Goal: Check status: Check status

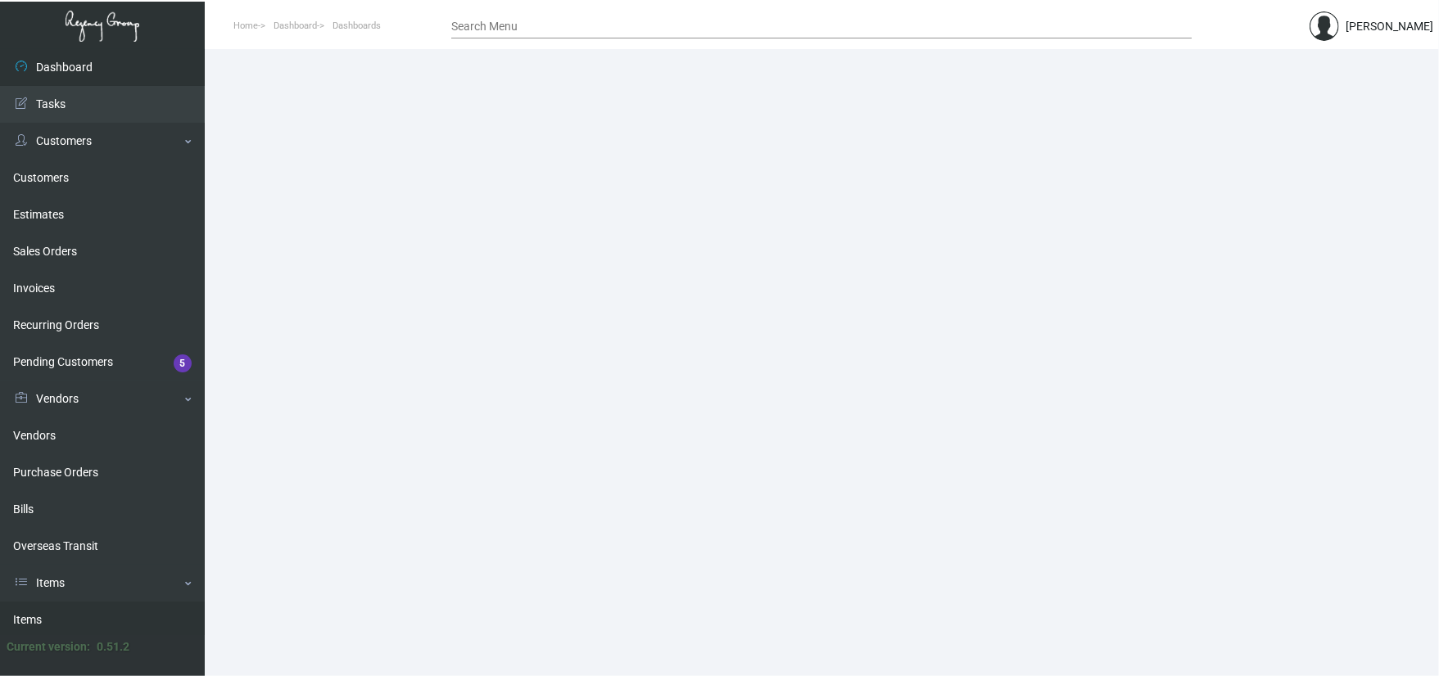
click at [77, 602] on link "Items" at bounding box center [102, 620] width 205 height 37
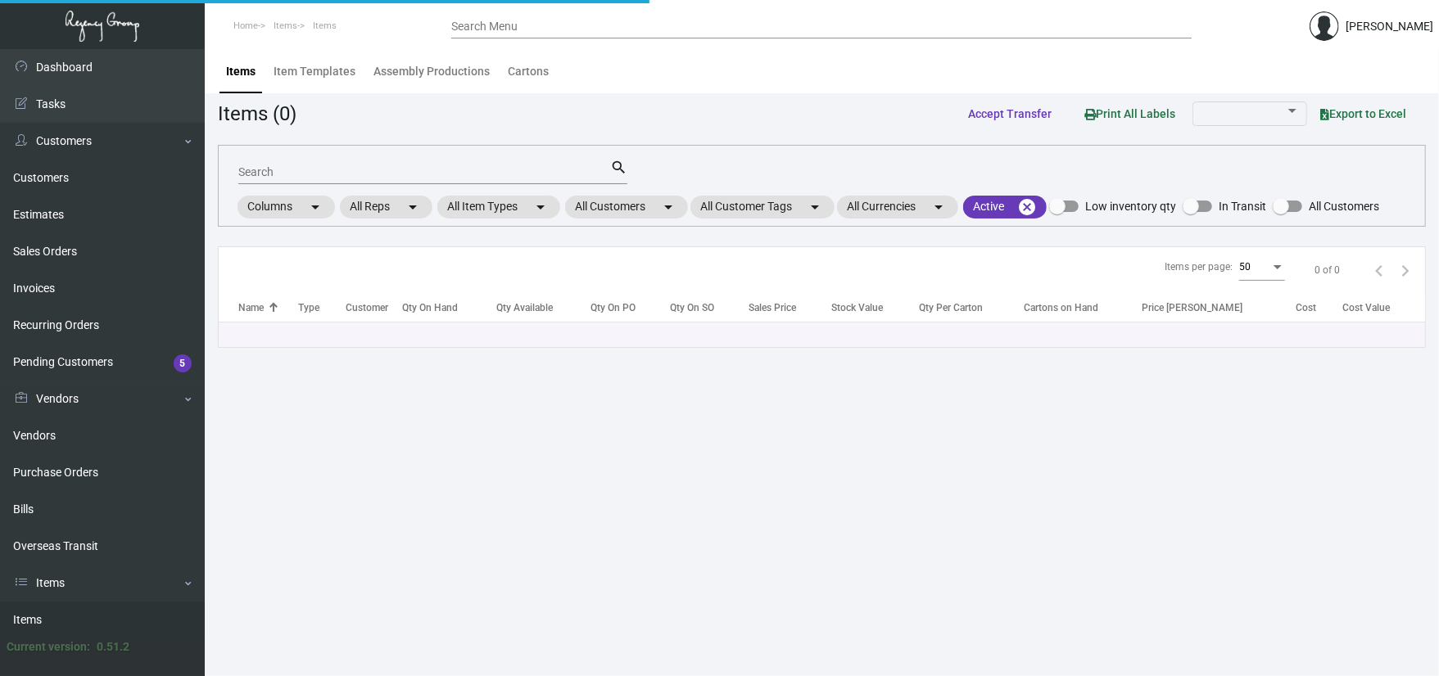
click at [308, 166] on input "Search" at bounding box center [424, 172] width 372 height 13
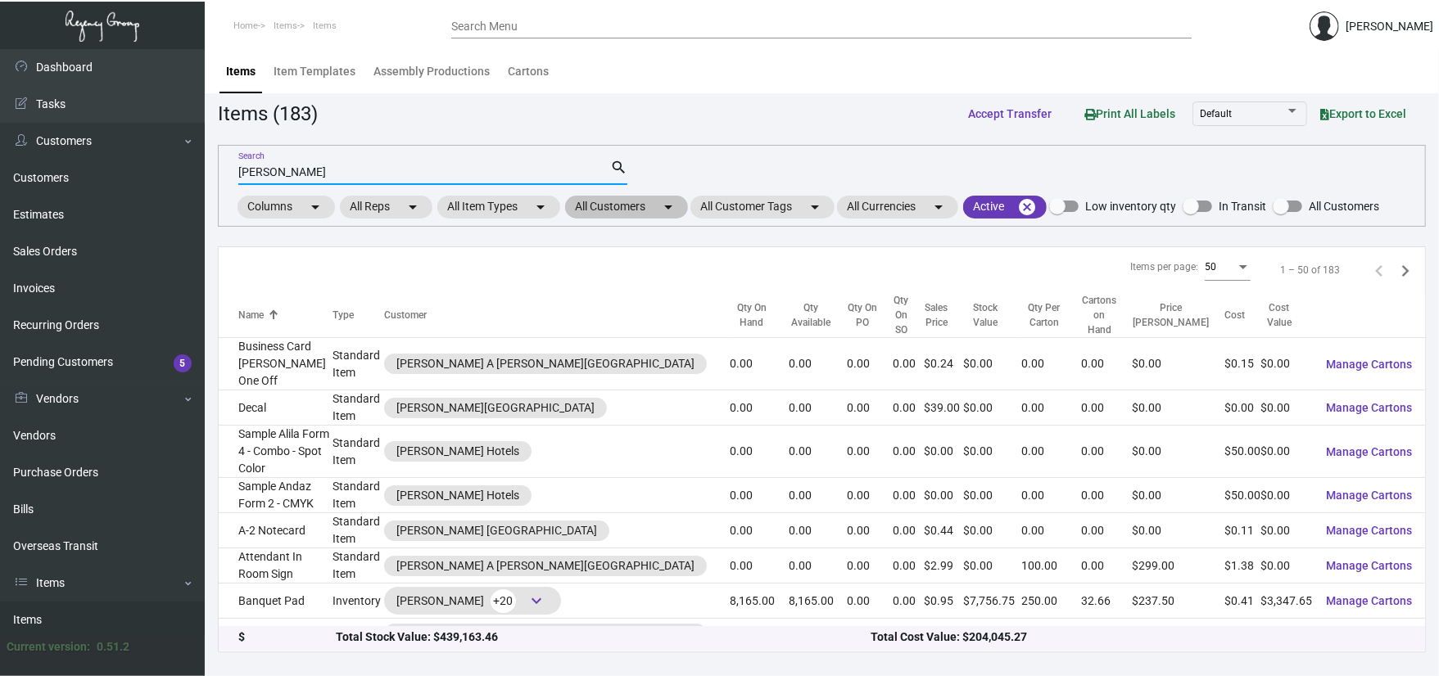
type input "[PERSON_NAME]"
click at [646, 201] on mat-chip "All Customers arrow_drop_down" at bounding box center [626, 207] width 123 height 23
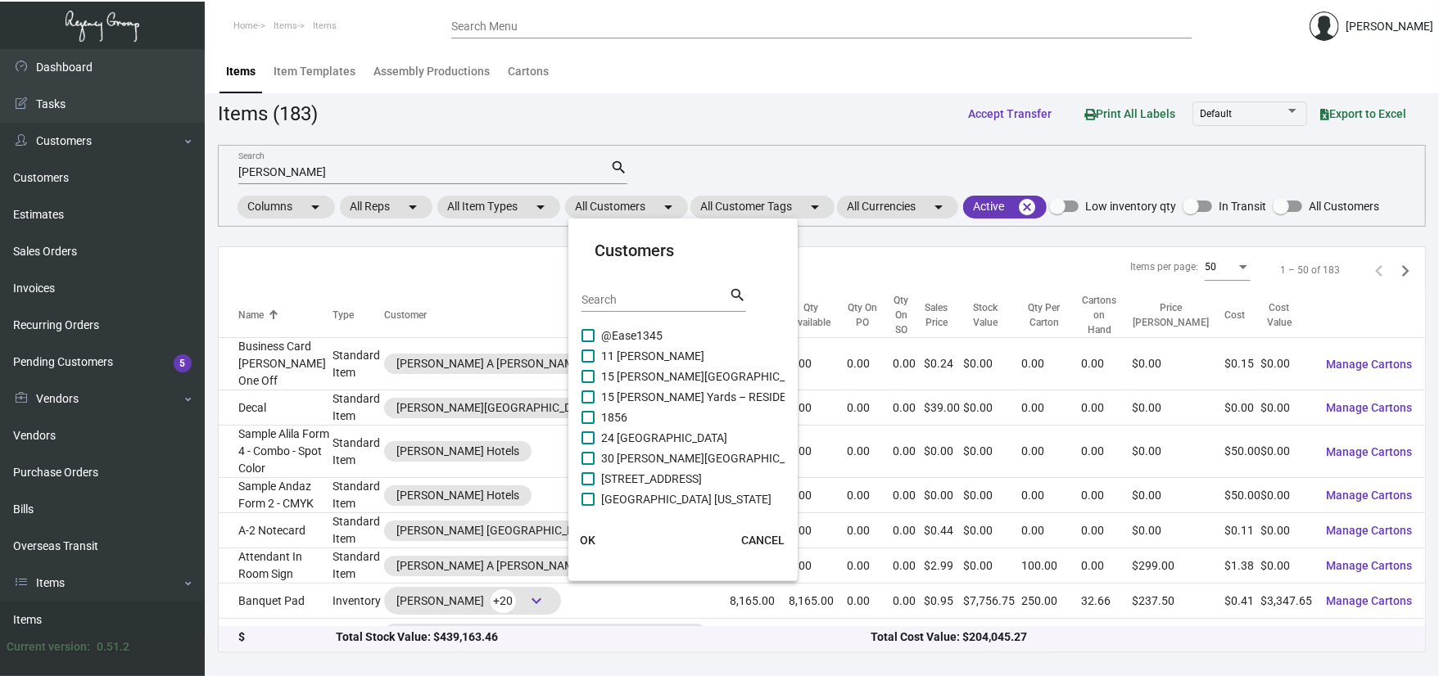
click at [624, 290] on div "Search" at bounding box center [654, 299] width 147 height 25
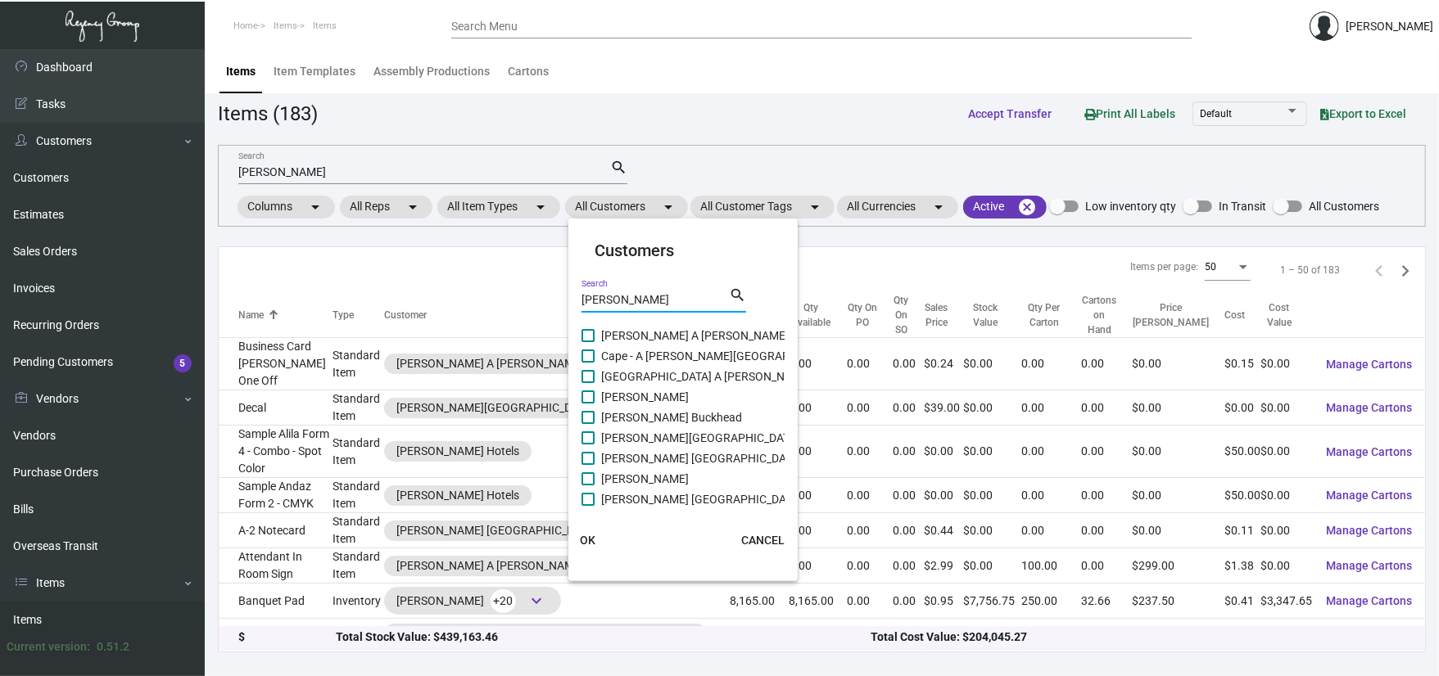
type input "[PERSON_NAME]"
click at [645, 396] on span "[PERSON_NAME]" at bounding box center [645, 397] width 88 height 20
click at [588, 404] on input "[PERSON_NAME]" at bounding box center [587, 404] width 1 height 1
checkbox input "true"
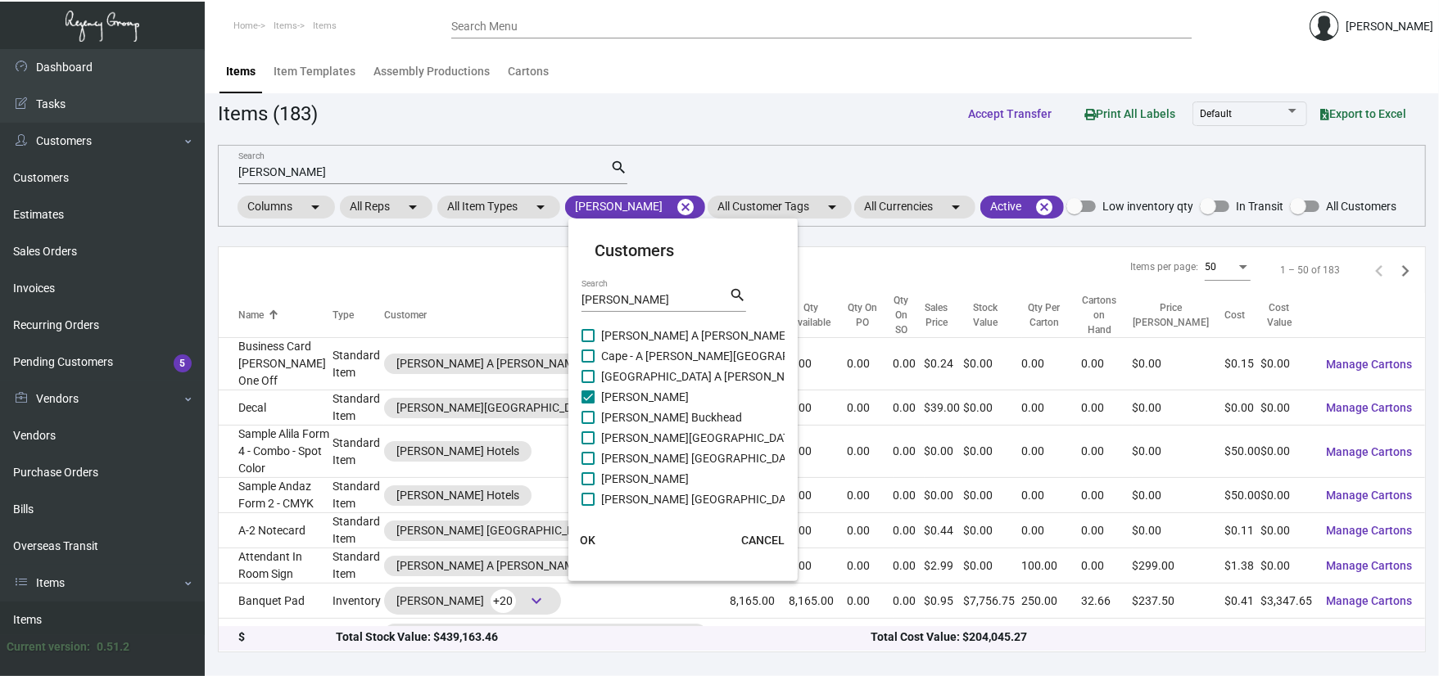
click at [645, 414] on span "[PERSON_NAME] Buckhead" at bounding box center [671, 418] width 141 height 20
click at [588, 424] on input "[PERSON_NAME] Buckhead" at bounding box center [587, 424] width 1 height 1
checkbox input "true"
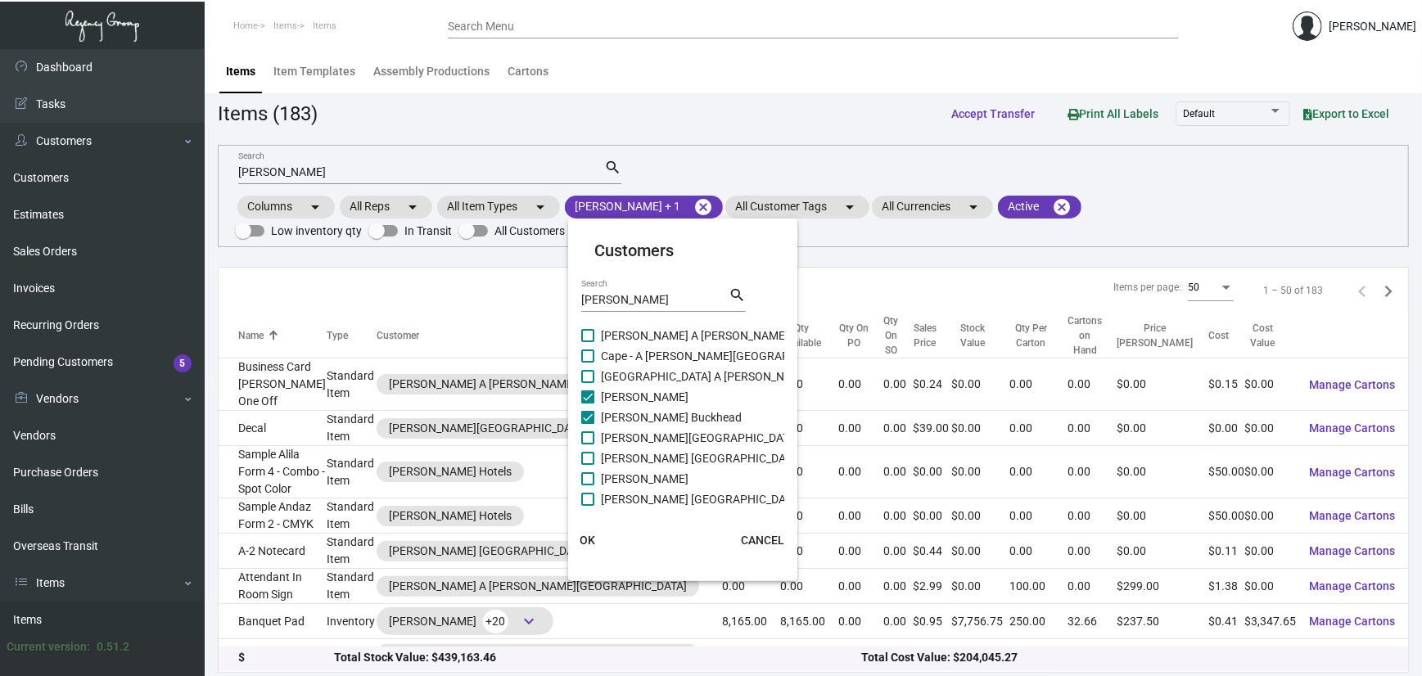
click at [647, 443] on span "[PERSON_NAME][GEOGRAPHIC_DATA]" at bounding box center [700, 438] width 198 height 20
click at [588, 445] on input "[PERSON_NAME][GEOGRAPHIC_DATA]" at bounding box center [587, 445] width 1 height 1
checkbox input "true"
click at [647, 466] on span "[PERSON_NAME] [GEOGRAPHIC_DATA]" at bounding box center [701, 459] width 201 height 20
click at [588, 466] on input "[PERSON_NAME] [GEOGRAPHIC_DATA]" at bounding box center [587, 465] width 1 height 1
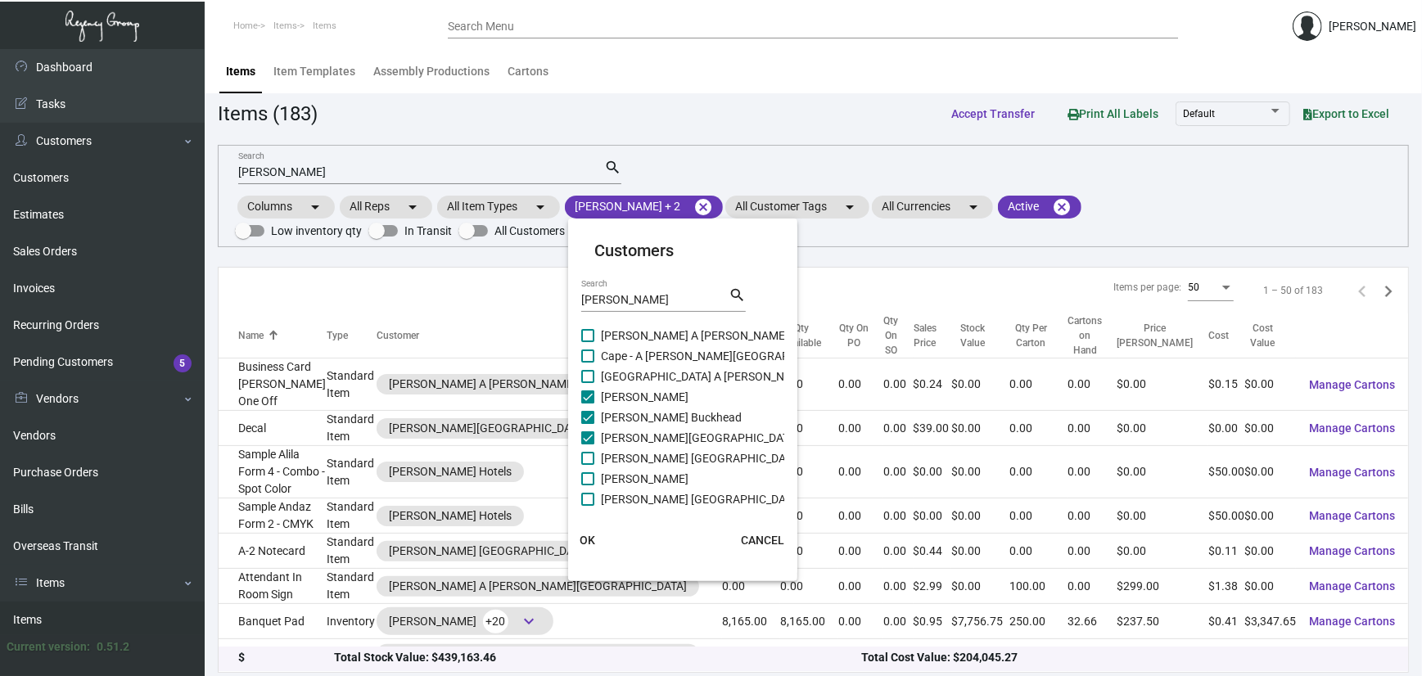
checkbox input "true"
click at [647, 476] on span "[PERSON_NAME]" at bounding box center [645, 479] width 88 height 20
click at [588, 486] on input "[PERSON_NAME]" at bounding box center [587, 486] width 1 height 1
checkbox input "true"
click at [646, 504] on span "[PERSON_NAME] [GEOGRAPHIC_DATA]" at bounding box center [701, 500] width 201 height 20
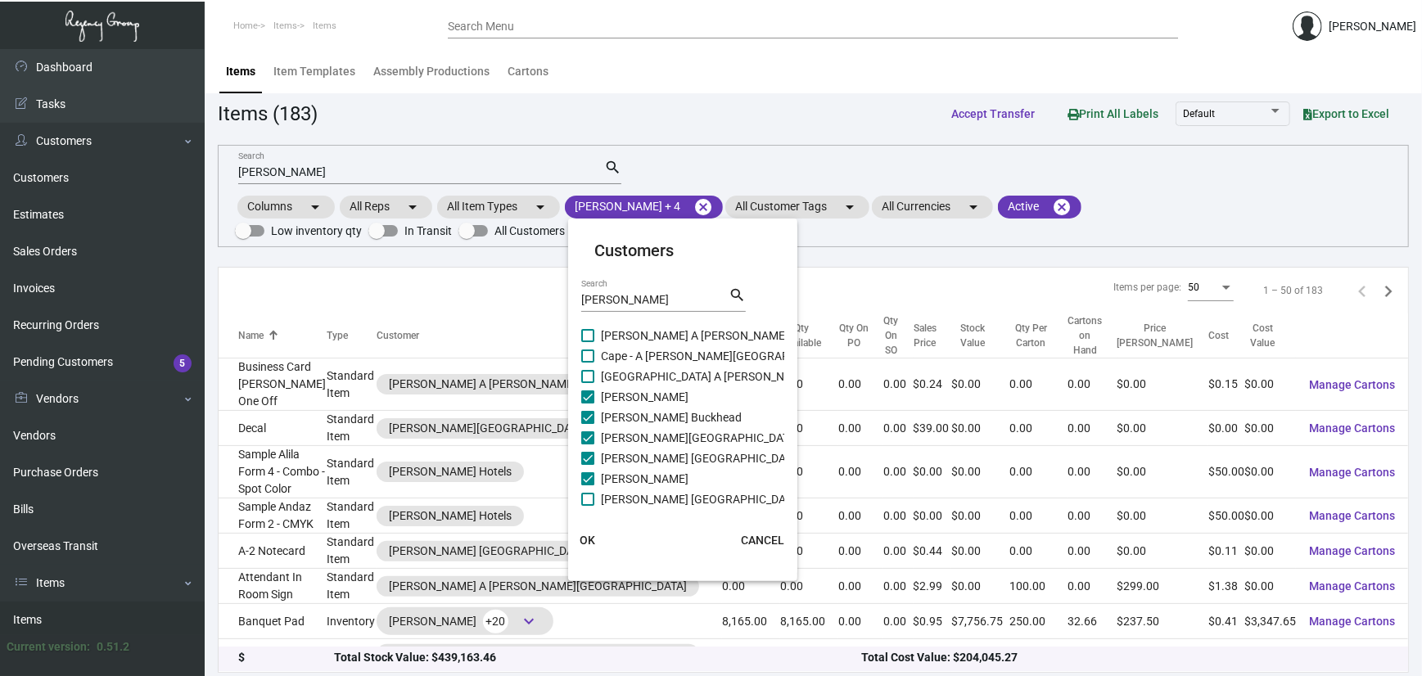
click at [588, 506] on input "[PERSON_NAME] [GEOGRAPHIC_DATA]" at bounding box center [587, 506] width 1 height 1
checkbox input "true"
click at [650, 420] on span "[PERSON_NAME] Hotels" at bounding box center [662, 418] width 123 height 20
click at [588, 424] on input "[PERSON_NAME] Hotels" at bounding box center [587, 424] width 1 height 1
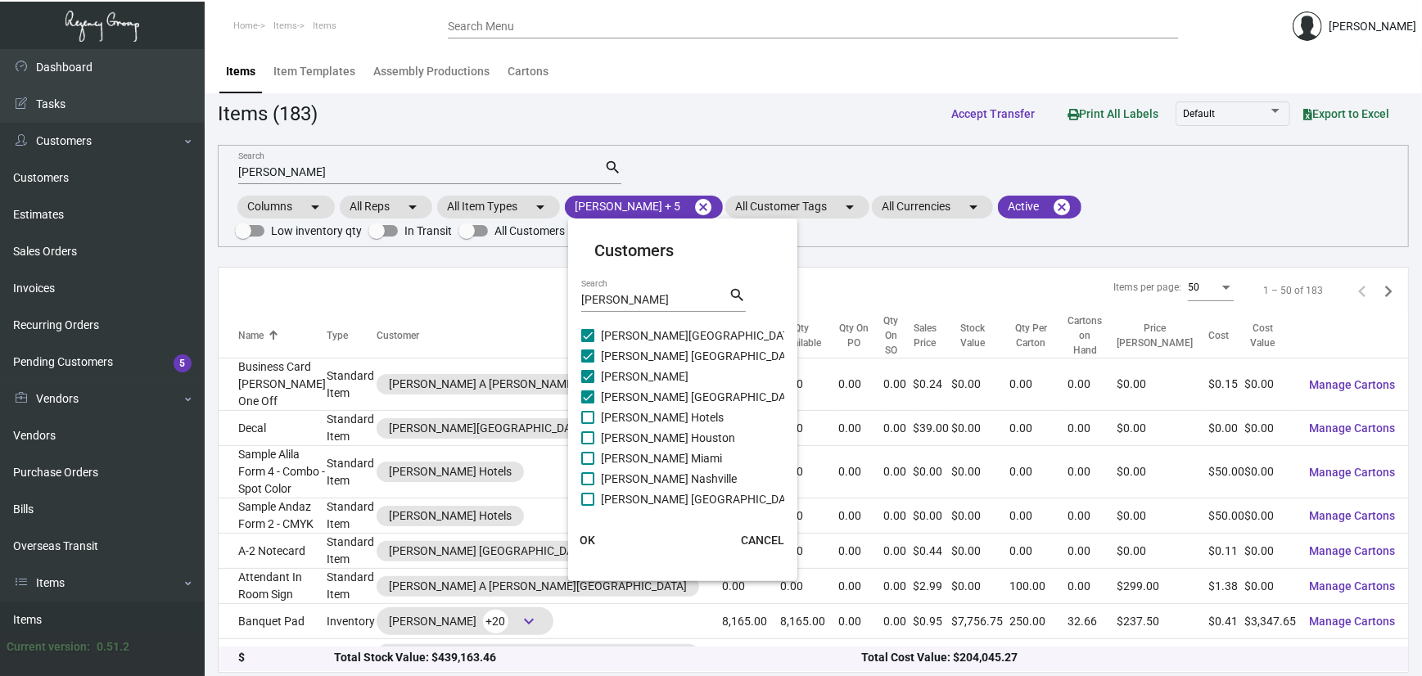
checkbox input "true"
click at [652, 434] on span "[PERSON_NAME] Houston" at bounding box center [668, 438] width 134 height 20
click at [588, 445] on input "[PERSON_NAME] Houston" at bounding box center [587, 445] width 1 height 1
checkbox input "true"
click at [652, 453] on span "[PERSON_NAME] Miami" at bounding box center [661, 459] width 121 height 20
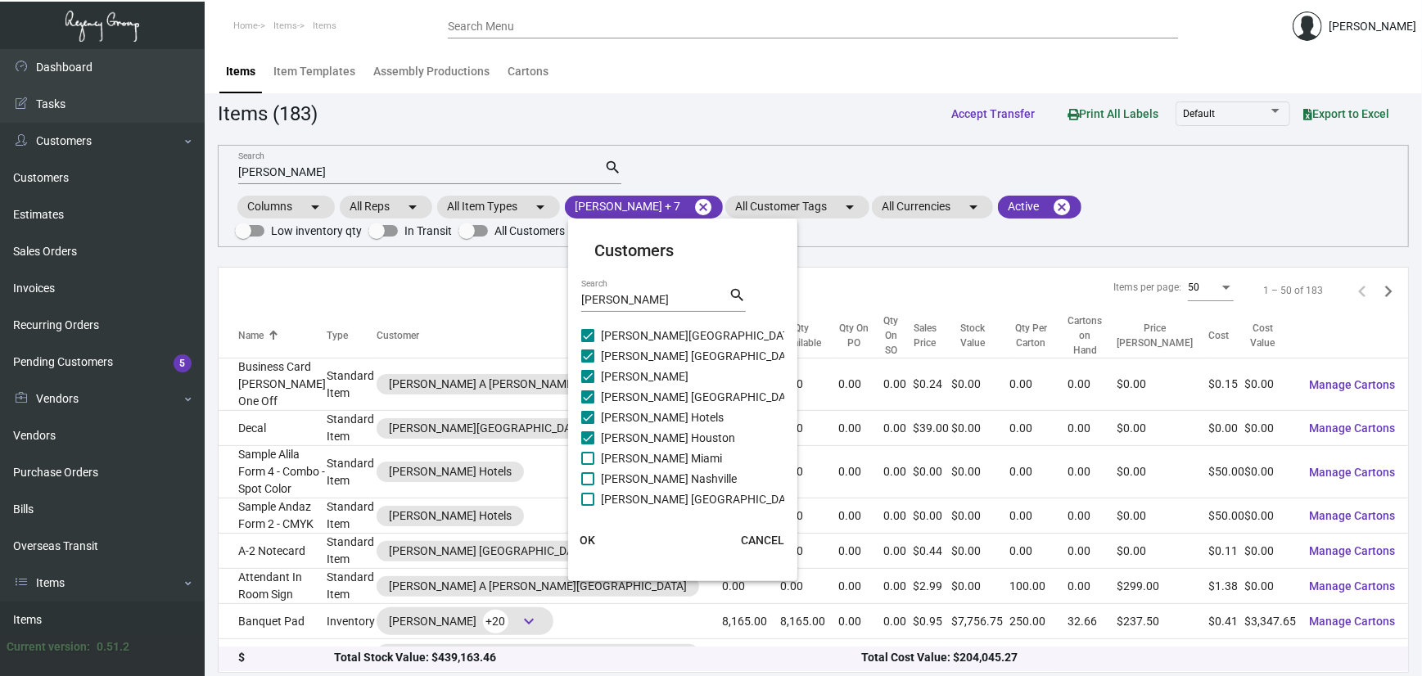
click at [588, 465] on input "[PERSON_NAME] Miami" at bounding box center [587, 465] width 1 height 1
checkbox input "true"
click at [652, 469] on span "[PERSON_NAME] Nashville" at bounding box center [669, 479] width 136 height 20
click at [588, 486] on input "[PERSON_NAME] Nashville" at bounding box center [587, 486] width 1 height 1
click at [654, 486] on span "[PERSON_NAME] Nashville" at bounding box center [669, 479] width 136 height 20
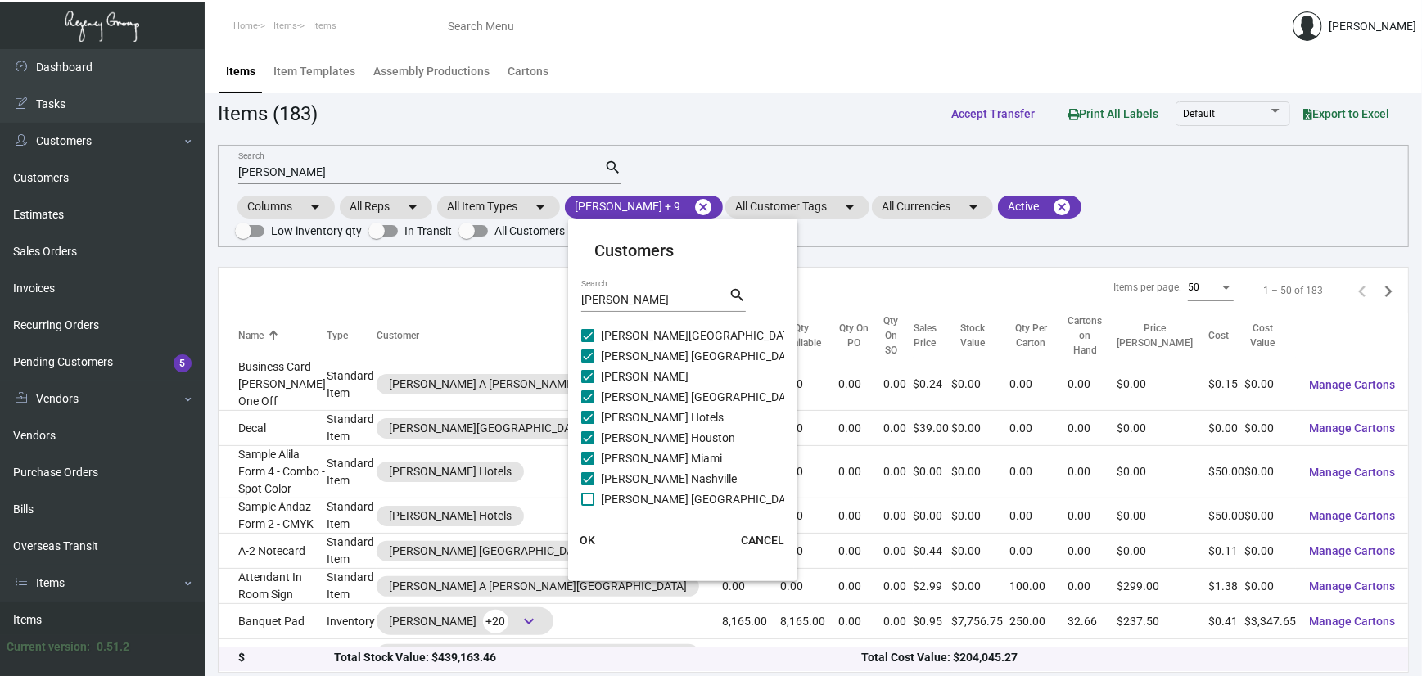
click at [588, 486] on input "[PERSON_NAME] Nashville" at bounding box center [587, 486] width 1 height 1
checkbox input "false"
click at [654, 490] on span "[PERSON_NAME] [GEOGRAPHIC_DATA]" at bounding box center [701, 500] width 201 height 20
click at [588, 506] on input "[PERSON_NAME] [GEOGRAPHIC_DATA]" at bounding box center [587, 506] width 1 height 1
checkbox input "true"
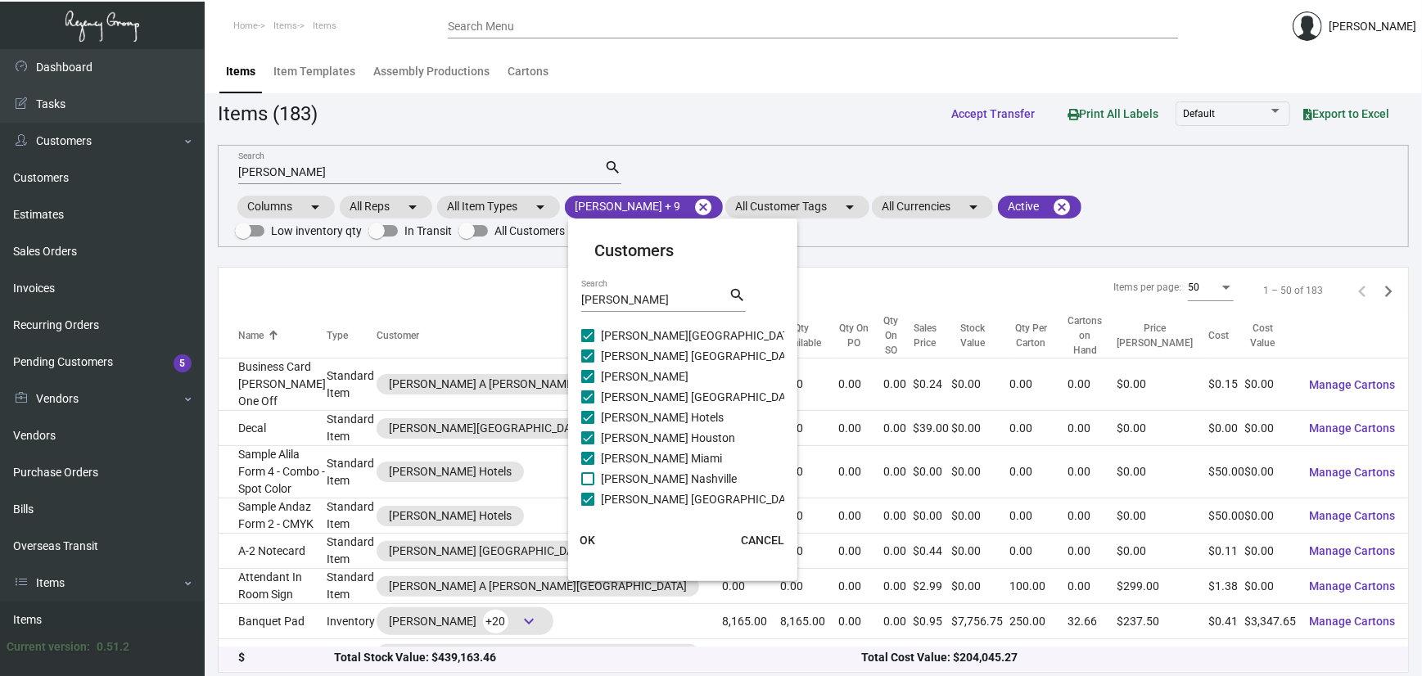
click at [654, 476] on span "[PERSON_NAME] Nashville" at bounding box center [669, 479] width 136 height 20
click at [588, 486] on input "[PERSON_NAME] Nashville" at bounding box center [587, 486] width 1 height 1
checkbox input "true"
click at [591, 536] on span "OK" at bounding box center [589, 540] width 16 height 13
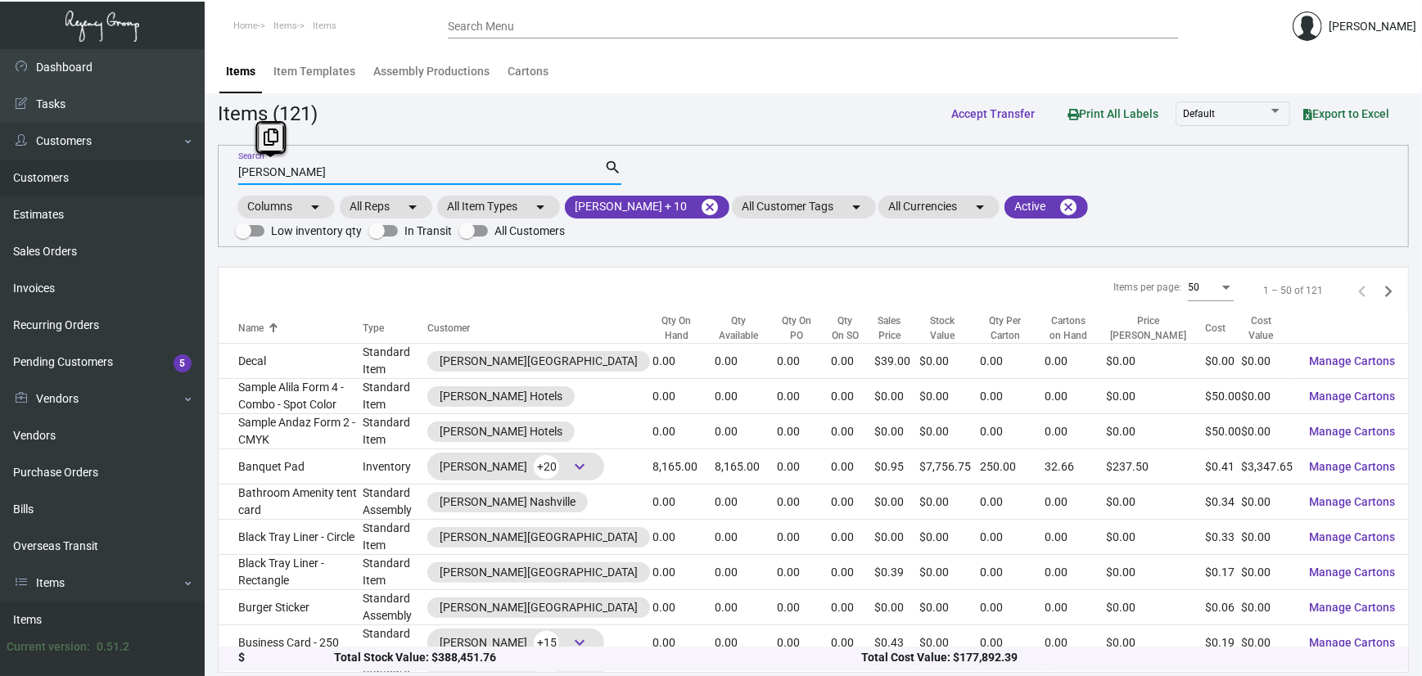
drag, startPoint x: 339, startPoint y: 164, endPoint x: 105, endPoint y: 178, distance: 234.6
click at [105, 178] on div "Dashboard Dashboard Tasks Customers Customers Estimates Sales Orders Invoices R…" at bounding box center [711, 365] width 1422 height 632
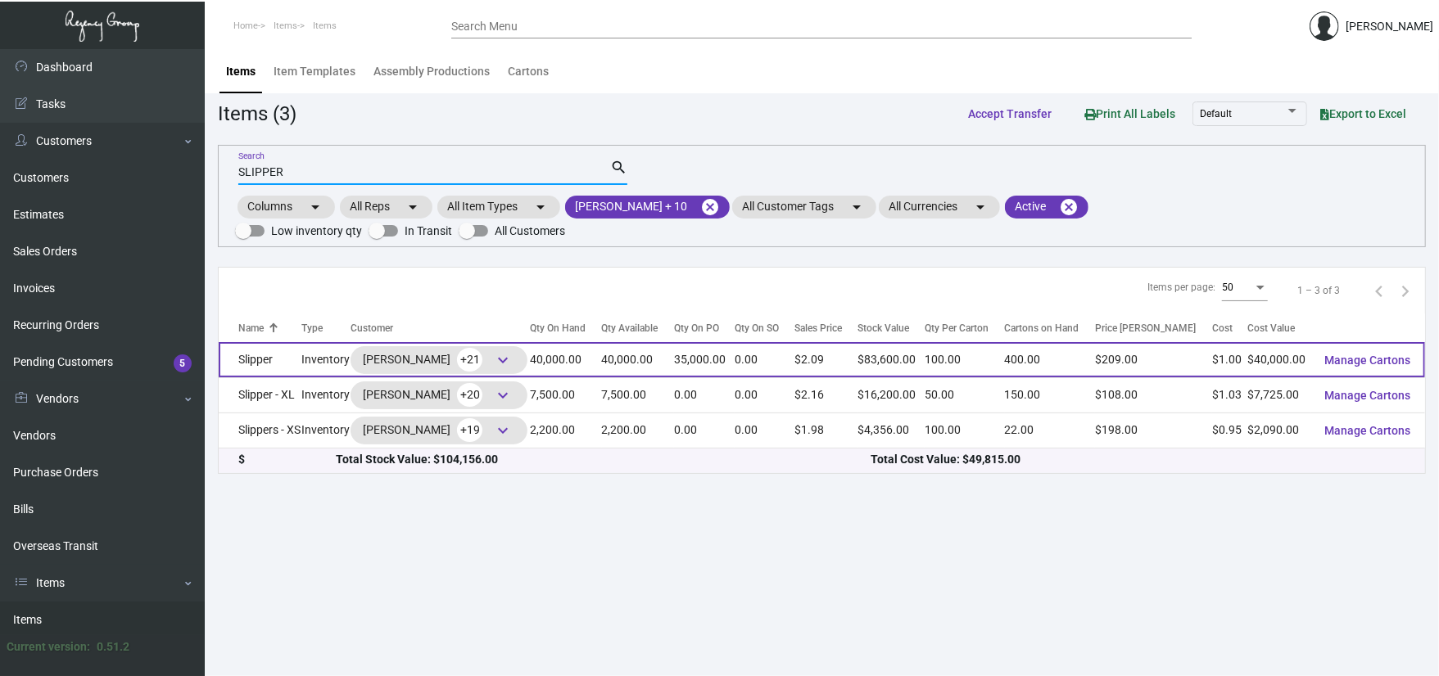
type input "SLIPPER"
click at [269, 367] on td "Slipper" at bounding box center [260, 359] width 83 height 35
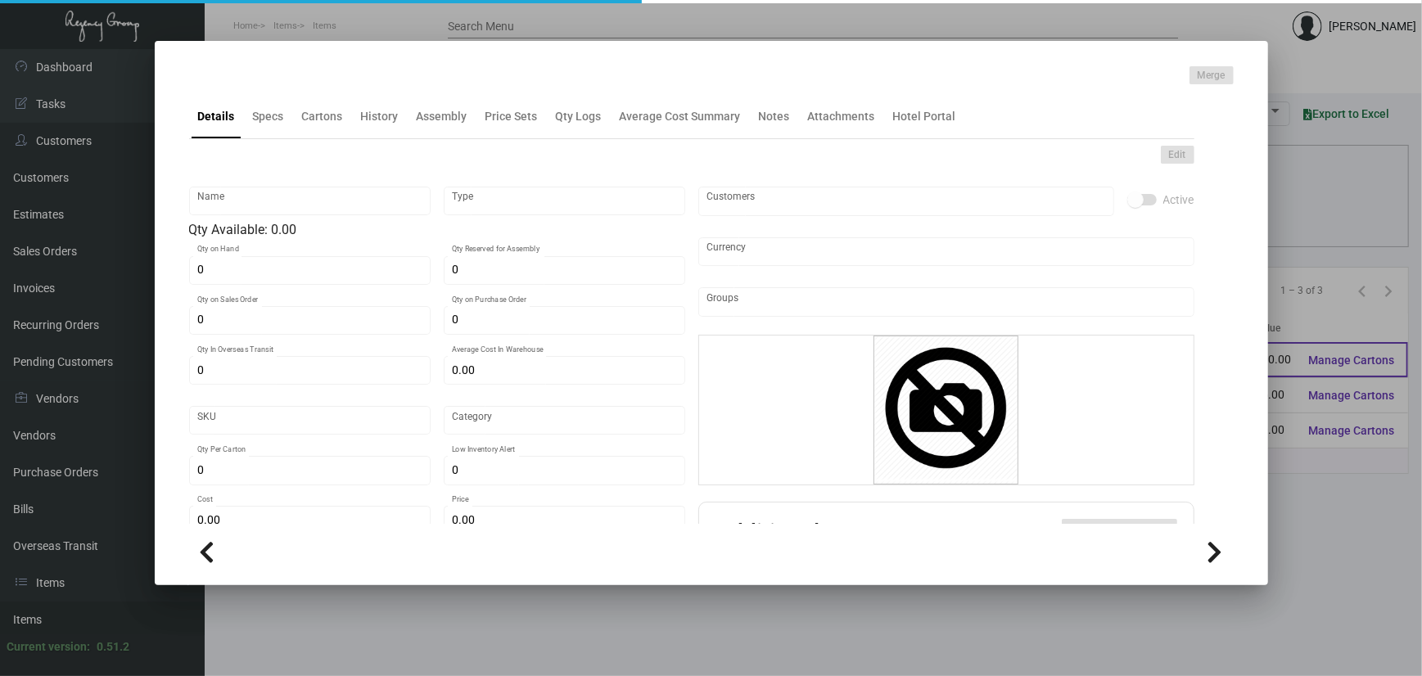
type input "Slipper"
type input "Inventory"
type input "40,000"
type input "35,000"
type input "10,000"
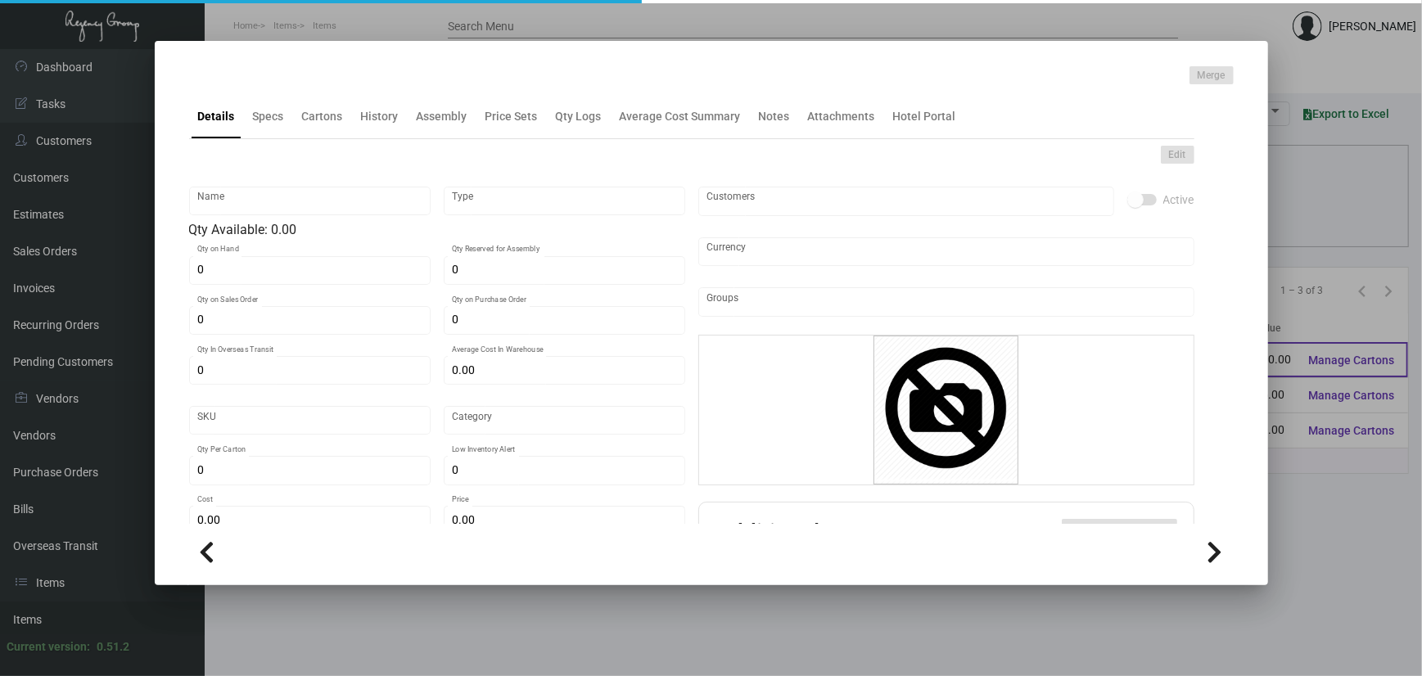
type input "$ 0.91751"
type input "3169"
type input "Overseas"
type input "100"
type input "4,500"
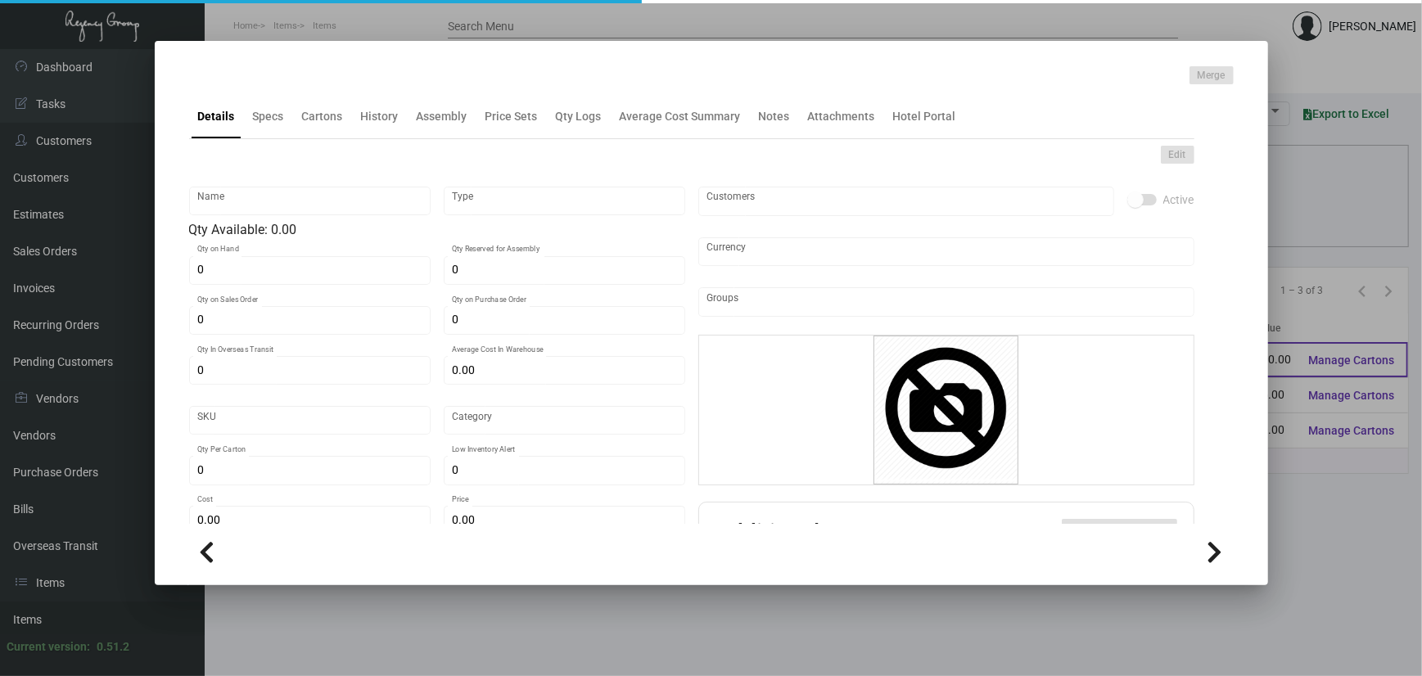
type input "$ 1.00"
type input "$ 2.09"
checkbox input "true"
type input "United States Dollar $"
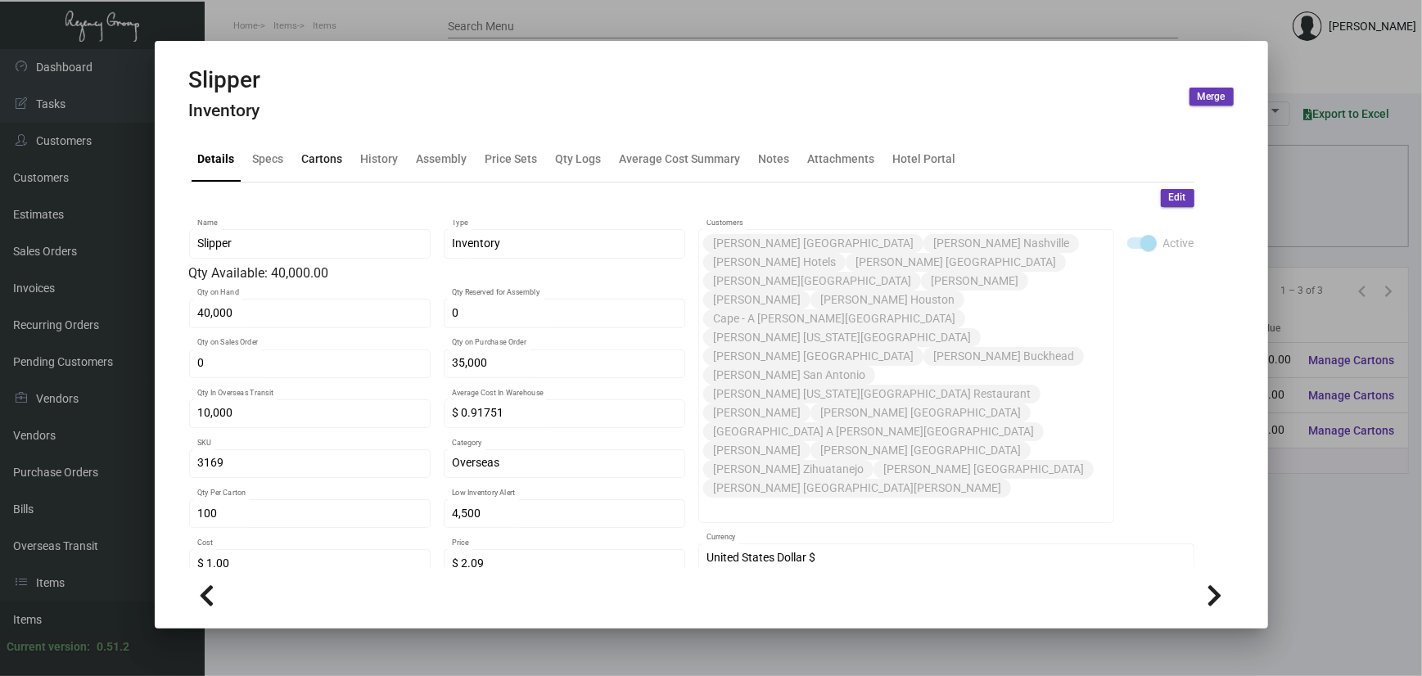
click at [302, 159] on div "Cartons" at bounding box center [322, 159] width 41 height 17
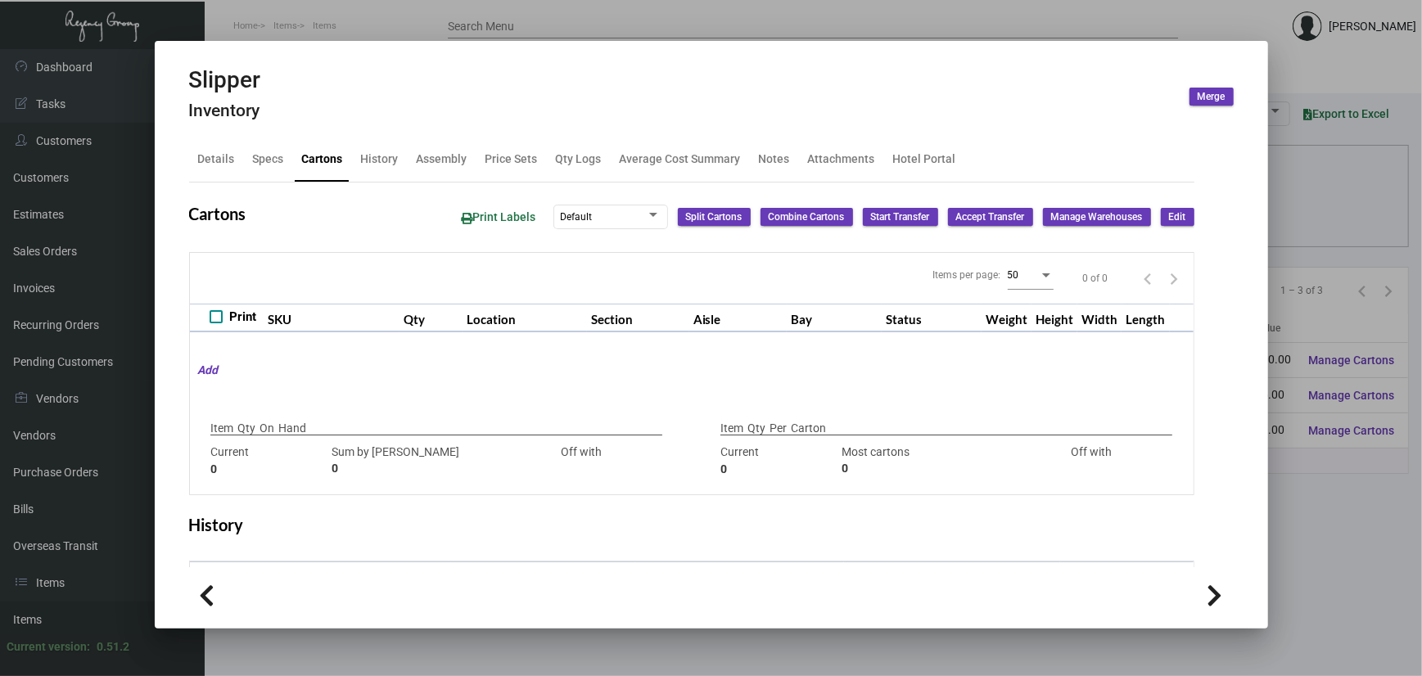
type input "40,000"
type input "5000"
type input "+35000"
type input "100"
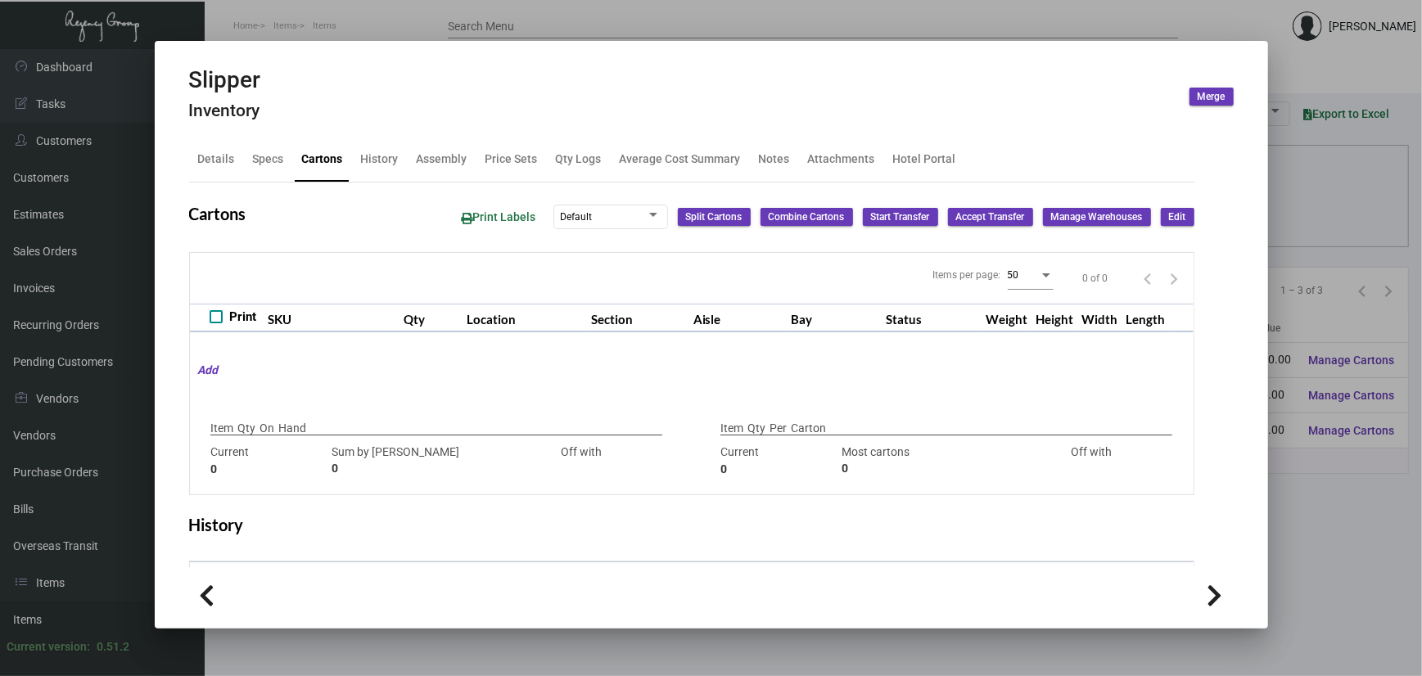
type input "0"
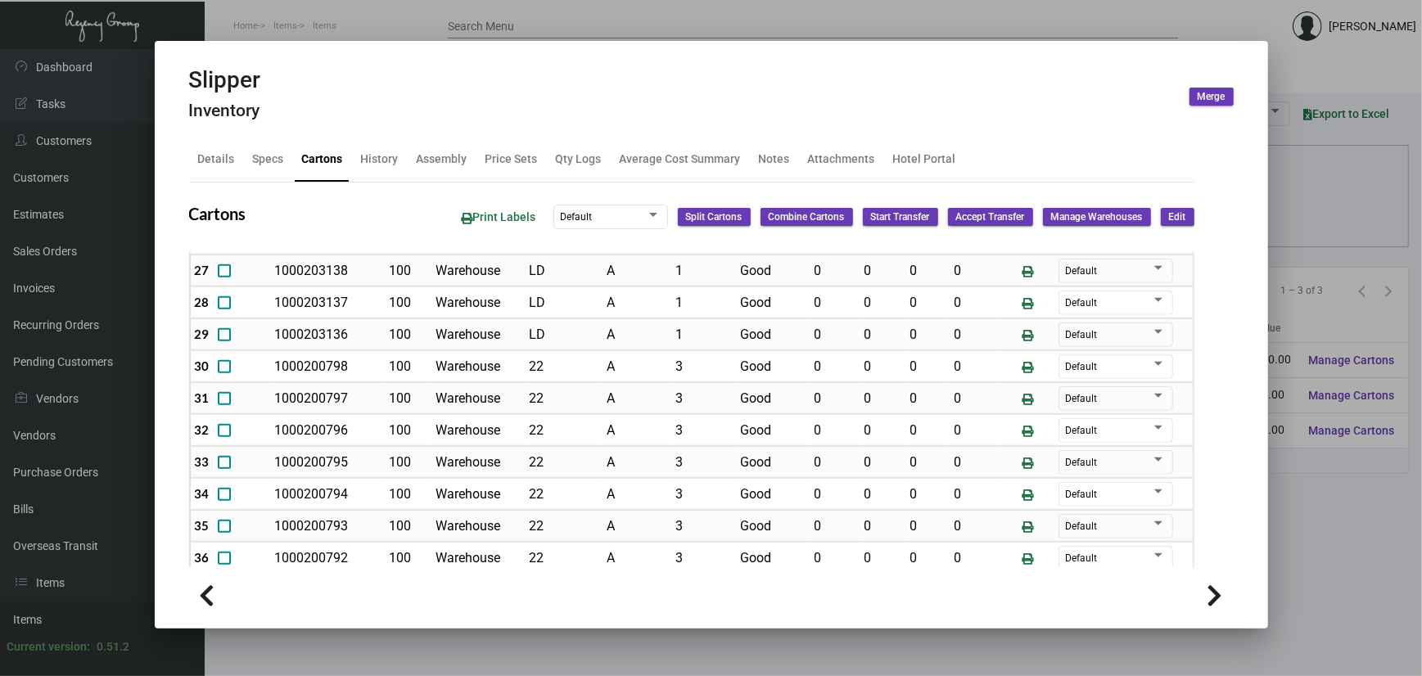
scroll to position [873, 0]
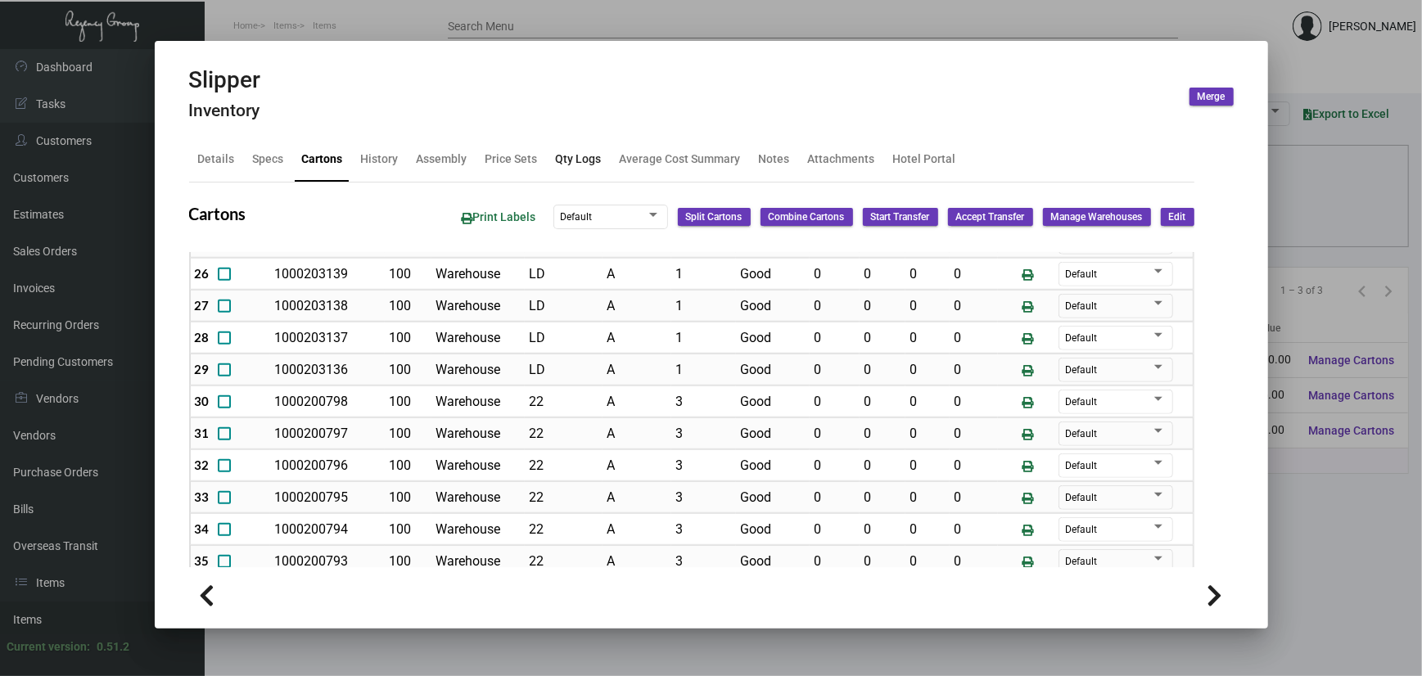
click at [562, 154] on div "Qty Logs" at bounding box center [579, 159] width 46 height 17
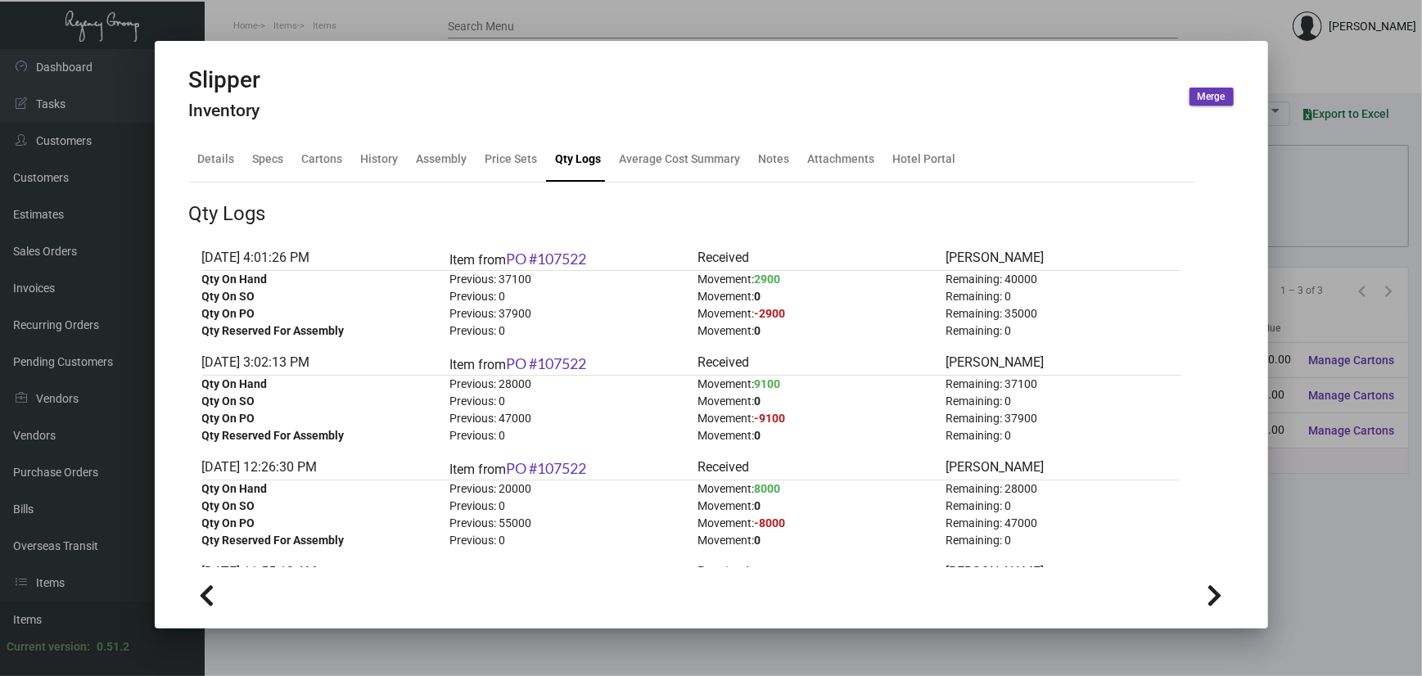
click at [1361, 328] on div at bounding box center [711, 338] width 1422 height 676
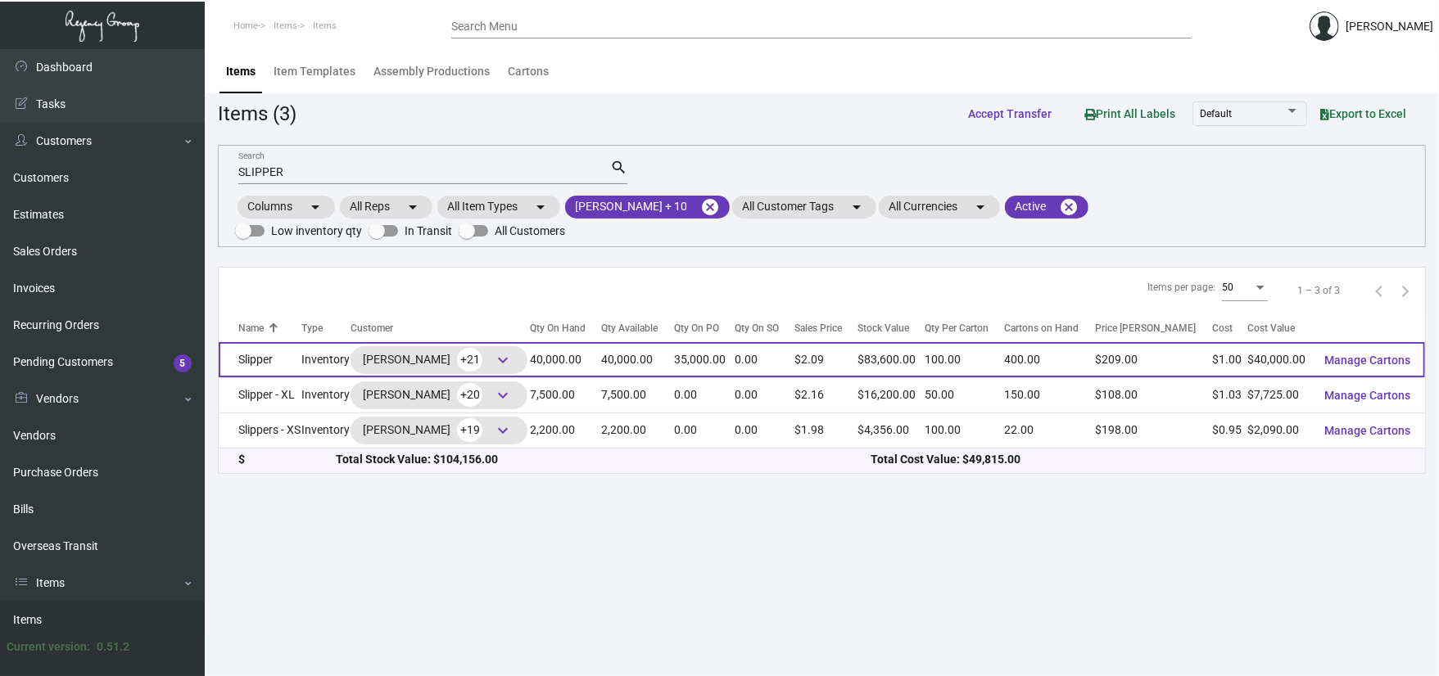
click at [264, 360] on td "Slipper" at bounding box center [260, 359] width 83 height 35
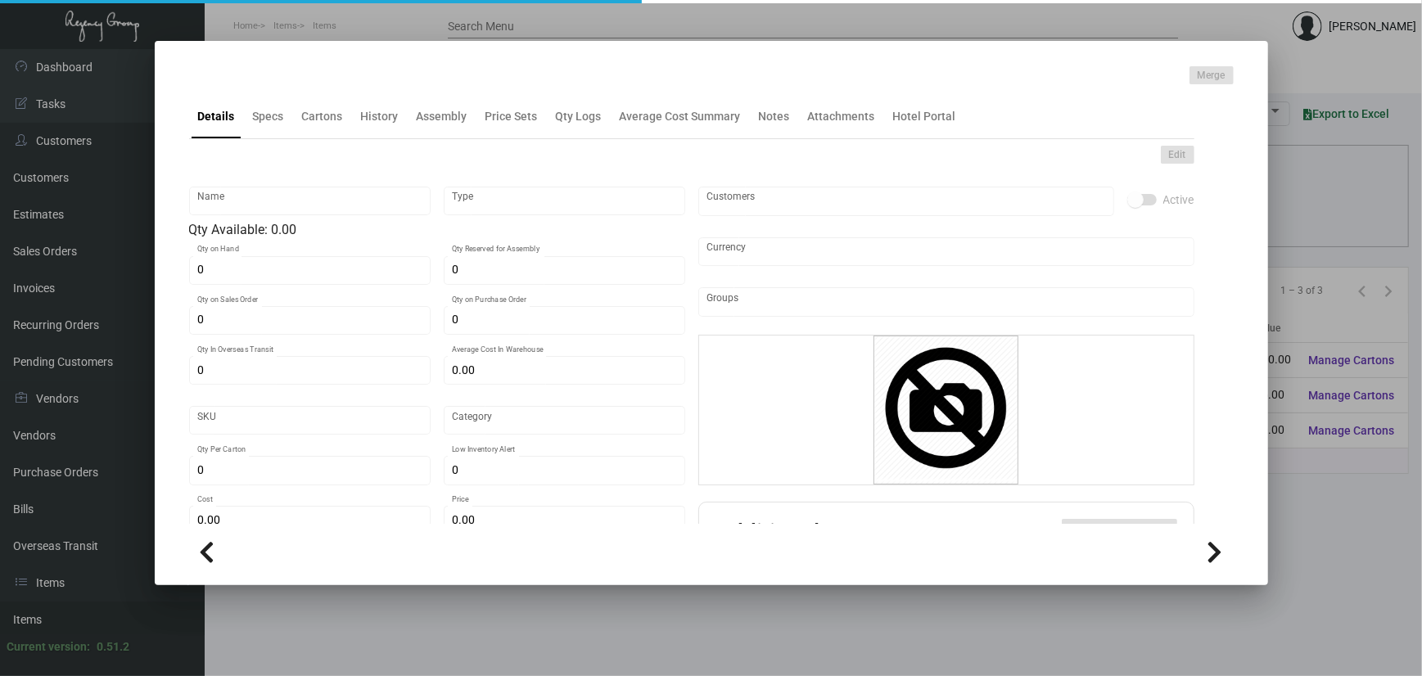
type input "Slipper"
type input "Inventory"
type input "40,000"
type input "35,000"
type input "10,000"
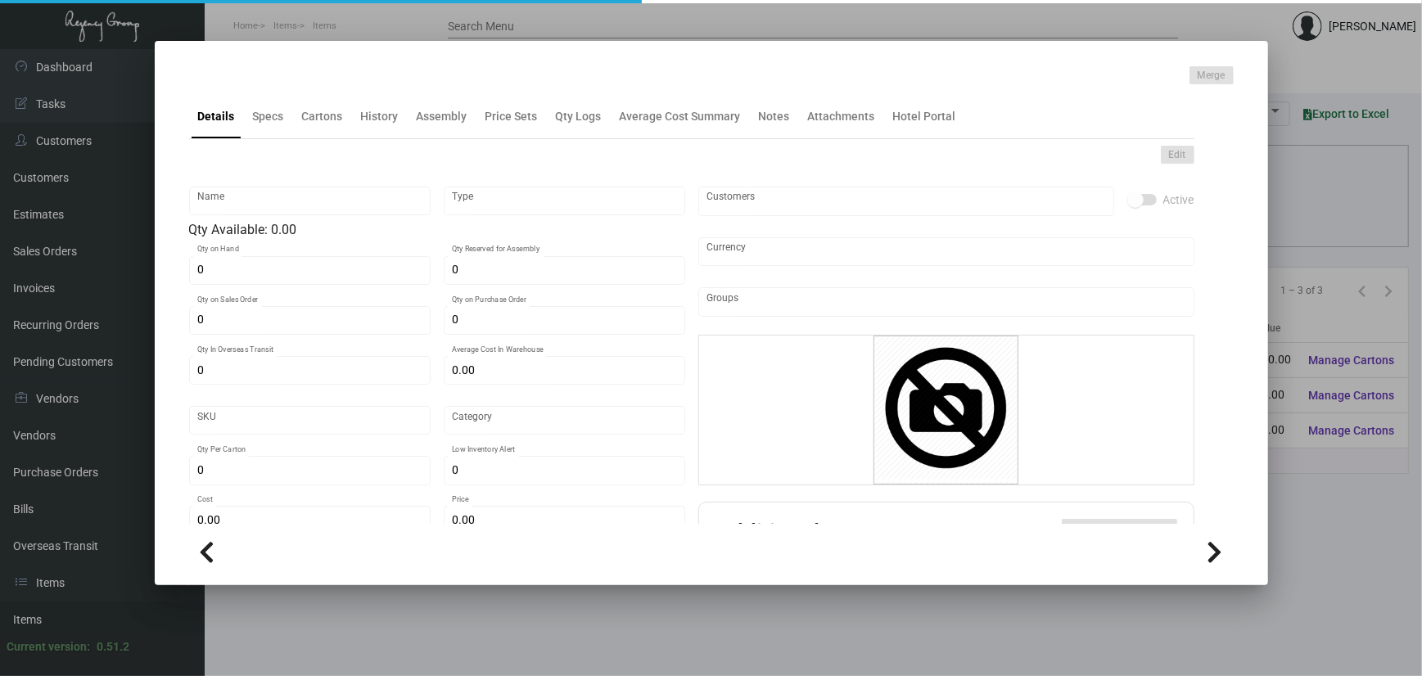
type input "$ 0.91751"
type input "3169"
type input "Overseas"
type input "100"
type input "4,500"
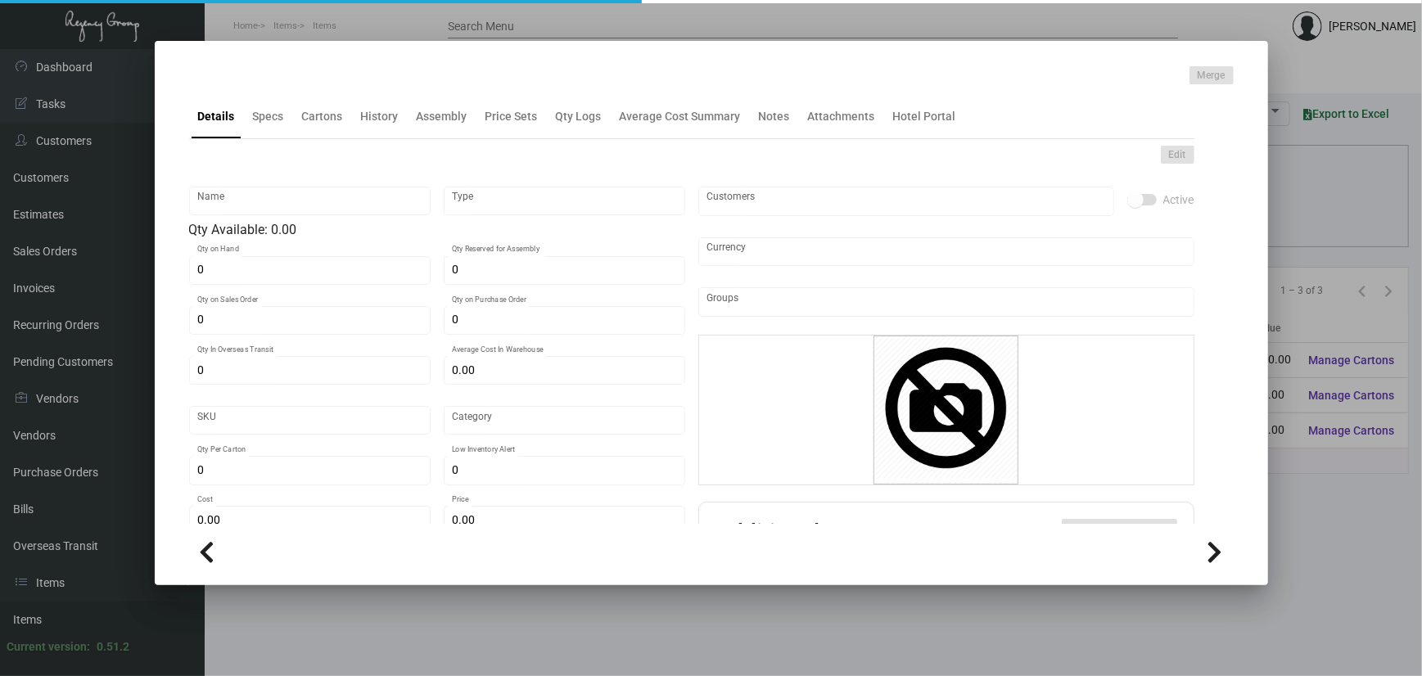
type input "$ 1.00"
type input "$ 2.09"
checkbox input "true"
type input "United States Dollar $"
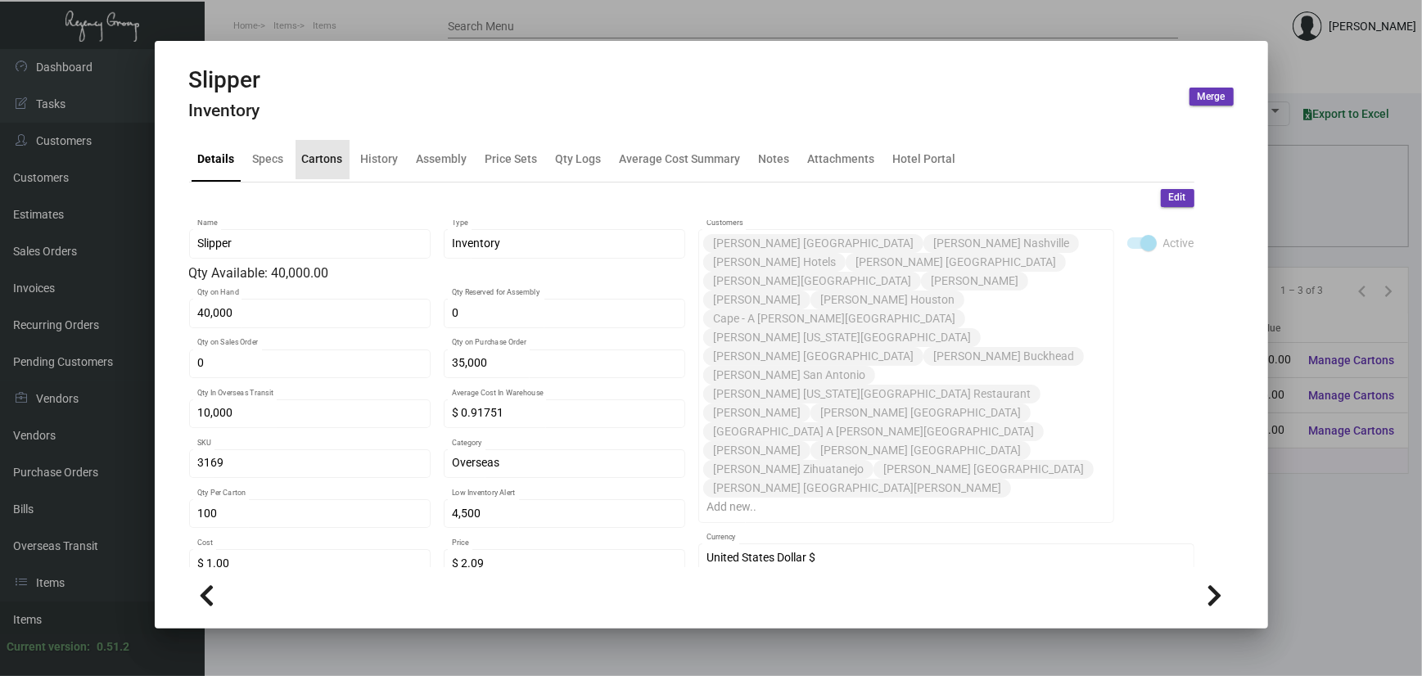
click at [341, 165] on div "Cartons" at bounding box center [323, 159] width 54 height 39
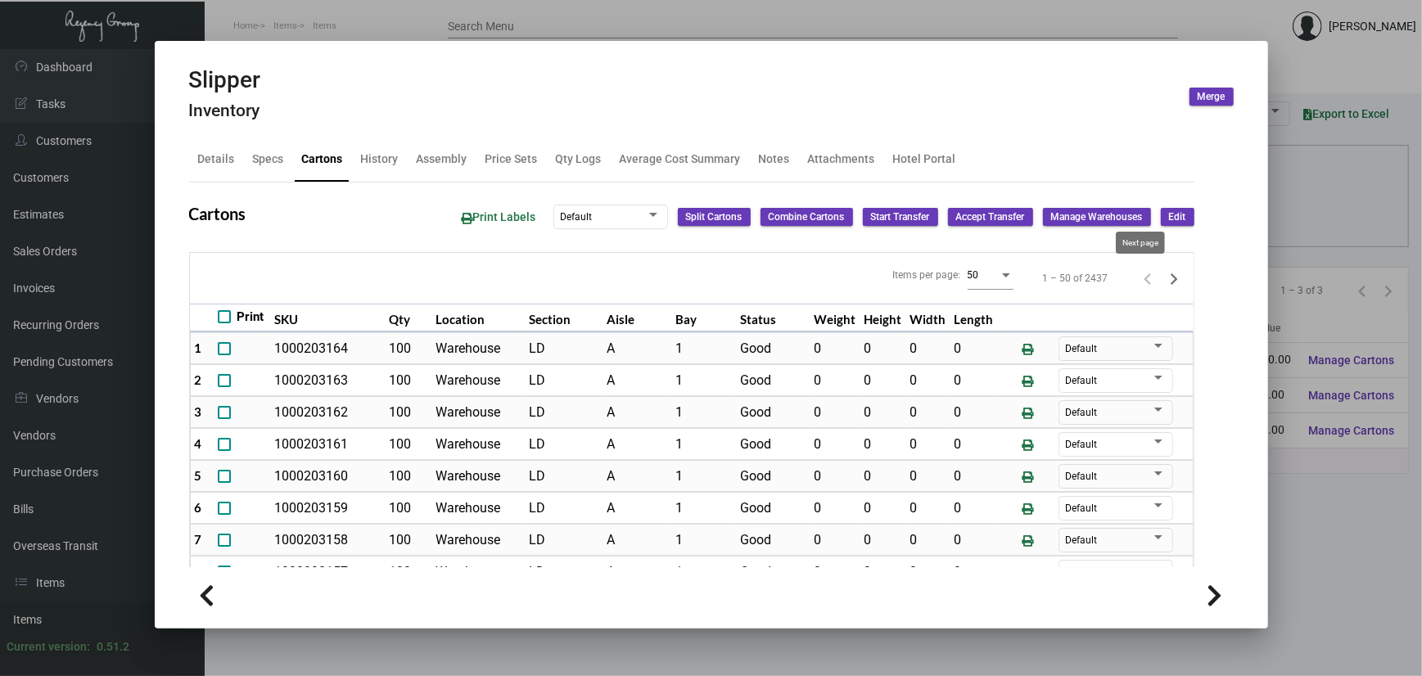
click at [1163, 272] on icon "Next page" at bounding box center [1174, 279] width 23 height 23
type input "0"
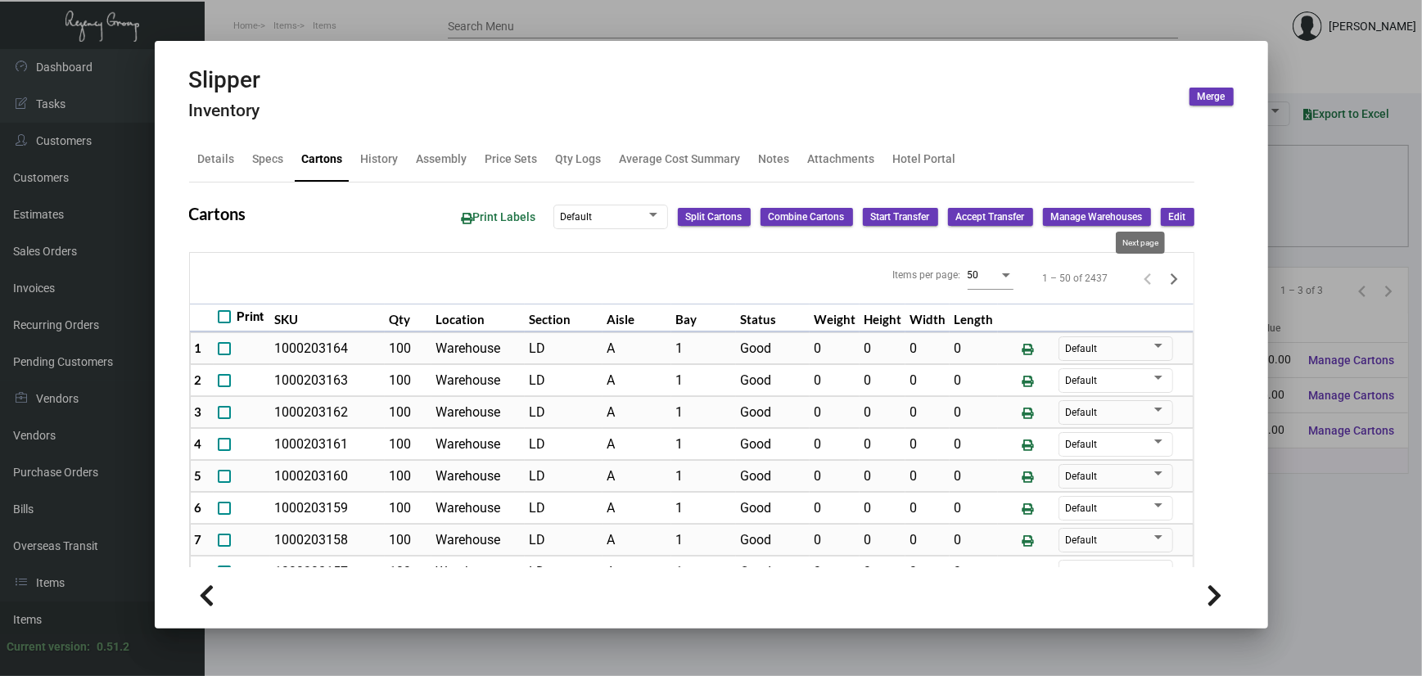
type input "0"
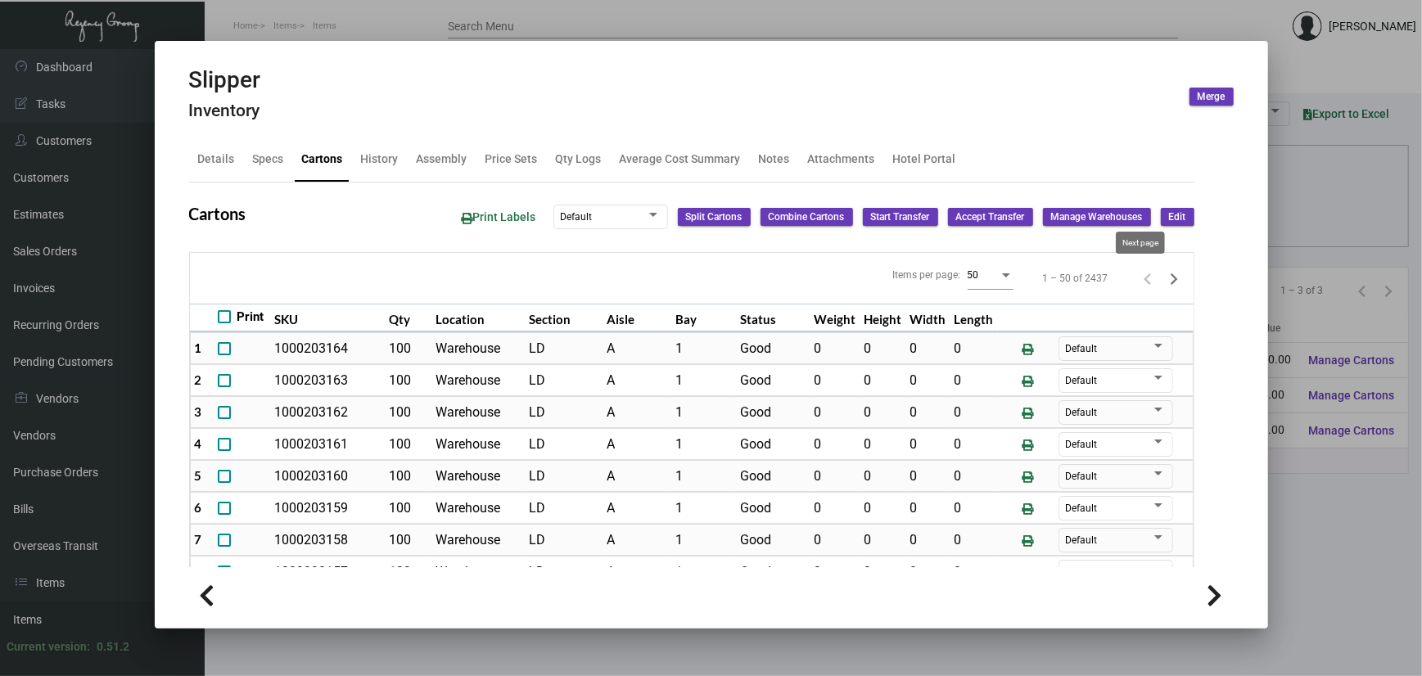
type input "0"
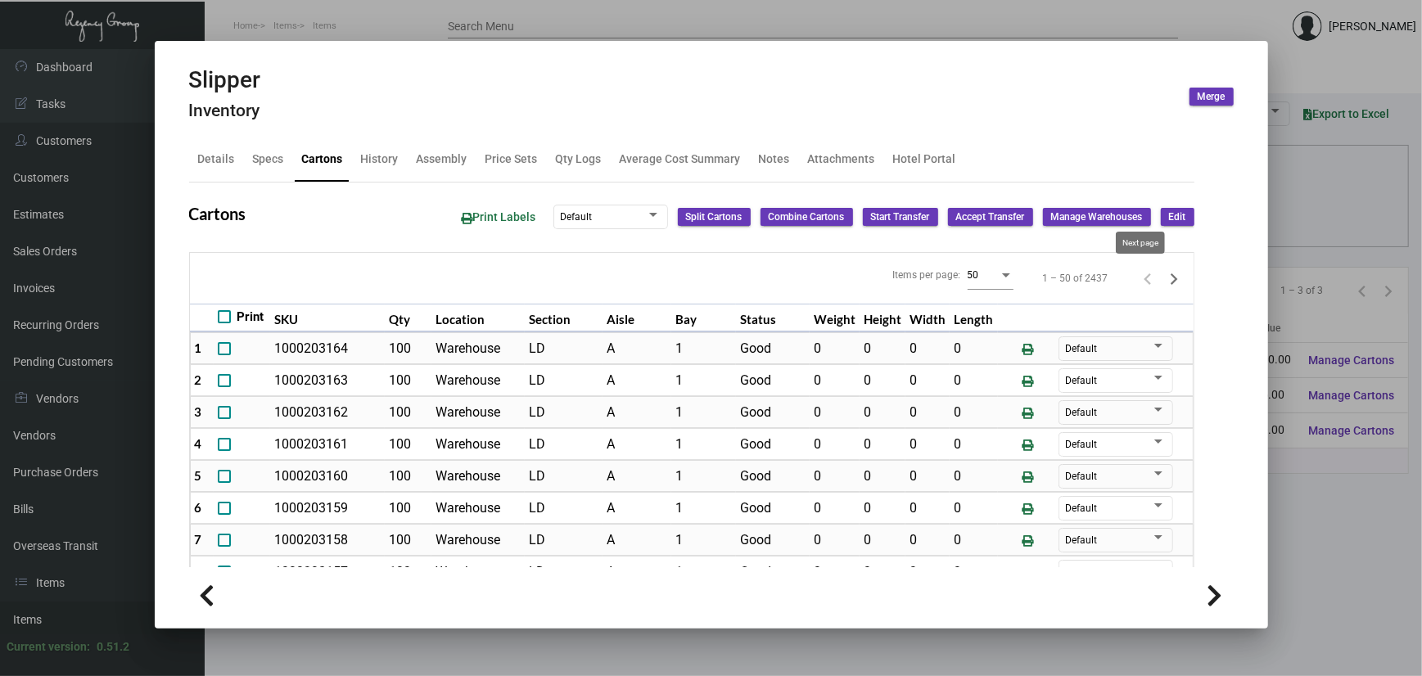
type input "0"
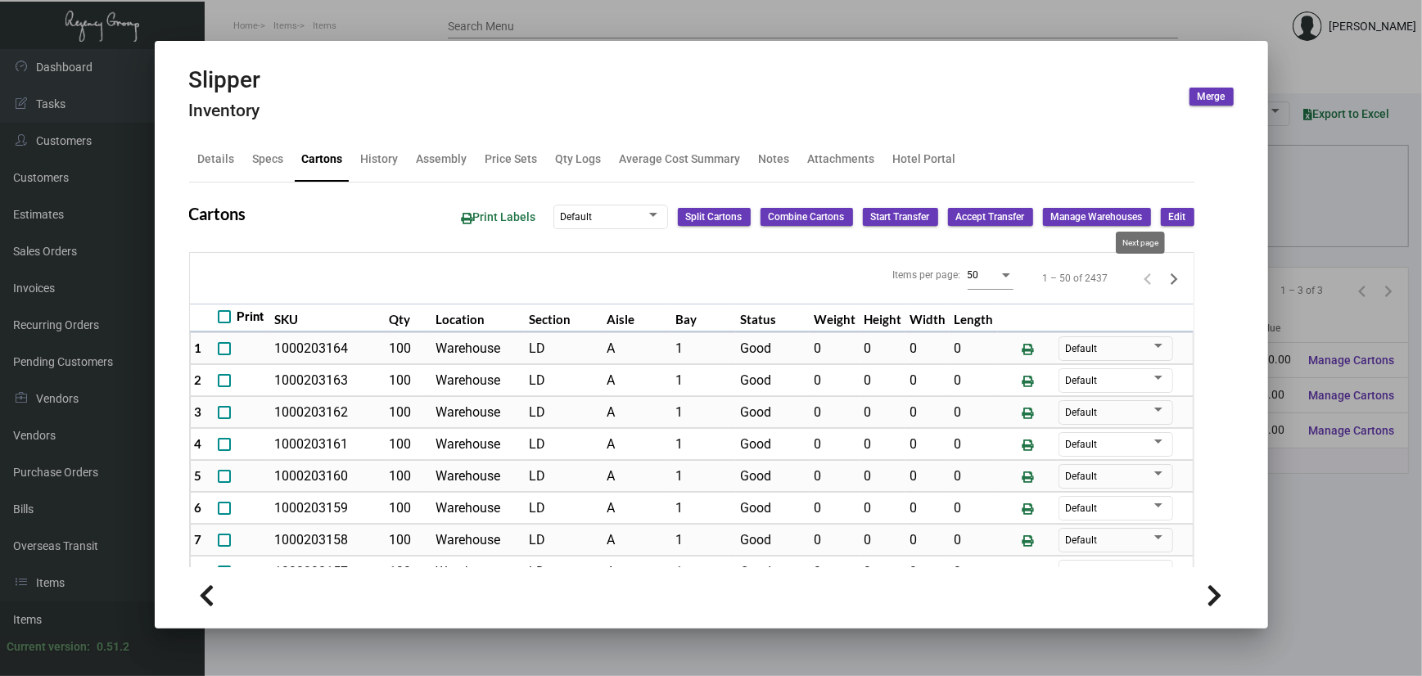
type input "0"
click at [1163, 275] on icon "Next page" at bounding box center [1174, 279] width 23 height 23
click at [1163, 273] on icon "Next page" at bounding box center [1174, 279] width 23 height 23
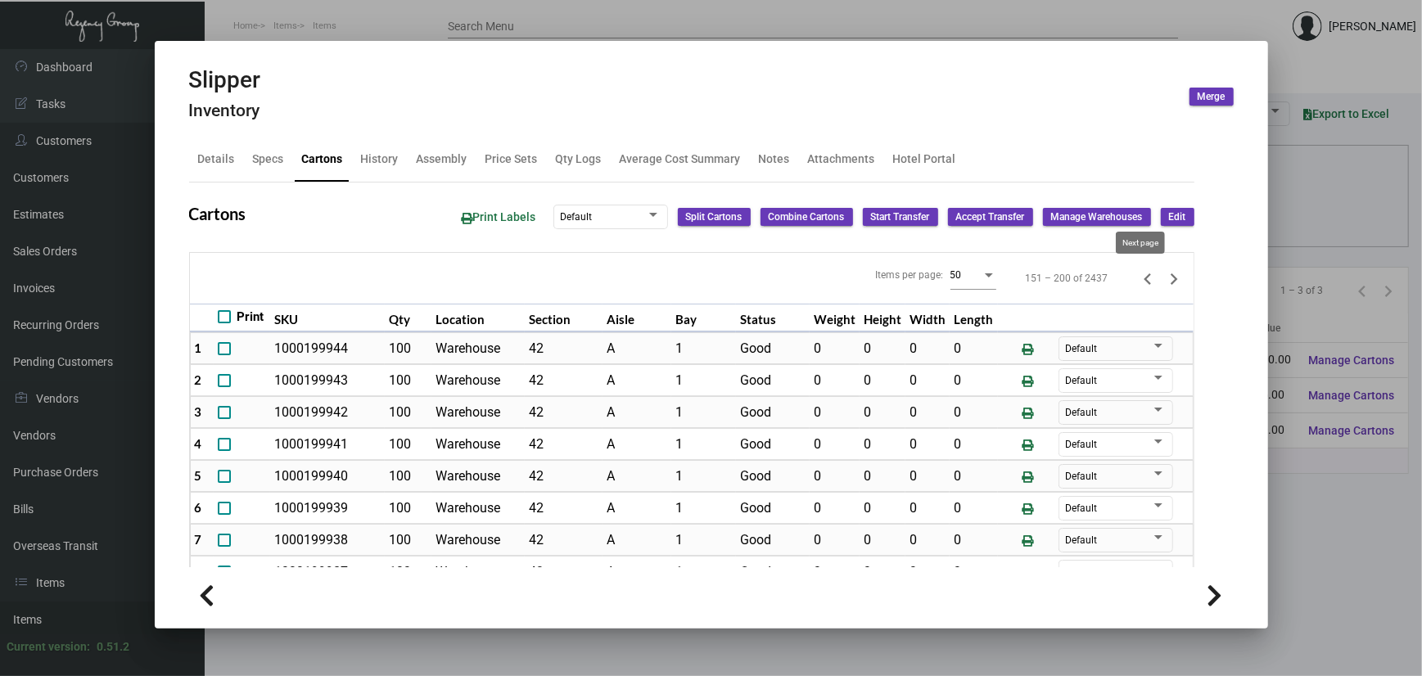
click at [1163, 286] on icon "Next page" at bounding box center [1174, 279] width 23 height 23
click at [1171, 283] on icon "Next page" at bounding box center [1174, 279] width 7 height 11
drag, startPoint x: 1142, startPoint y: 266, endPoint x: 1141, endPoint y: 275, distance: 9.0
click at [1171, 280] on icon "Next page" at bounding box center [1174, 279] width 7 height 11
click at [1163, 285] on icon "Next page" at bounding box center [1174, 279] width 23 height 23
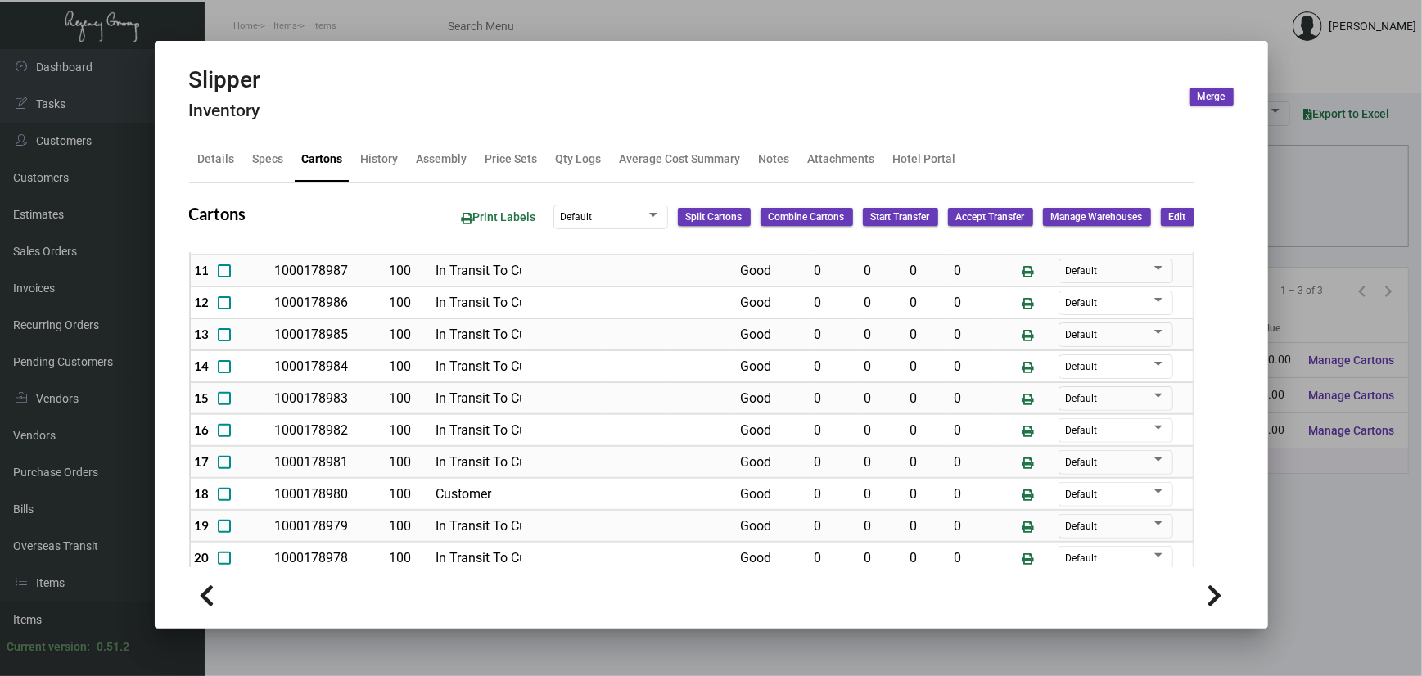
scroll to position [75, 0]
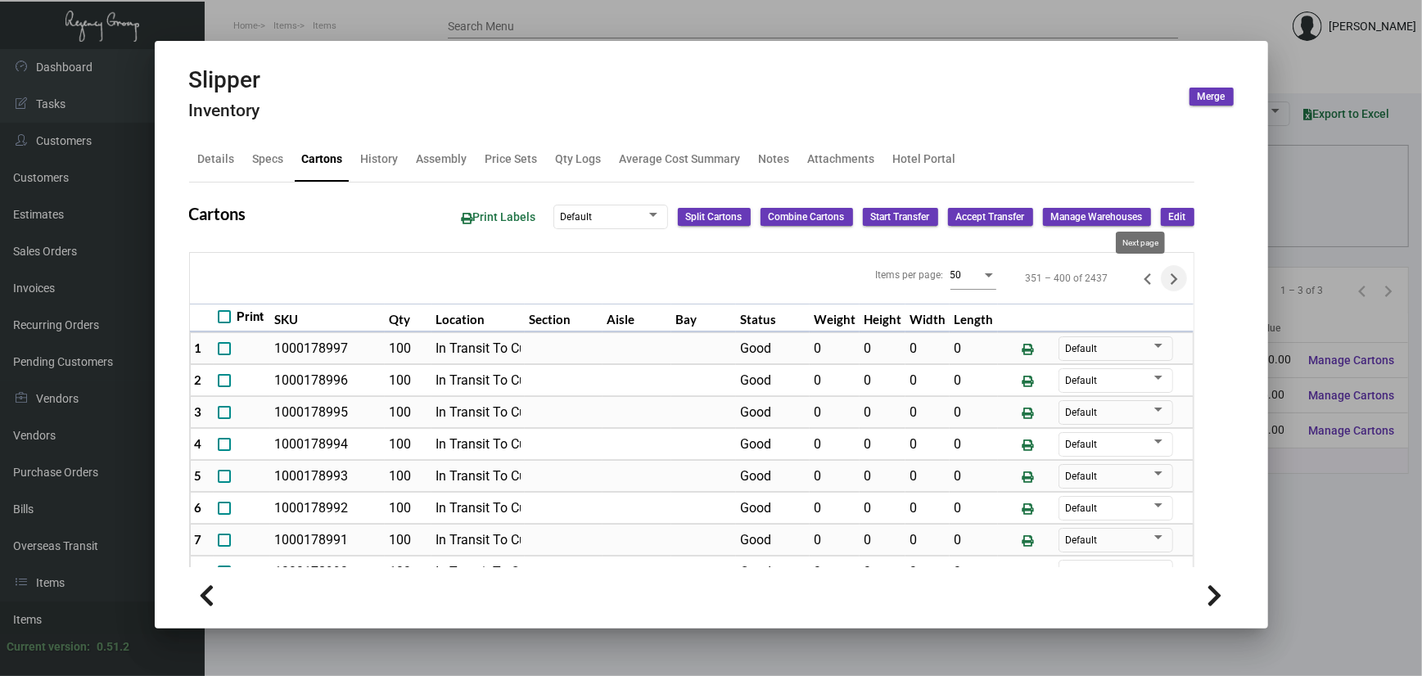
click at [1163, 286] on icon "Next page" at bounding box center [1174, 279] width 23 height 23
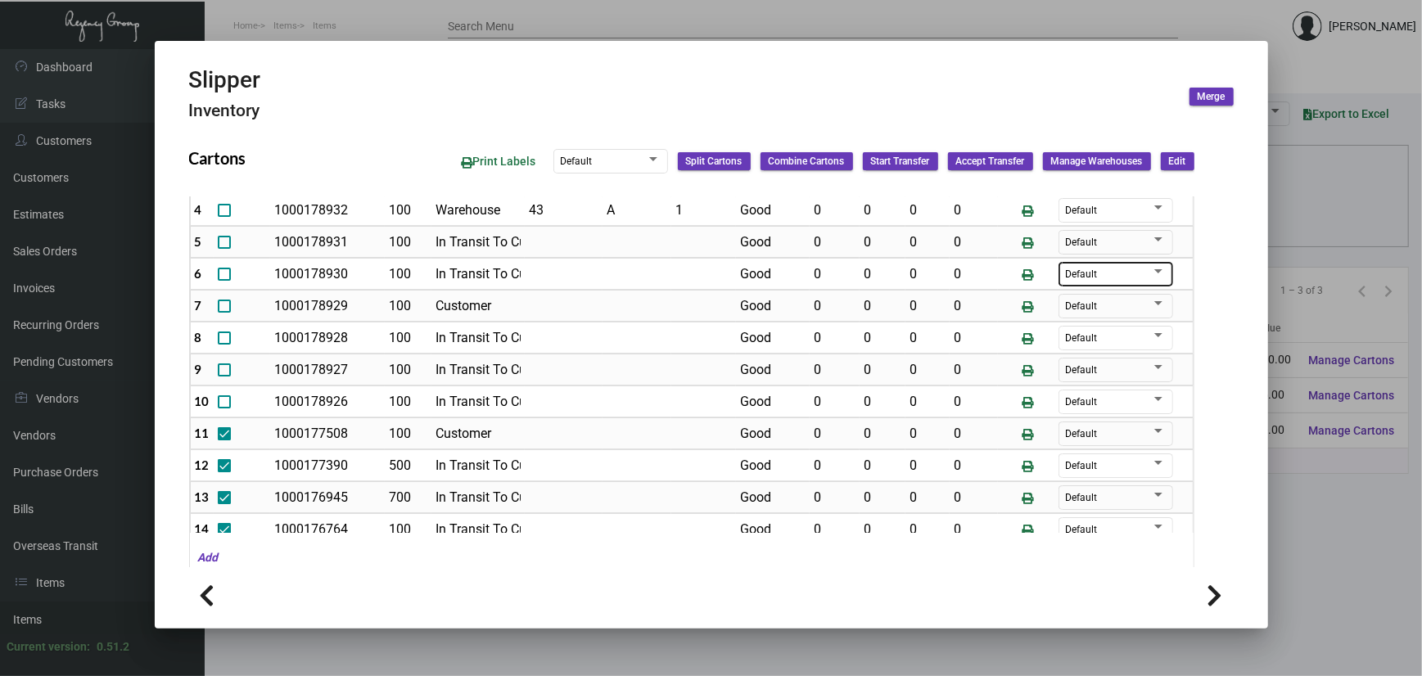
scroll to position [0, 0]
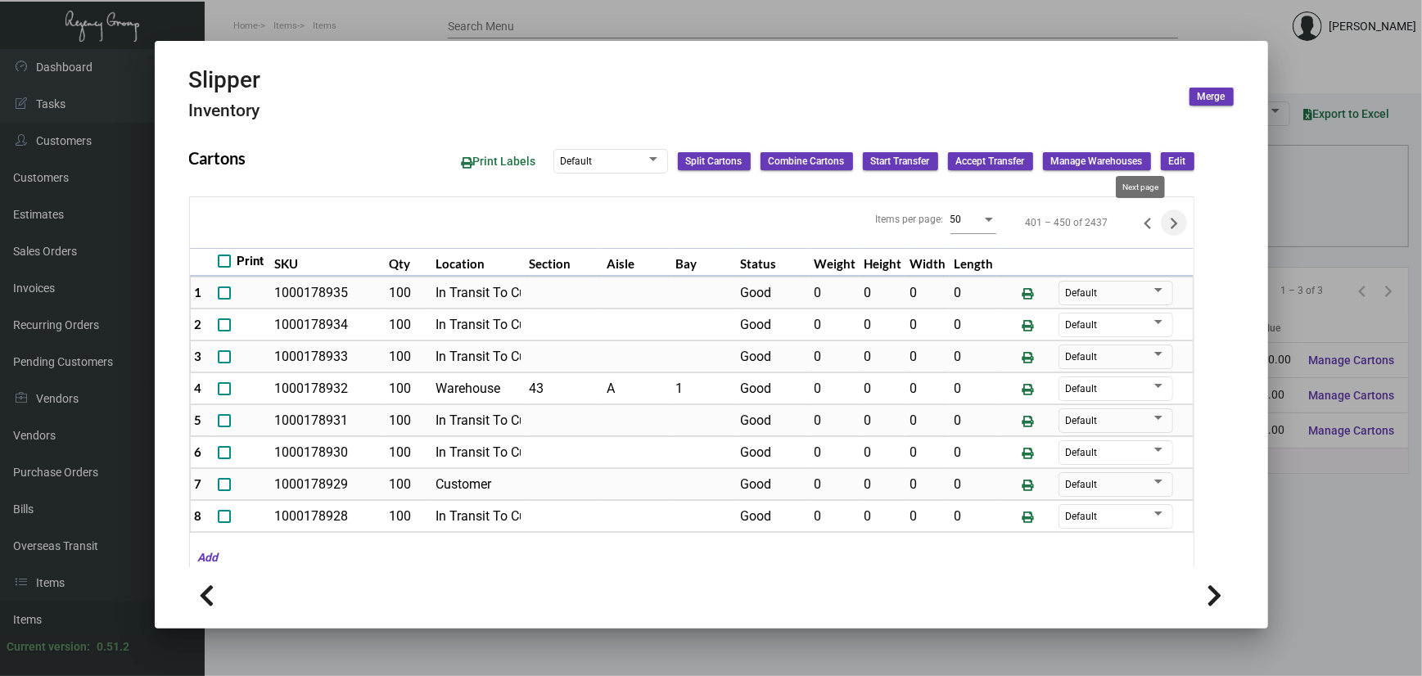
click at [1163, 218] on icon "Next page" at bounding box center [1174, 223] width 23 height 23
click at [1161, 223] on button "Next page" at bounding box center [1174, 223] width 26 height 26
click at [1171, 221] on icon "Next page" at bounding box center [1174, 223] width 7 height 11
click at [1144, 237] on div "Items per page: 50 551 – 600 of 2437" at bounding box center [692, 222] width 1004 height 51
click at [1163, 226] on icon "Next page" at bounding box center [1174, 223] width 23 height 23
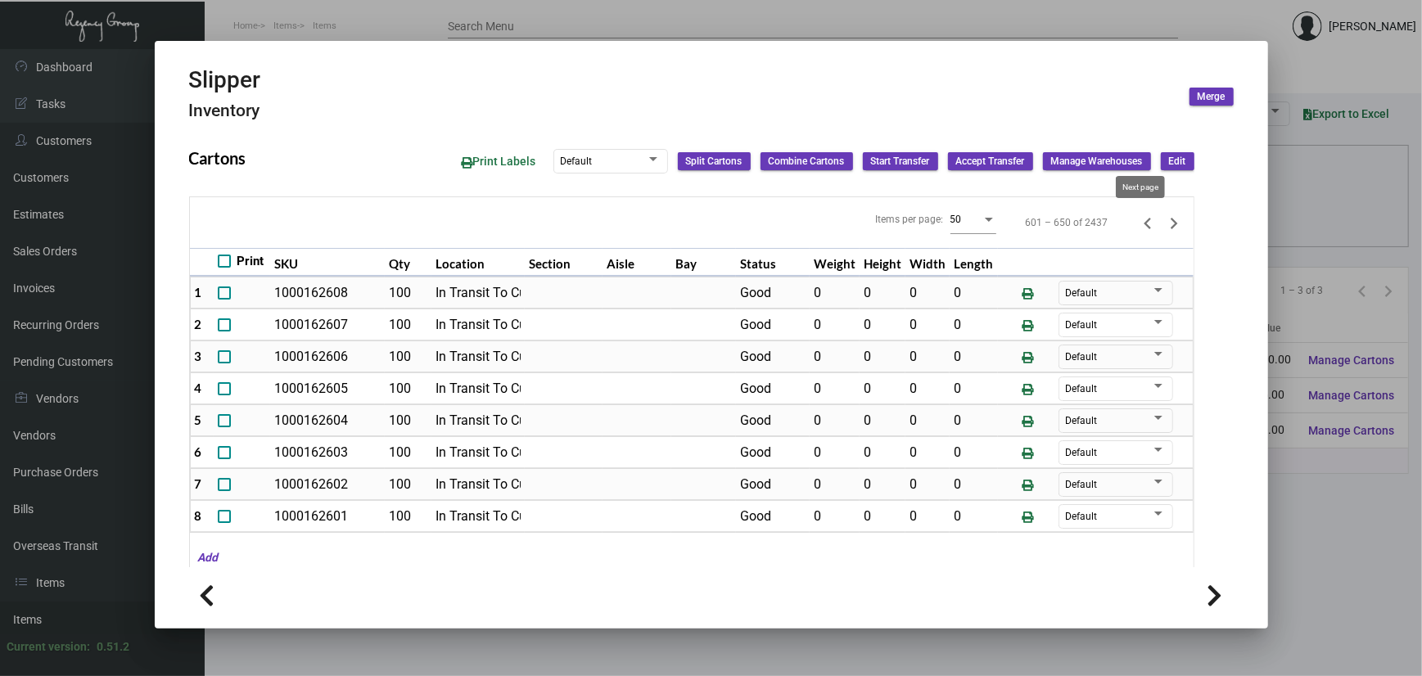
click at [1163, 216] on icon "Next page" at bounding box center [1174, 223] width 23 height 23
click at [1364, 251] on div at bounding box center [711, 338] width 1422 height 676
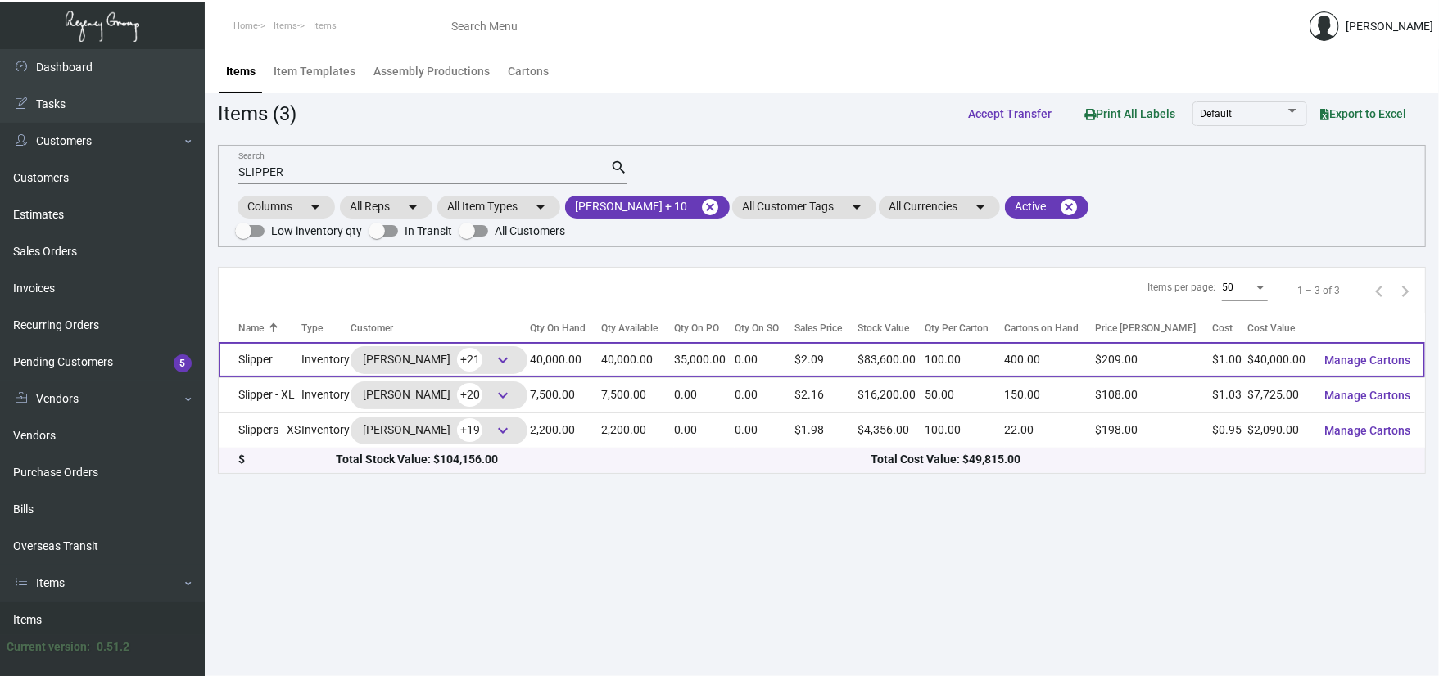
click at [276, 352] on td "Slipper" at bounding box center [260, 359] width 83 height 35
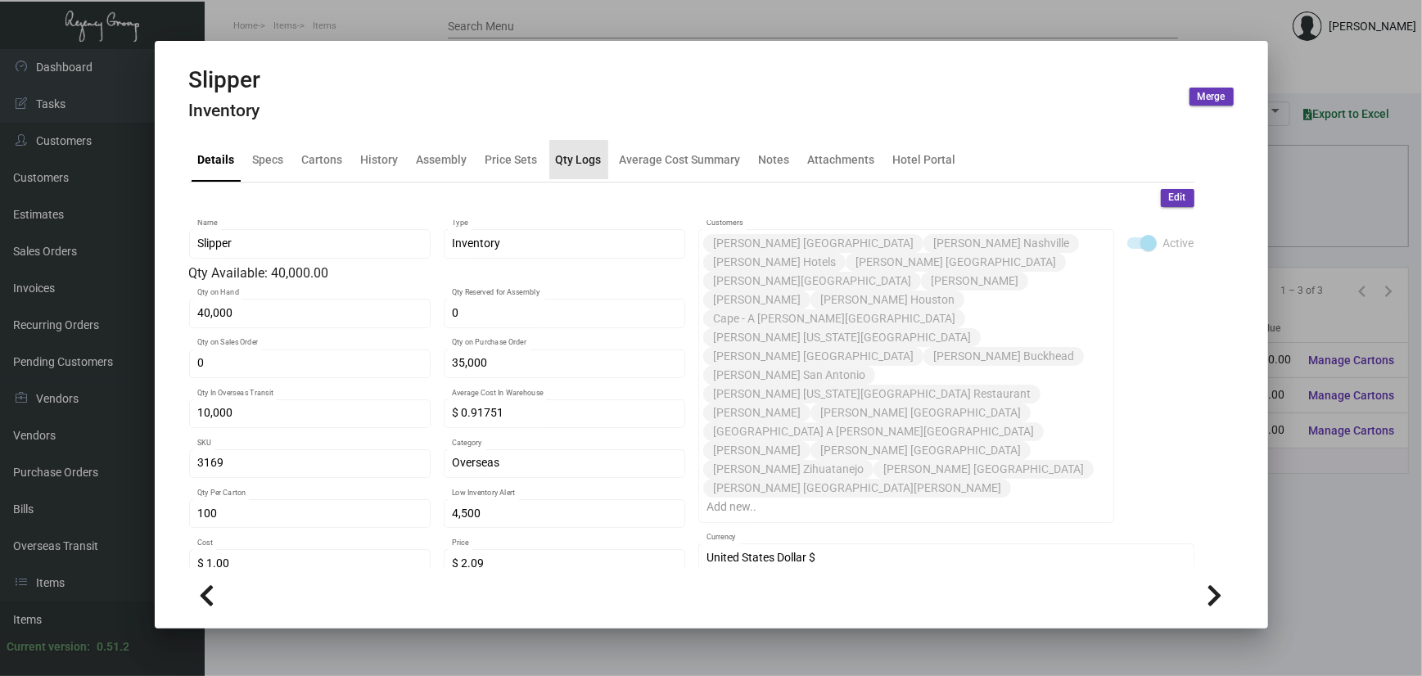
click at [556, 161] on div "Qty Logs" at bounding box center [579, 159] width 46 height 17
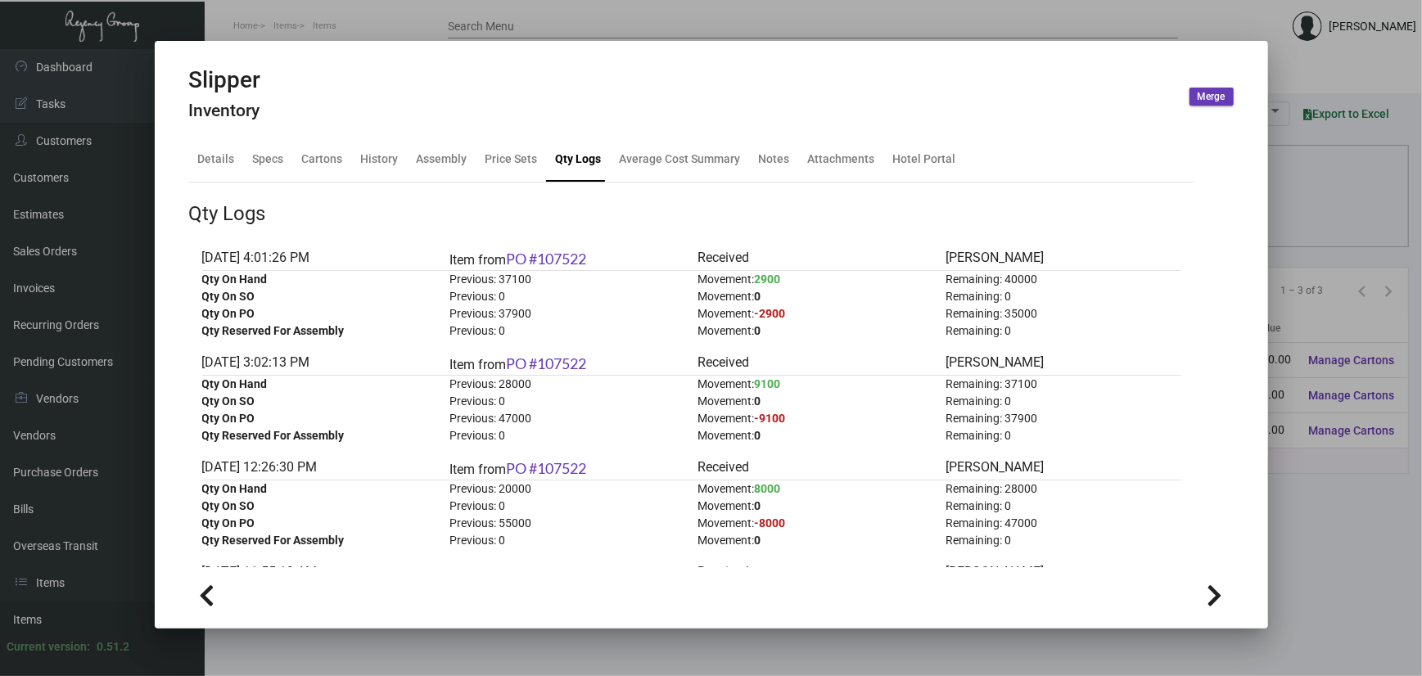
click at [761, 380] on span "9100" at bounding box center [768, 384] width 26 height 13
click at [313, 169] on div "Cartons" at bounding box center [323, 159] width 54 height 39
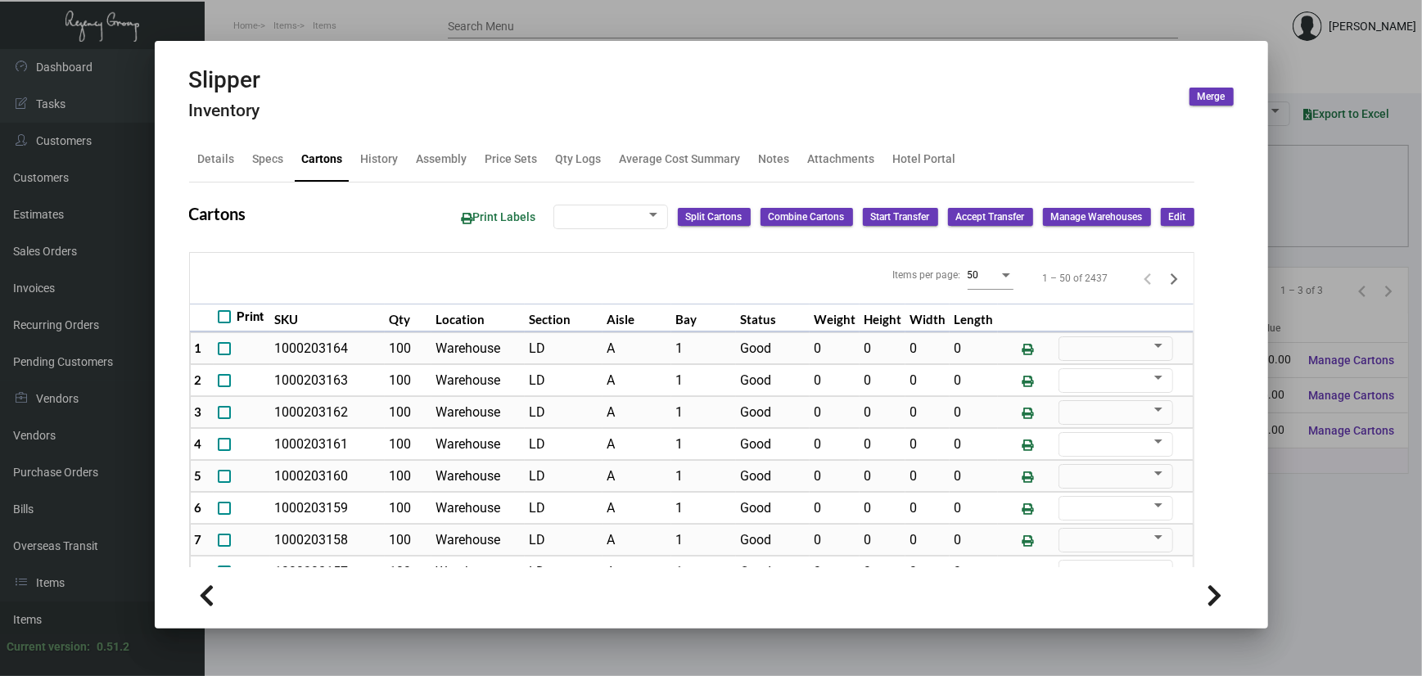
scroll to position [937, 0]
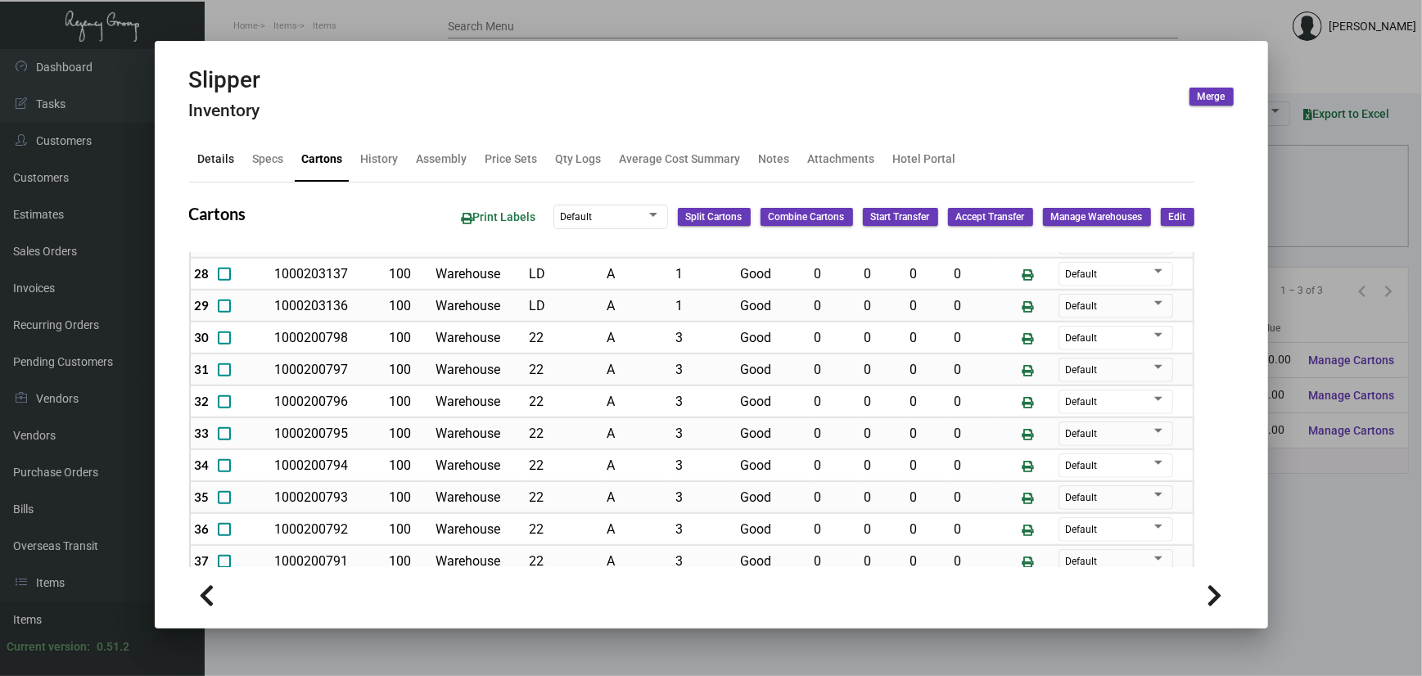
click at [220, 161] on div "Details" at bounding box center [216, 159] width 37 height 17
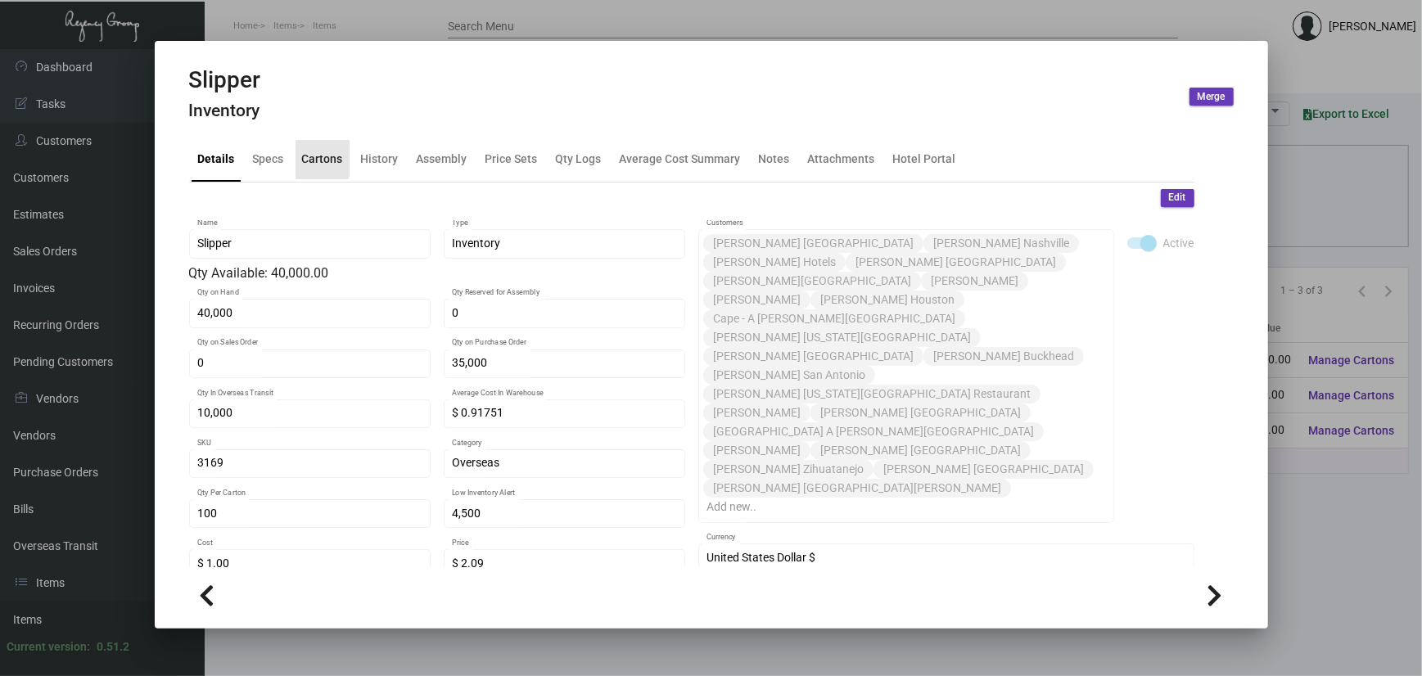
click at [302, 159] on div "Cartons" at bounding box center [322, 159] width 41 height 17
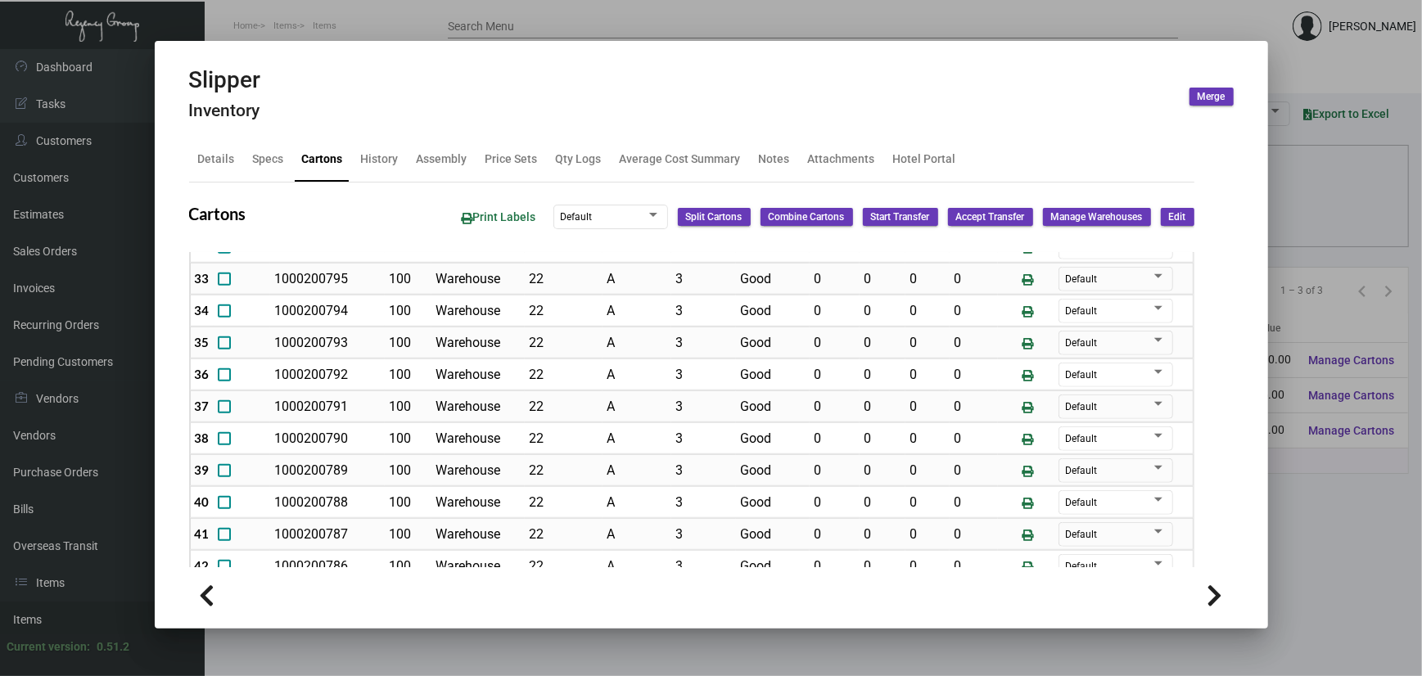
scroll to position [1310, 0]
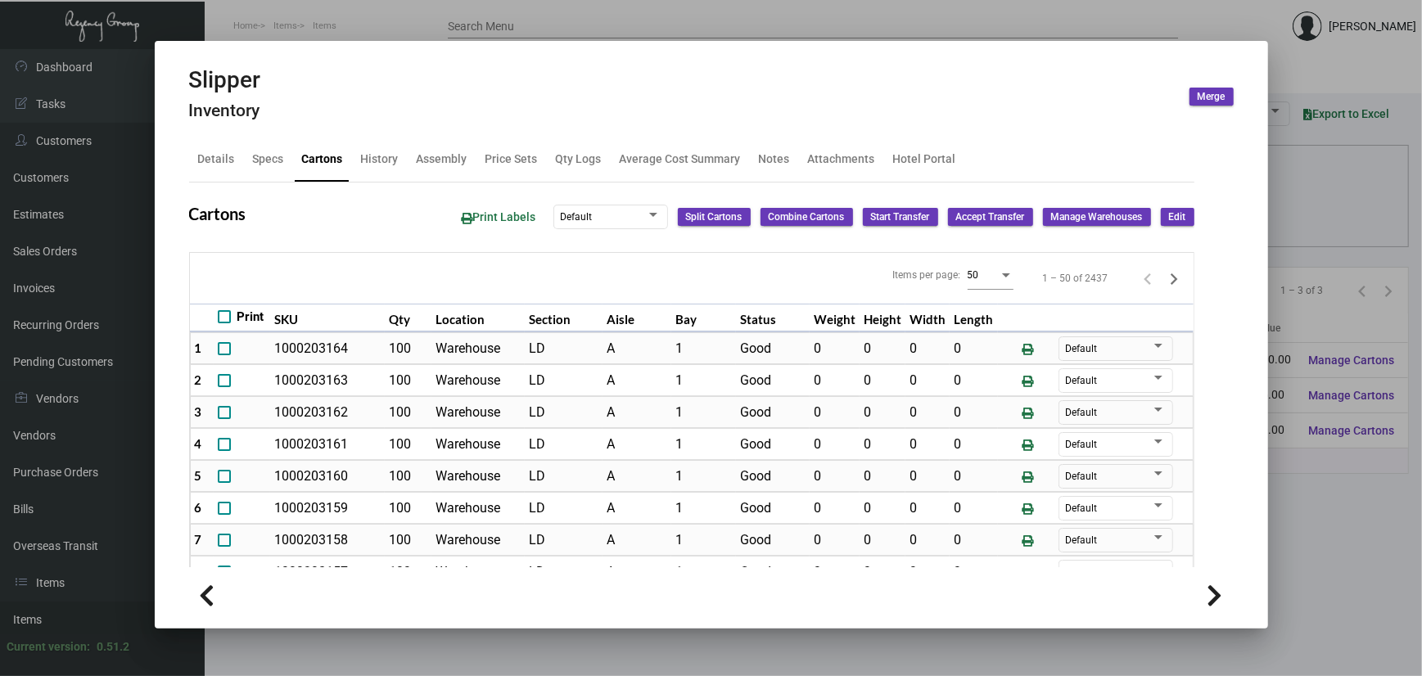
scroll to position [1310, 0]
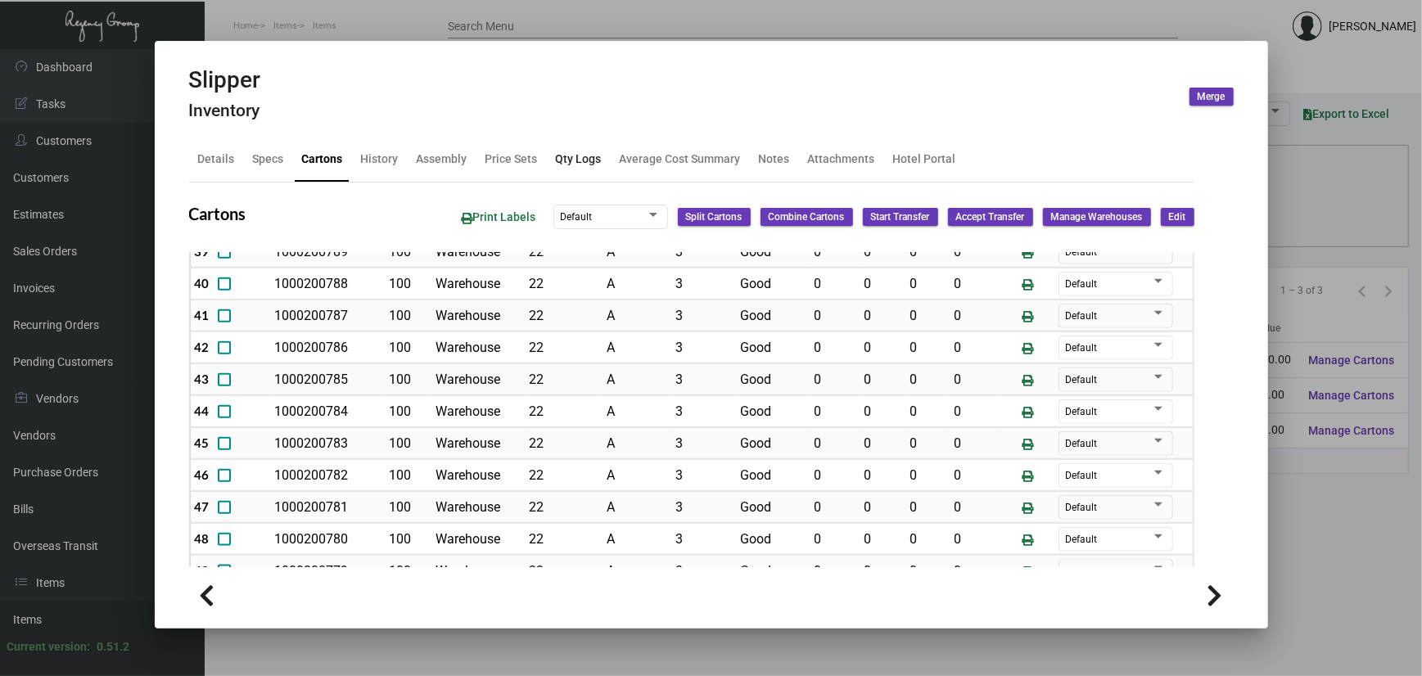
click at [581, 159] on div "Qty Logs" at bounding box center [579, 159] width 46 height 17
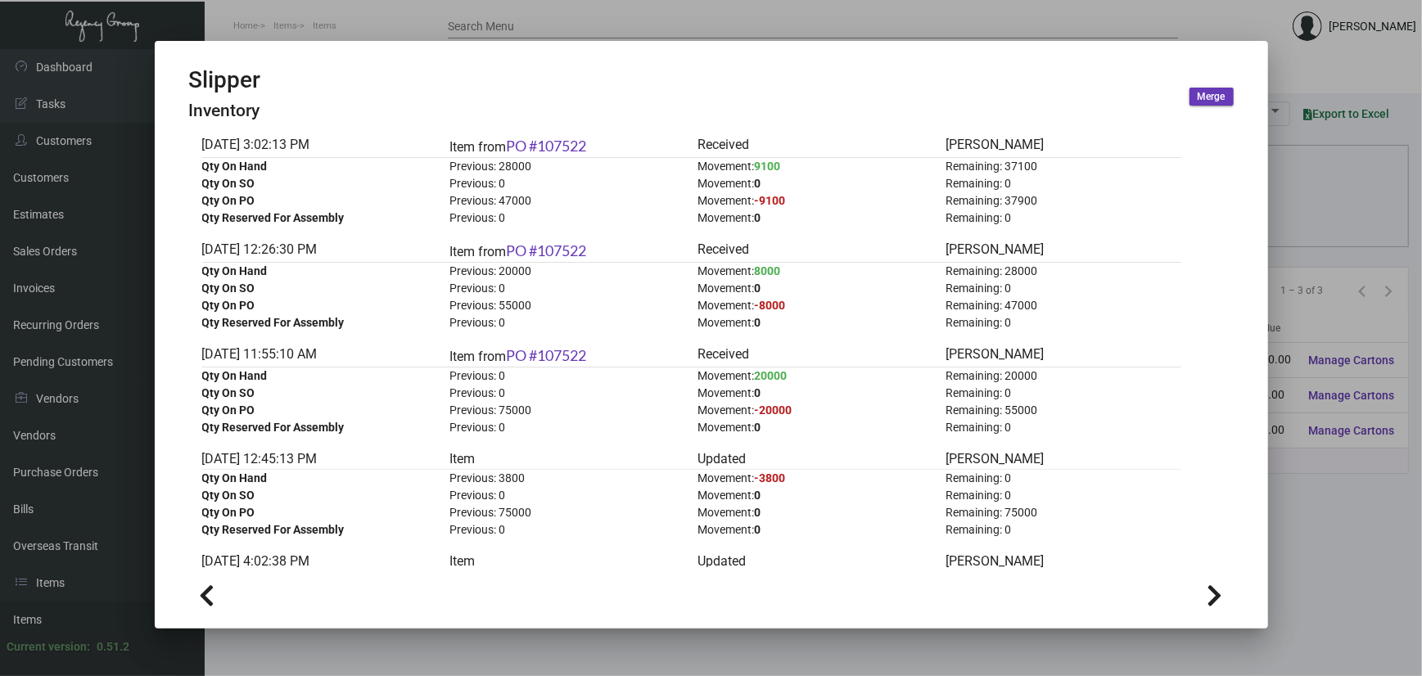
scroll to position [0, 0]
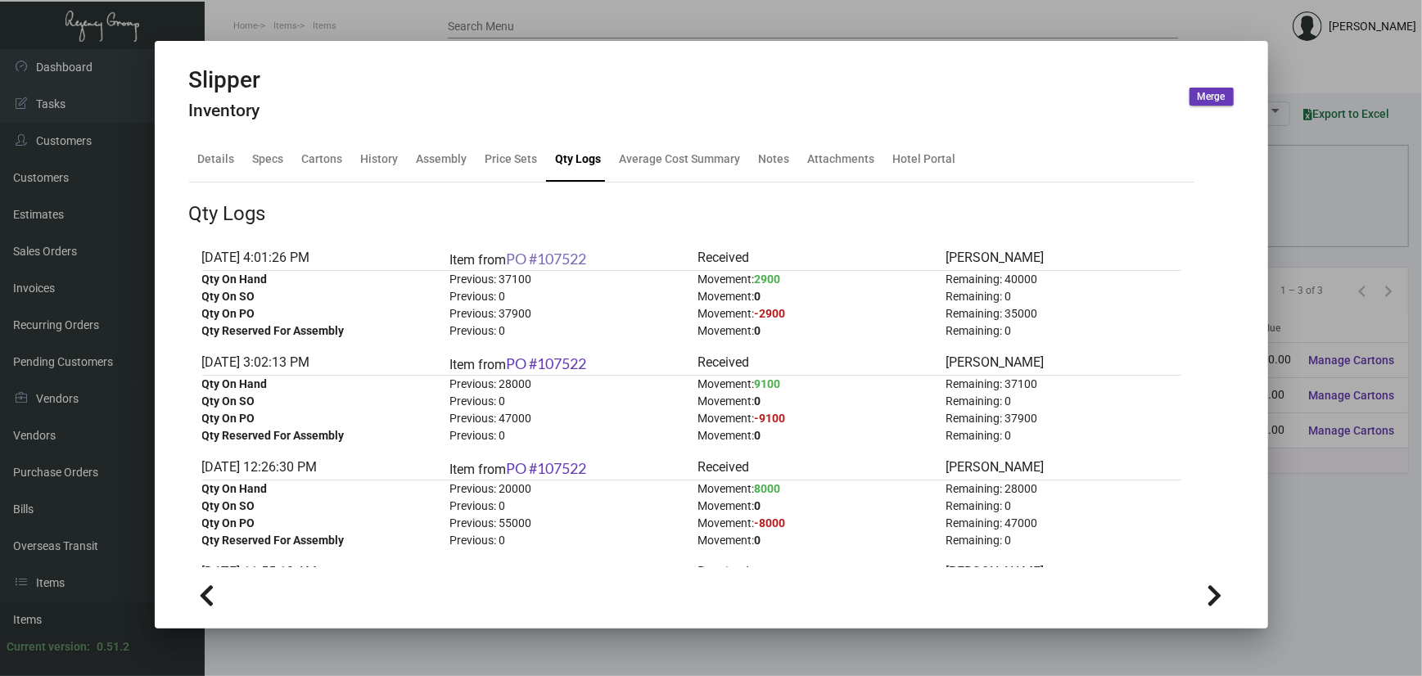
click at [531, 257] on link "PO #107522" at bounding box center [547, 259] width 80 height 18
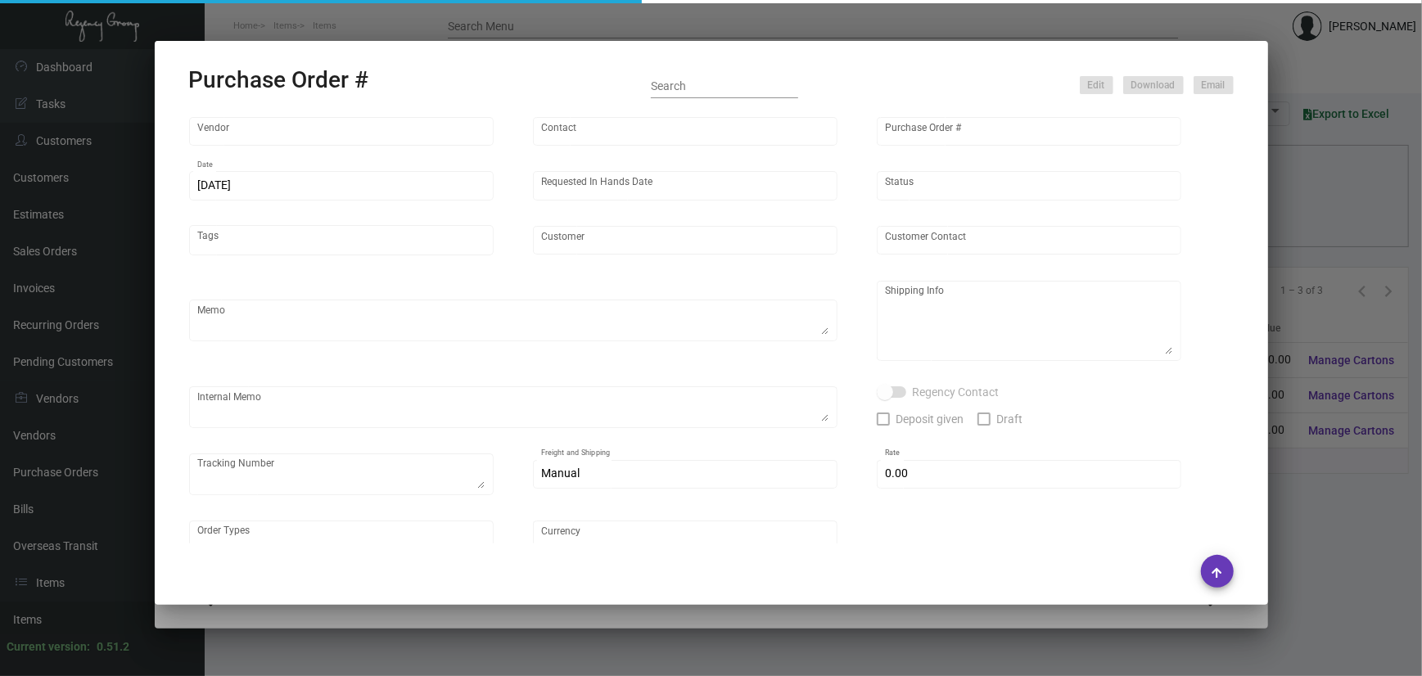
type input "Hangzhou Lefan Leisure Product Co. LTD"
type input "Amber Liu"
type input "107522"
type input "9/24/2024"
type input "10/28/2024"
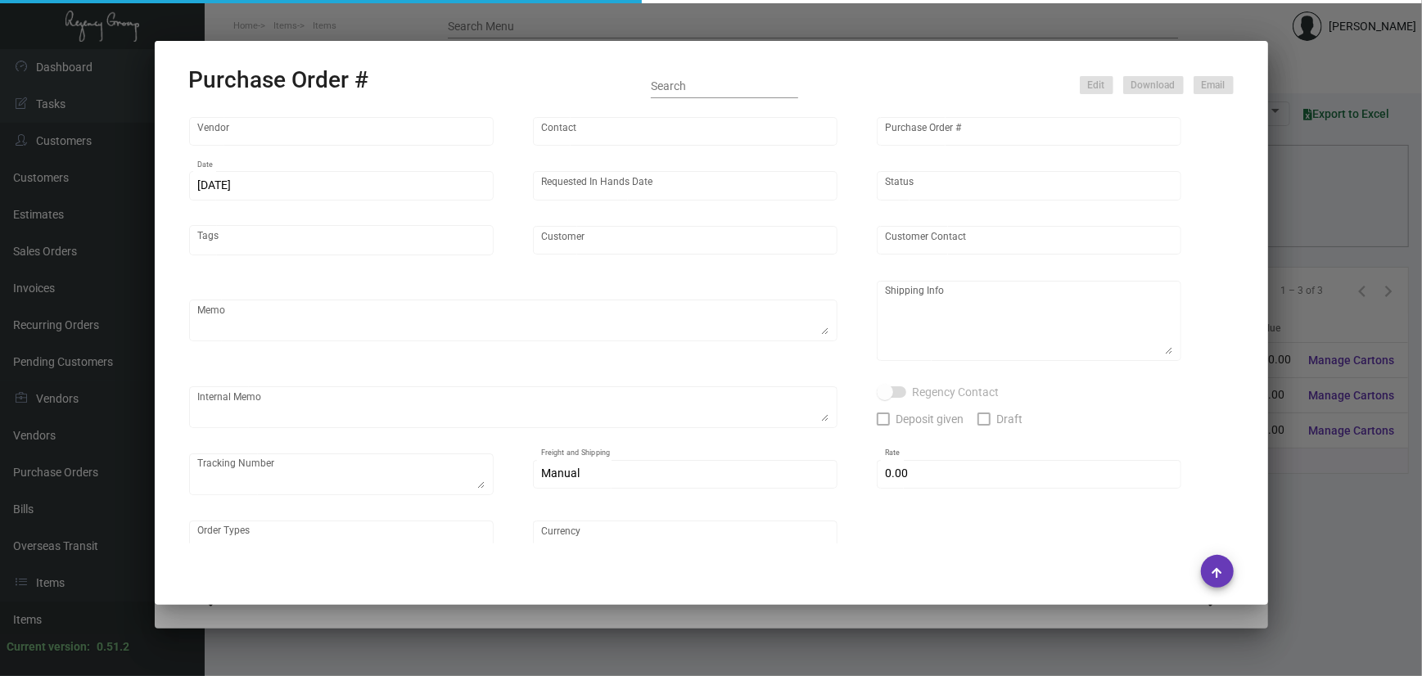
type input "[PERSON_NAME] Hotels"
type textarea "Please ship 20k once the production is complete. Boat to NJ. For the rest, we w…"
type textarea "Regency Group NJ - Alex Penate 22 Belgrove Dr. Kearny, NJ, 07032 US"
checkbox input "true"
type input "$ 0.00"
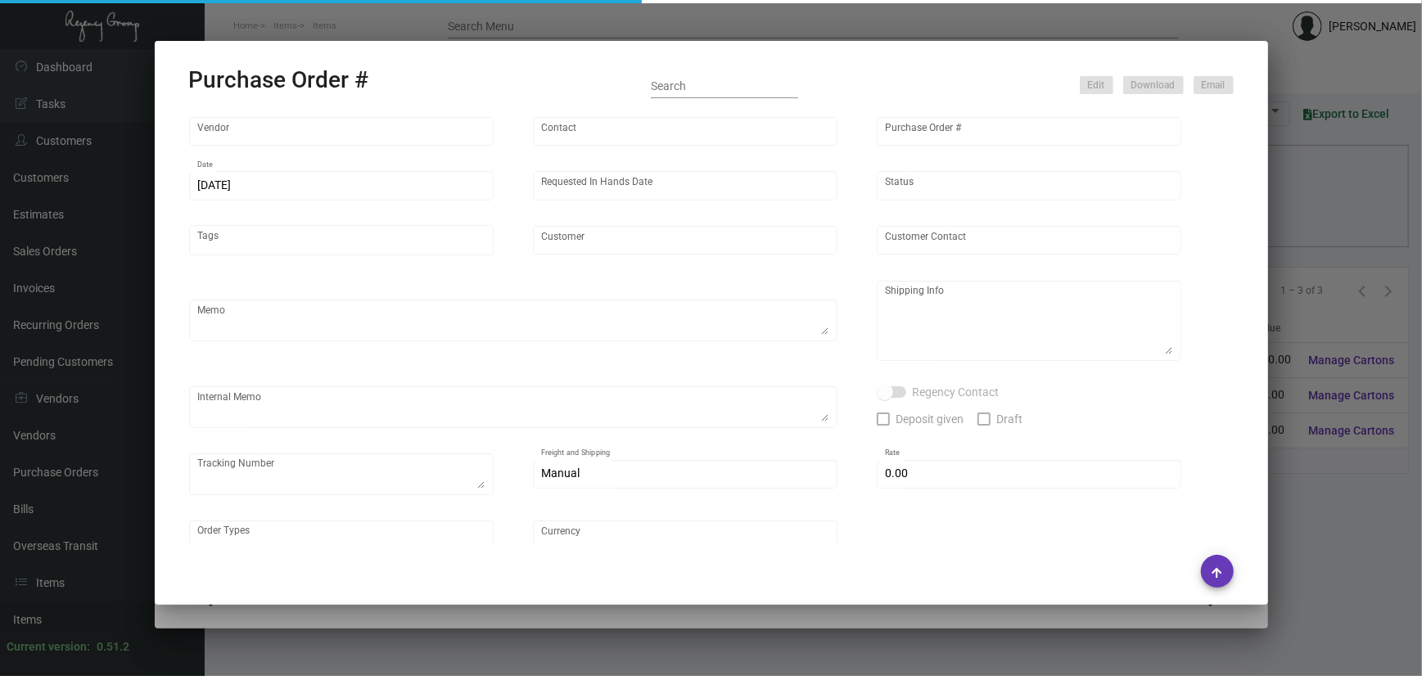
type input "United States Dollar $"
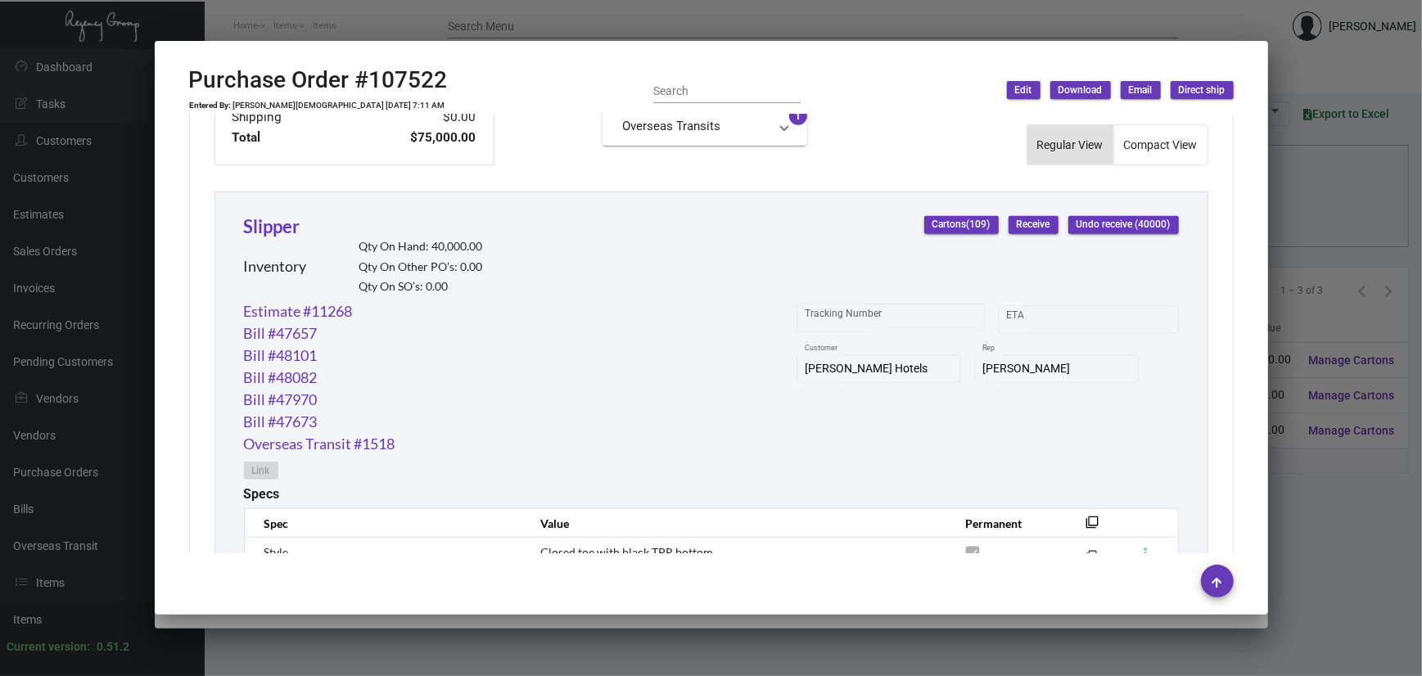
scroll to position [670, 0]
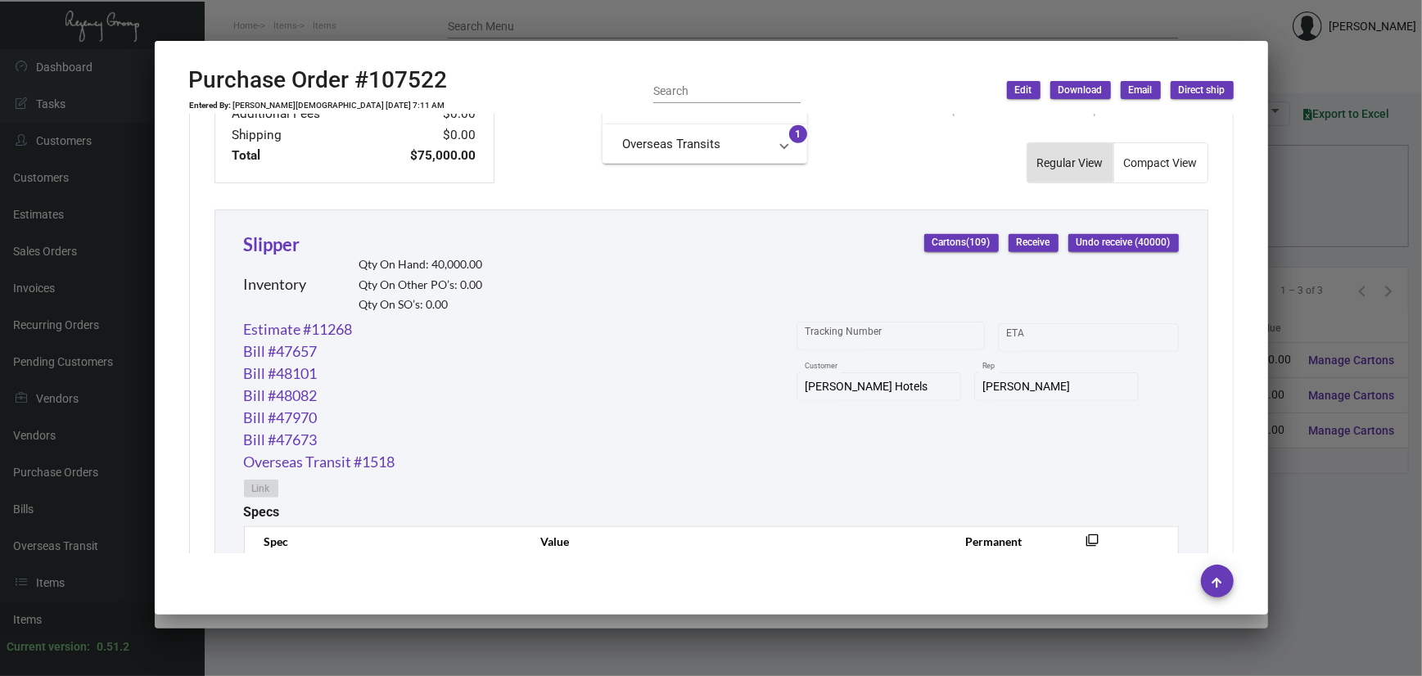
click at [580, 231] on div "Slipper Inventory Qty On Hand: 40,000.00 Qty On Other PO’s: 0.00 Qty On SO’s: 0…" at bounding box center [712, 527] width 994 height 634
click at [251, 246] on link "Slipper" at bounding box center [272, 244] width 57 height 22
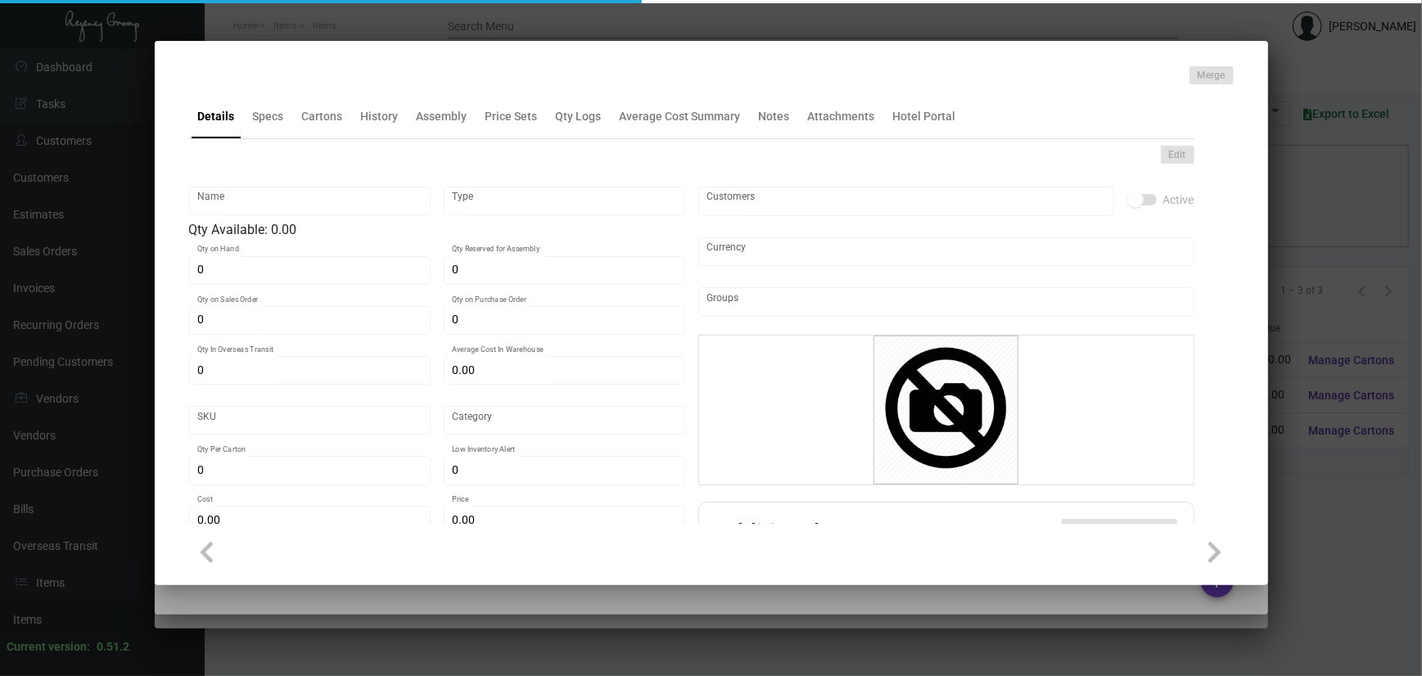
type input "Slipper"
type input "Inventory"
type input "40,000"
type input "35,000"
type input "10,000"
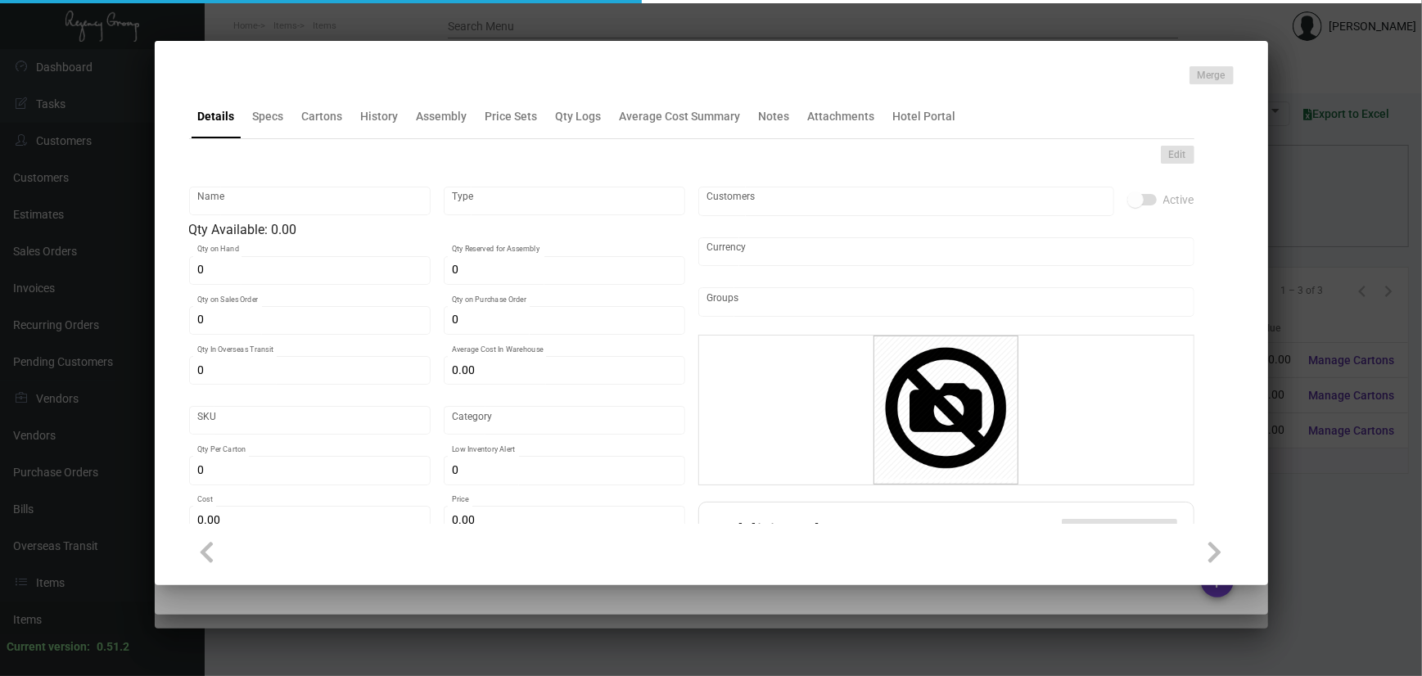
type input "$ 0.91751"
type input "3169"
type input "Overseas"
type input "100"
type input "4,500"
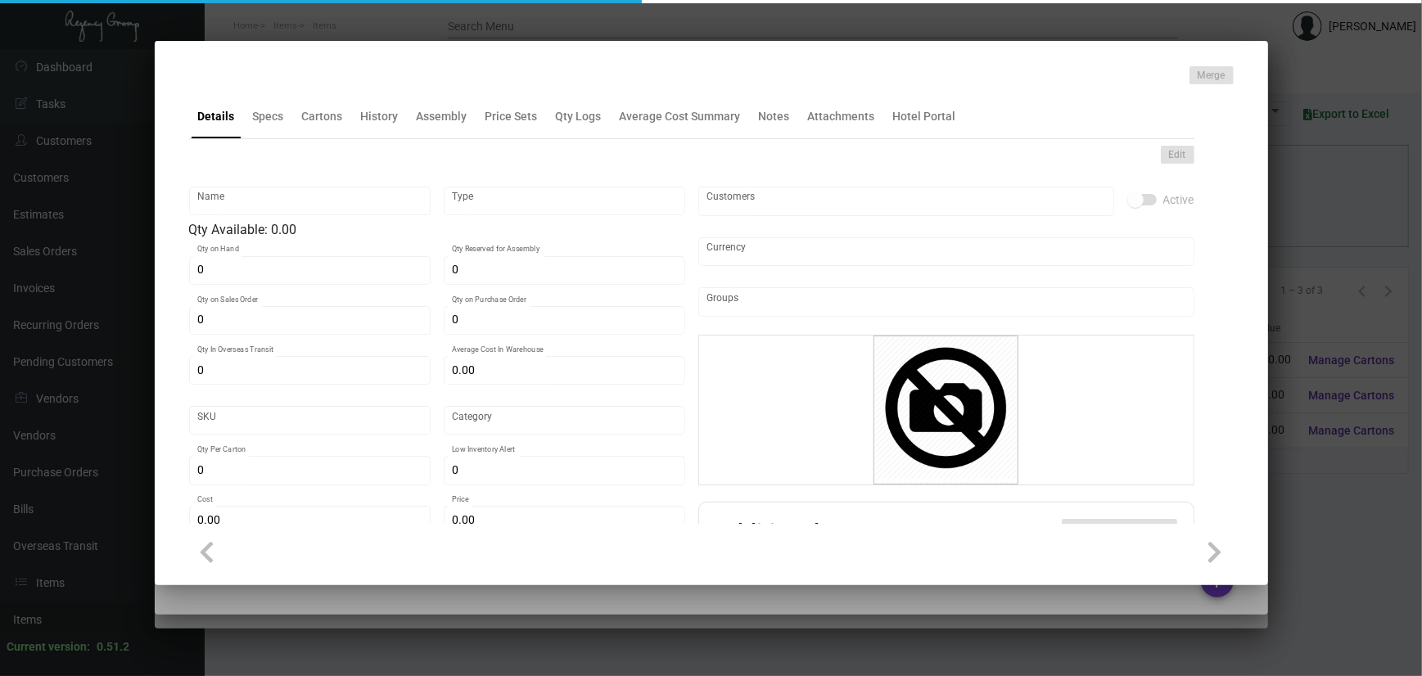
type input "$ 1.00"
type input "$ 2.09"
checkbox input "true"
type input "United States Dollar $"
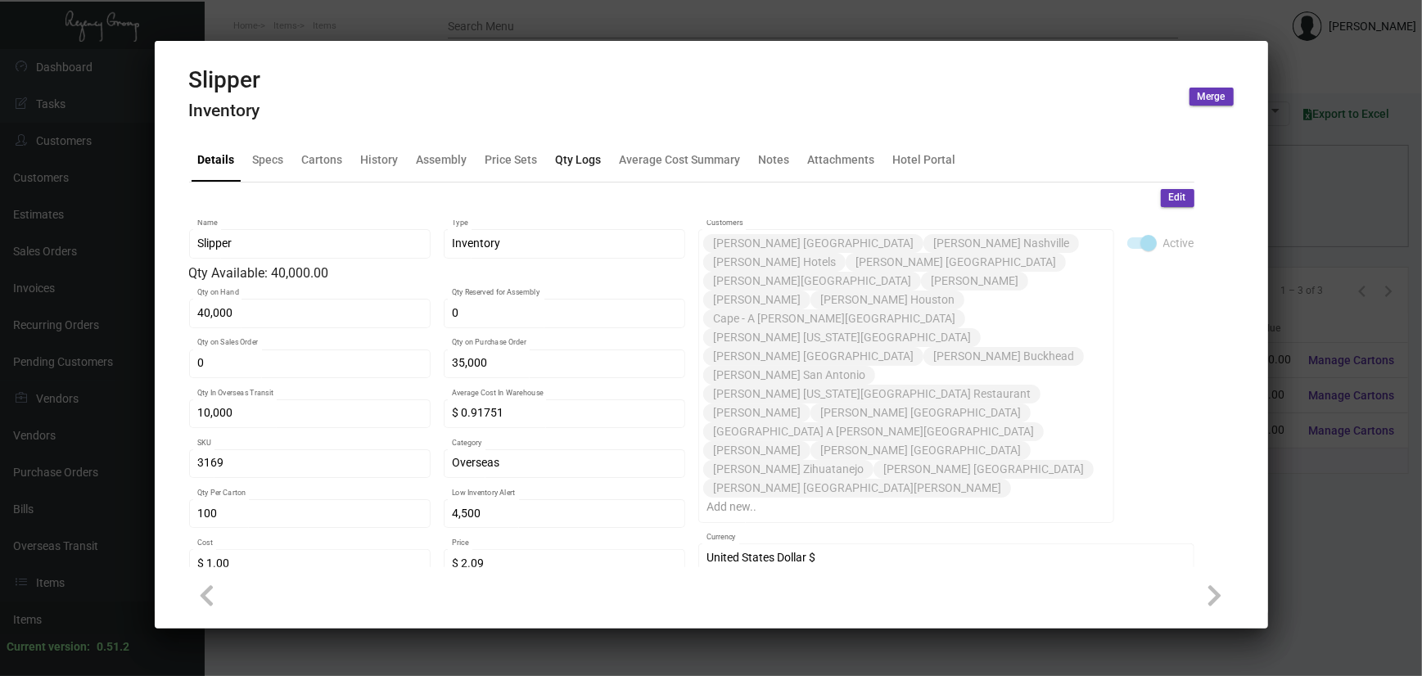
click at [571, 144] on div "Qty Logs" at bounding box center [578, 159] width 59 height 39
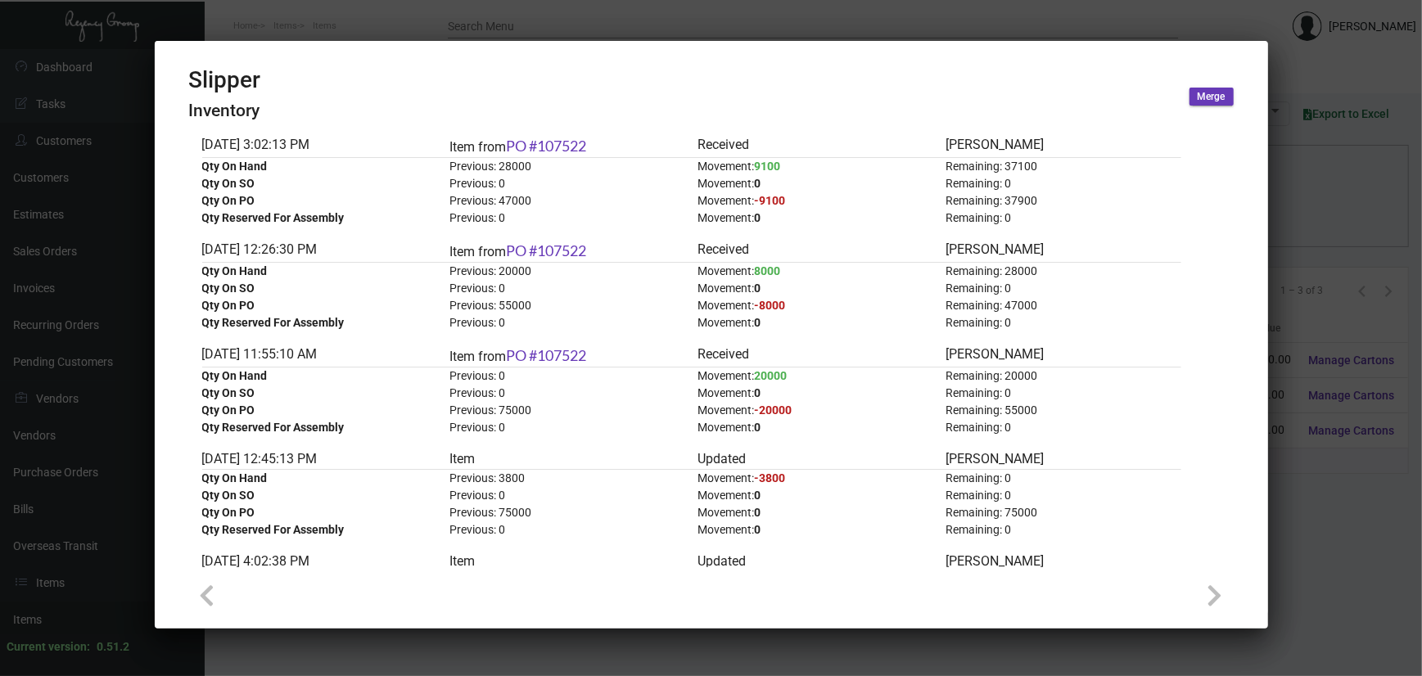
scroll to position [0, 0]
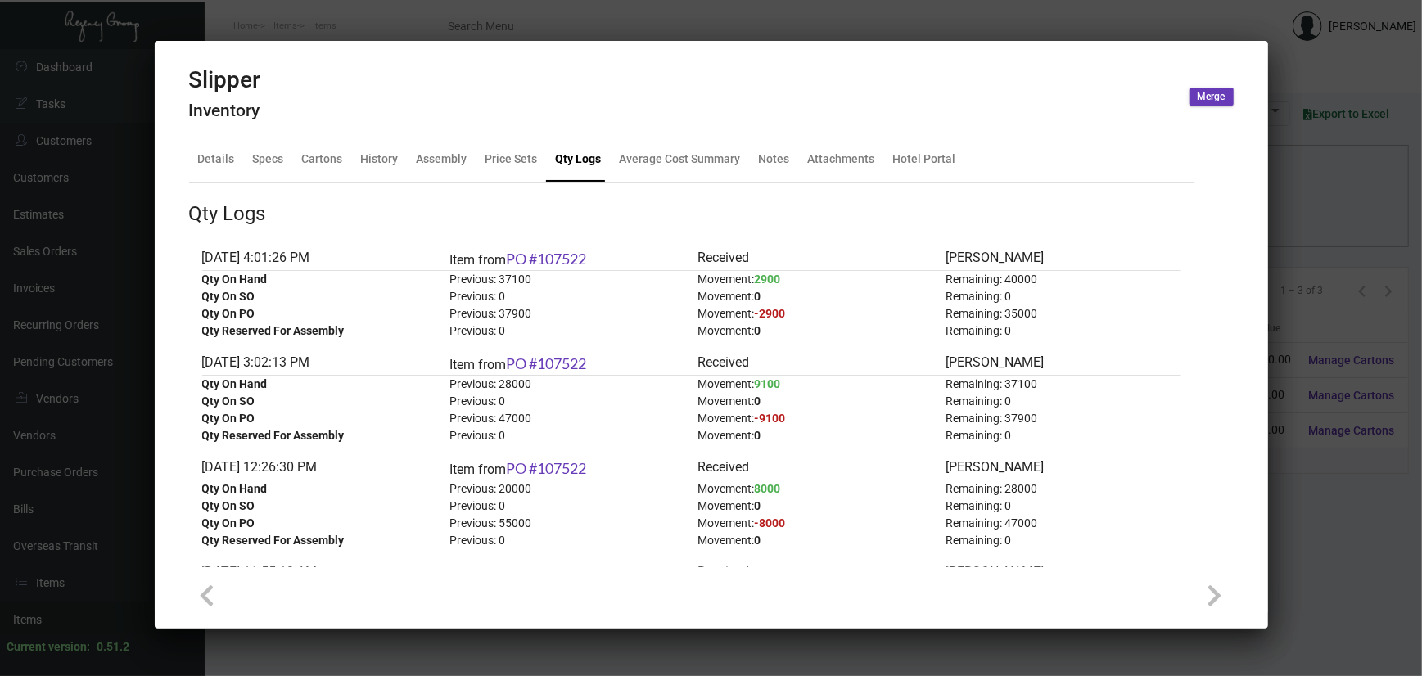
click at [606, 11] on div at bounding box center [711, 338] width 1422 height 676
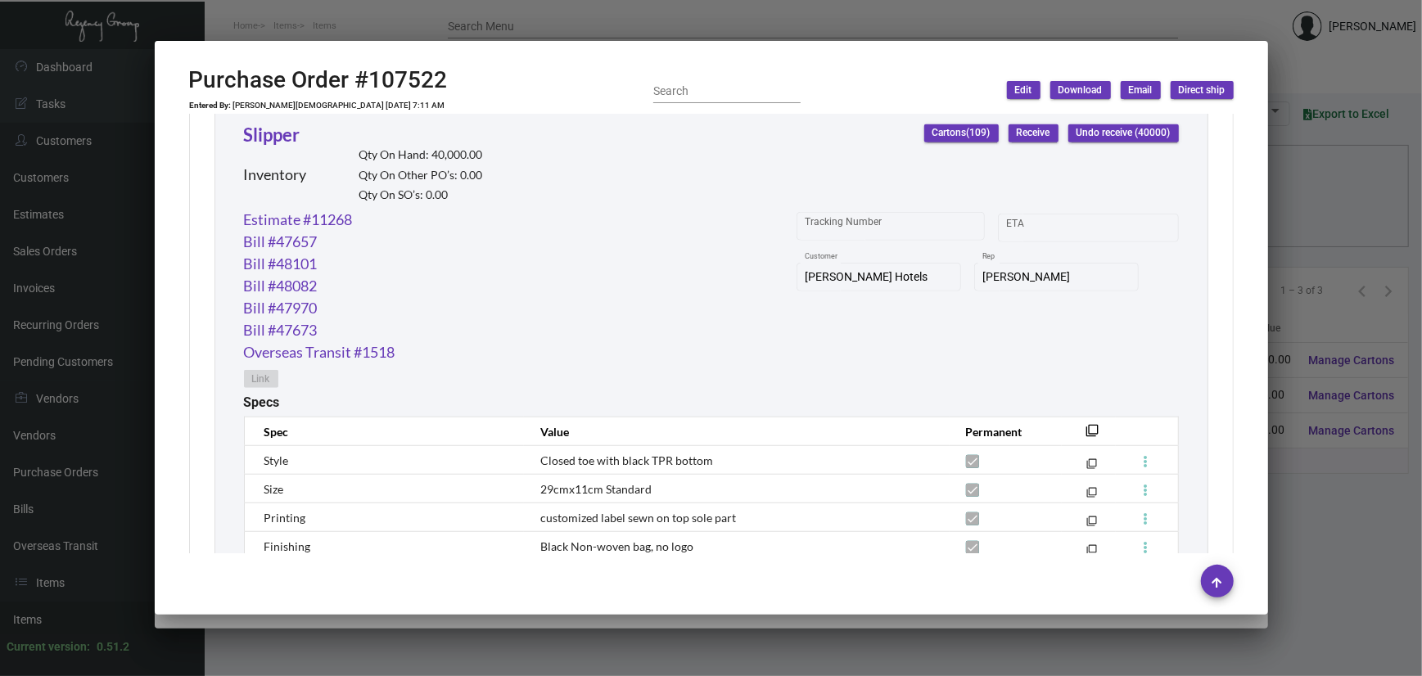
scroll to position [997, 0]
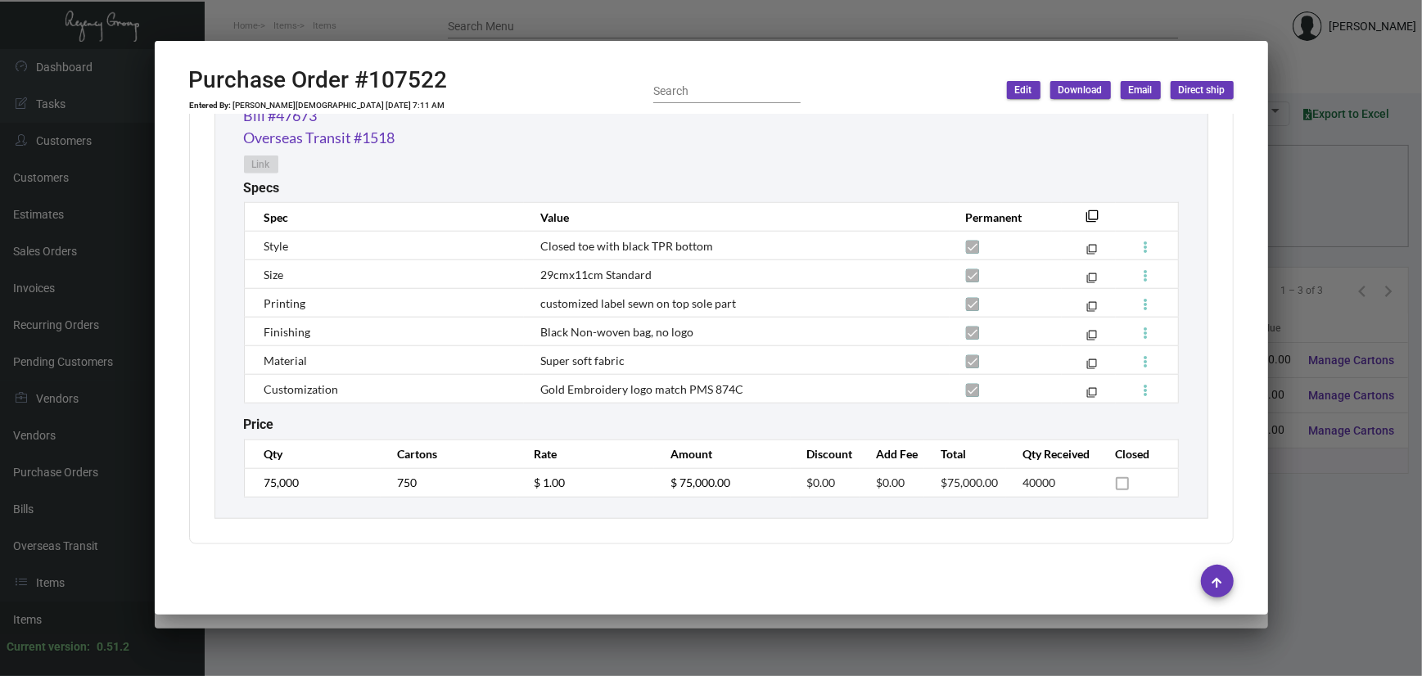
click at [1320, 408] on div at bounding box center [711, 338] width 1422 height 676
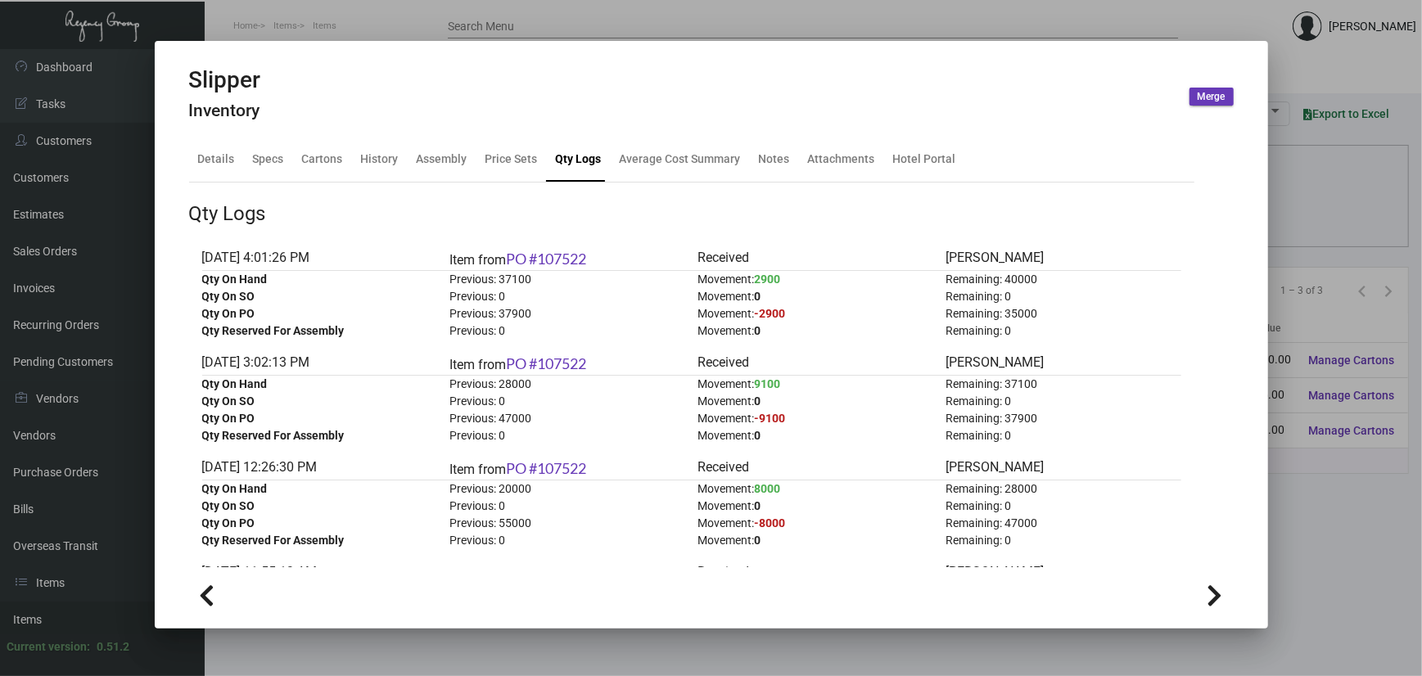
click at [1311, 287] on div at bounding box center [711, 338] width 1422 height 676
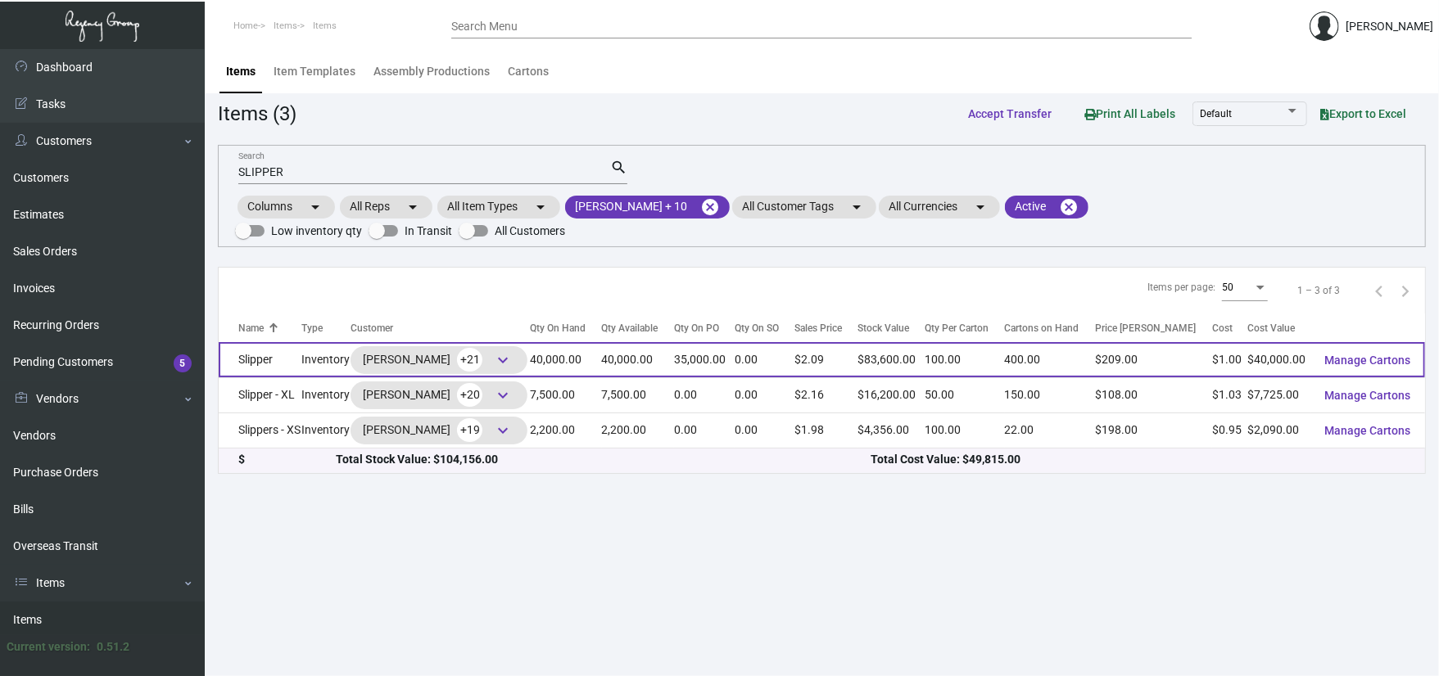
click at [234, 371] on td "Slipper" at bounding box center [260, 359] width 83 height 35
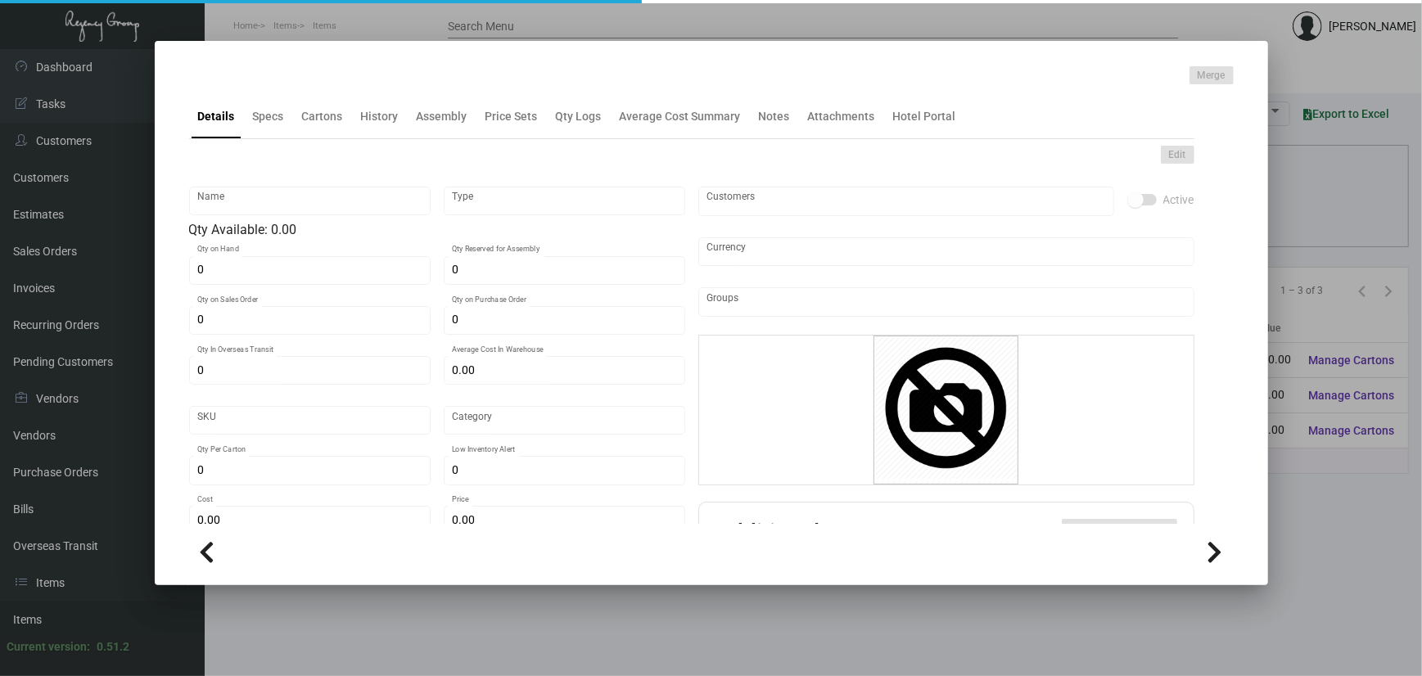
type input "Slipper"
type input "Inventory"
type input "40,000"
type input "35,000"
type input "10,000"
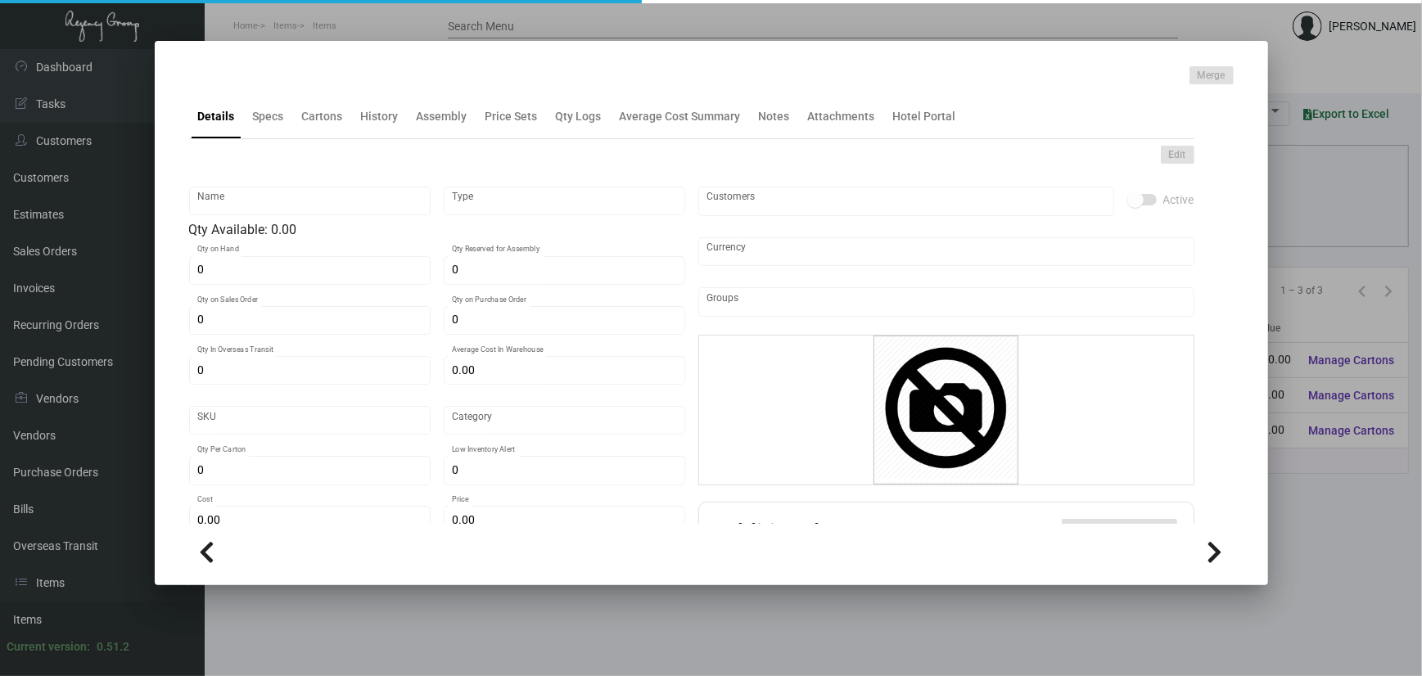
type input "$ 0.91751"
type input "3169"
type input "Overseas"
type input "100"
type input "4,500"
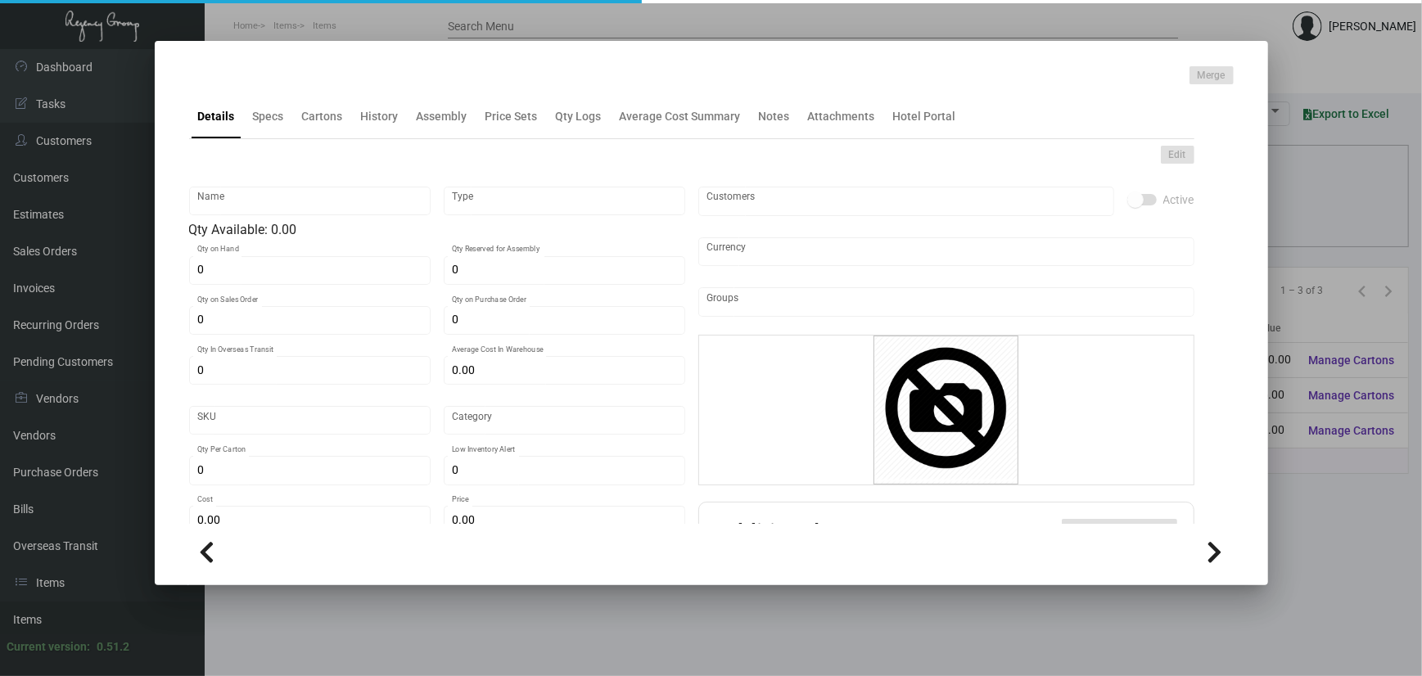
type input "$ 1.00"
type input "$ 2.09"
checkbox input "true"
type input "United States Dollar $"
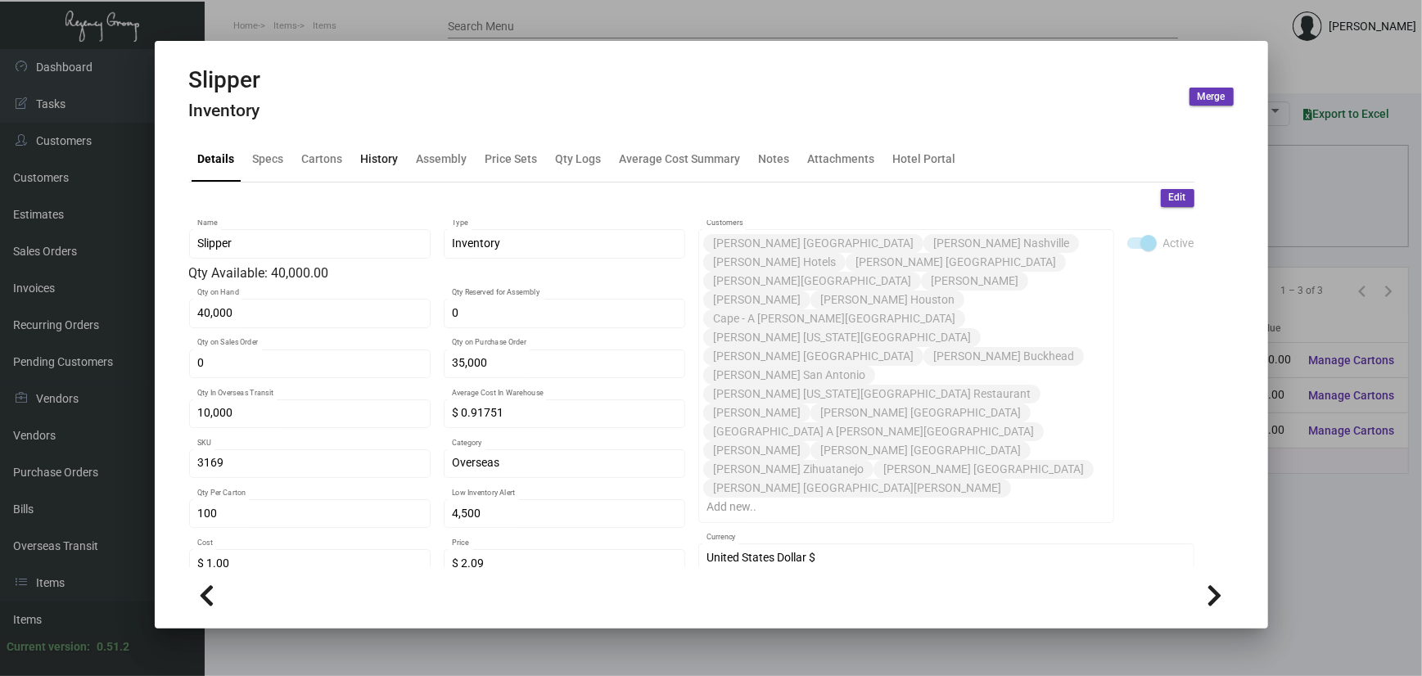
click at [369, 165] on div "History" at bounding box center [380, 159] width 38 height 17
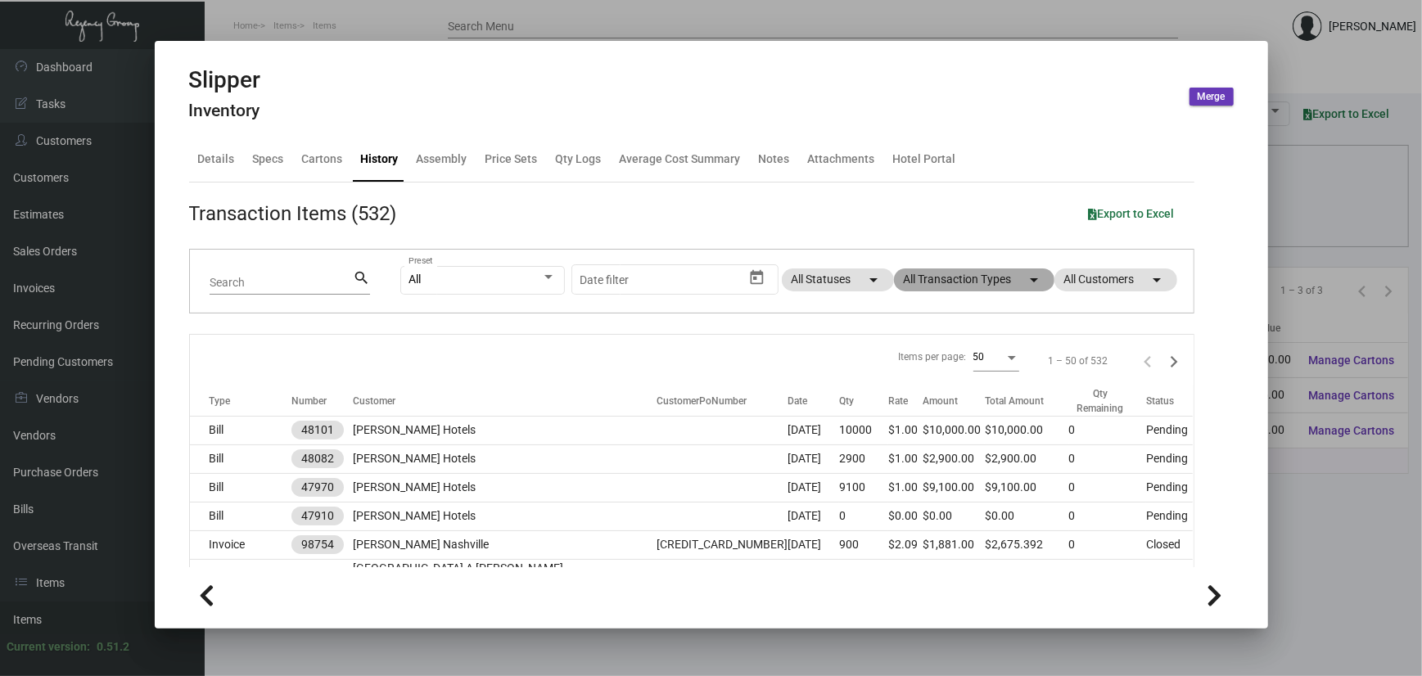
click at [935, 290] on mat-chip "All Transaction Types arrow_drop_down" at bounding box center [974, 280] width 161 height 23
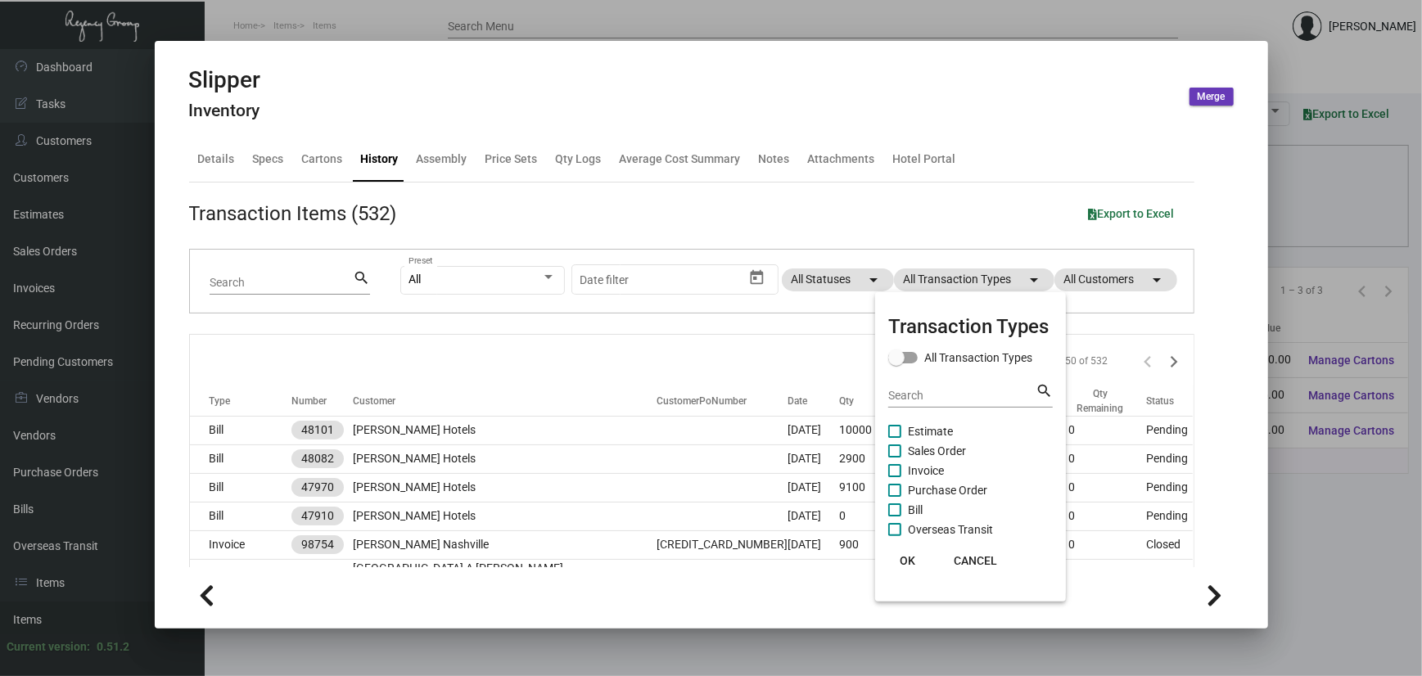
click at [947, 476] on mat-checkbox "Invoice" at bounding box center [971, 471] width 165 height 20
click at [947, 486] on span "Purchase Order" at bounding box center [947, 491] width 79 height 20
click at [895, 497] on input "Purchase Order" at bounding box center [894, 497] width 1 height 1
checkbox input "true"
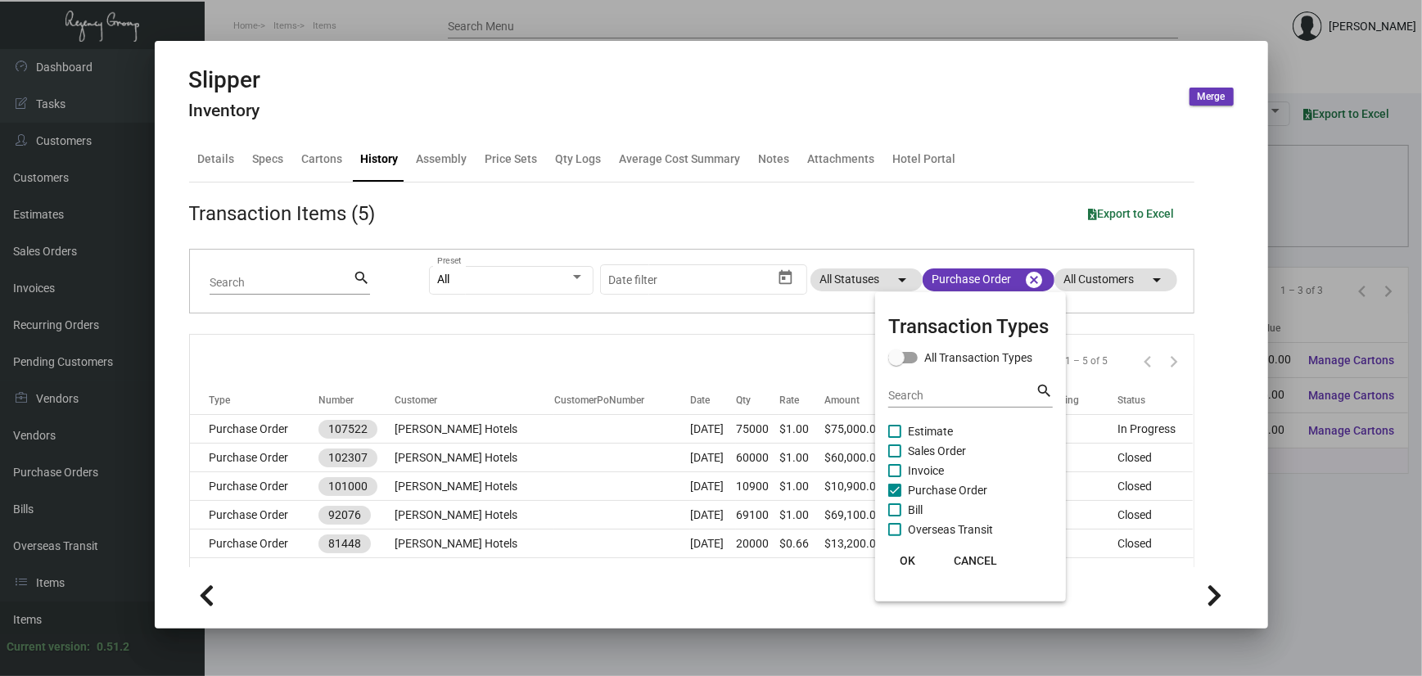
click at [909, 568] on span "OK" at bounding box center [908, 560] width 16 height 13
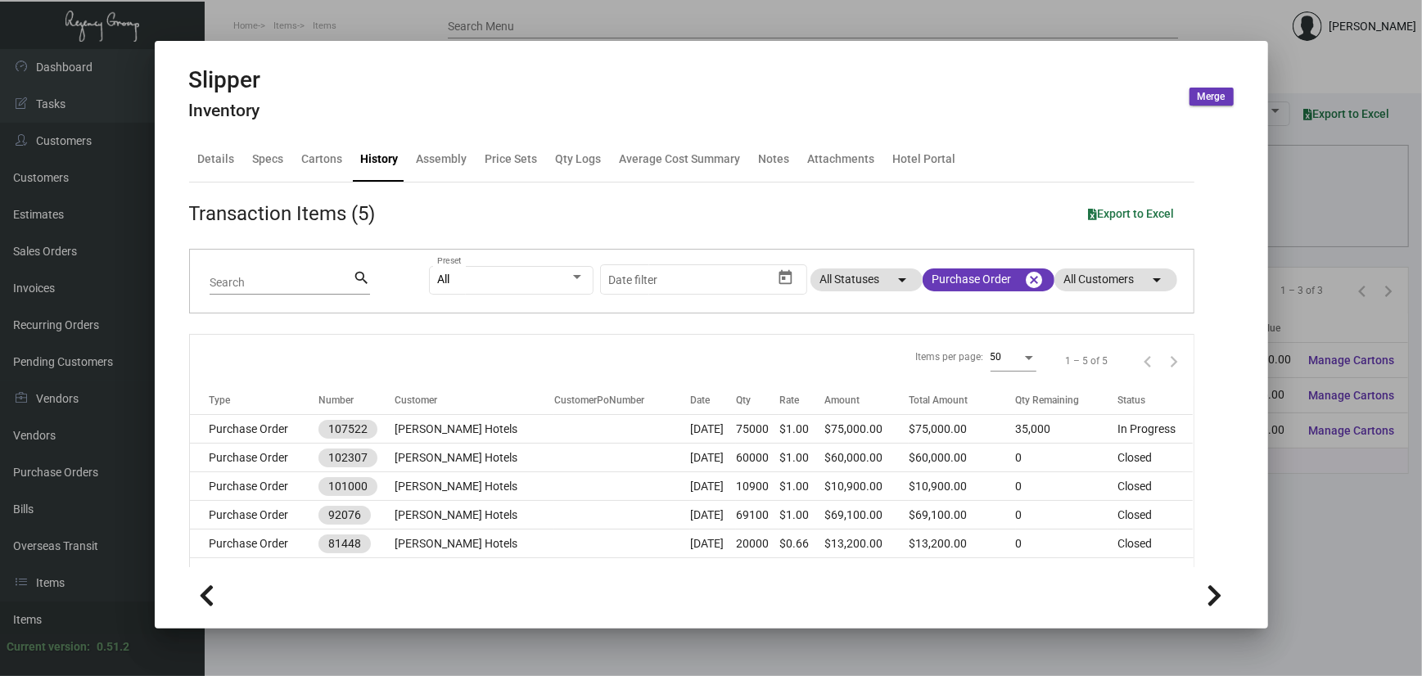
click at [538, 185] on div "Transaction Items (5) Export to Excel Search search All Preset Start date – Dat…" at bounding box center [692, 385] width 1006 height 405
click at [577, 164] on div "Qty Logs" at bounding box center [579, 159] width 46 height 17
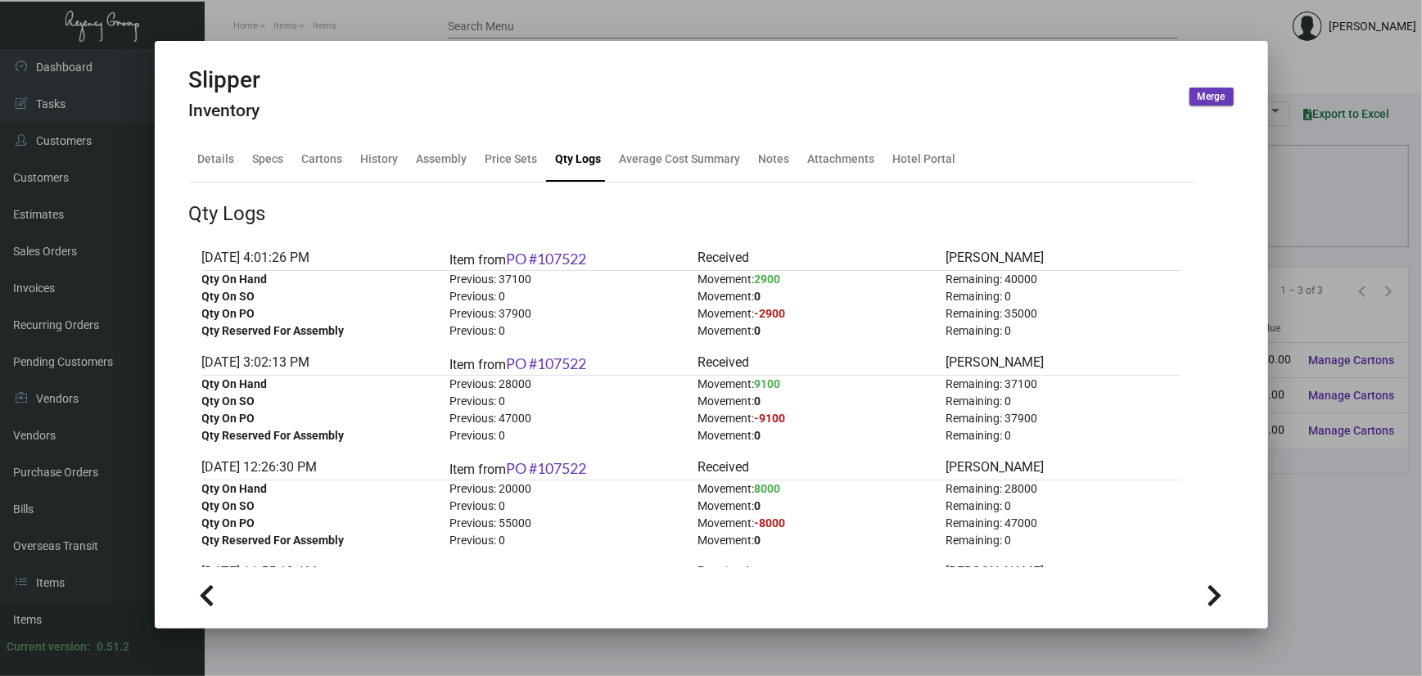
scroll to position [109, 0]
